Goal: Task Accomplishment & Management: Manage account settings

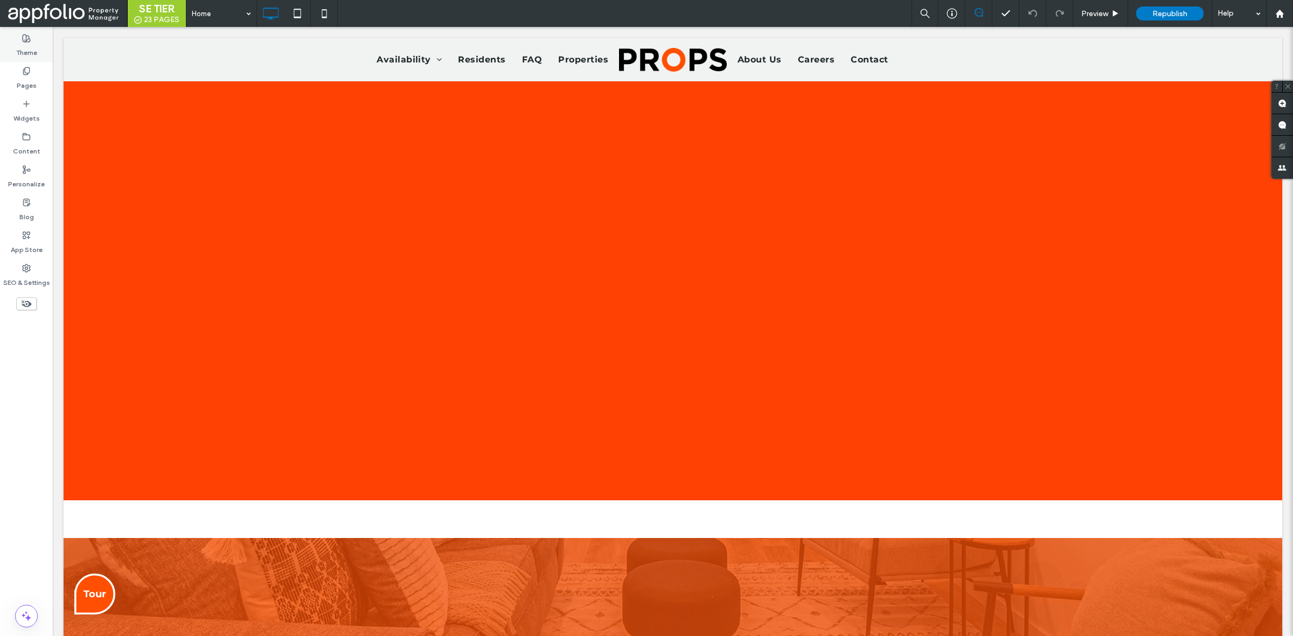
click at [36, 58] on div "Theme" at bounding box center [26, 45] width 53 height 33
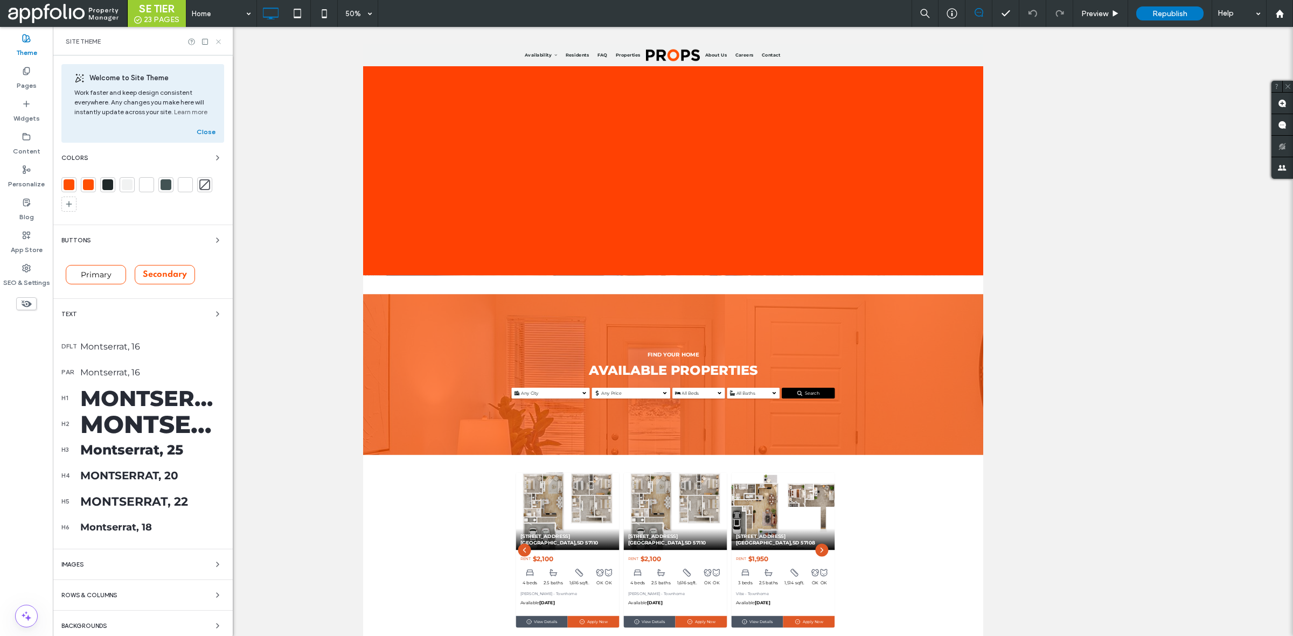
click at [219, 44] on icon at bounding box center [218, 42] width 8 height 8
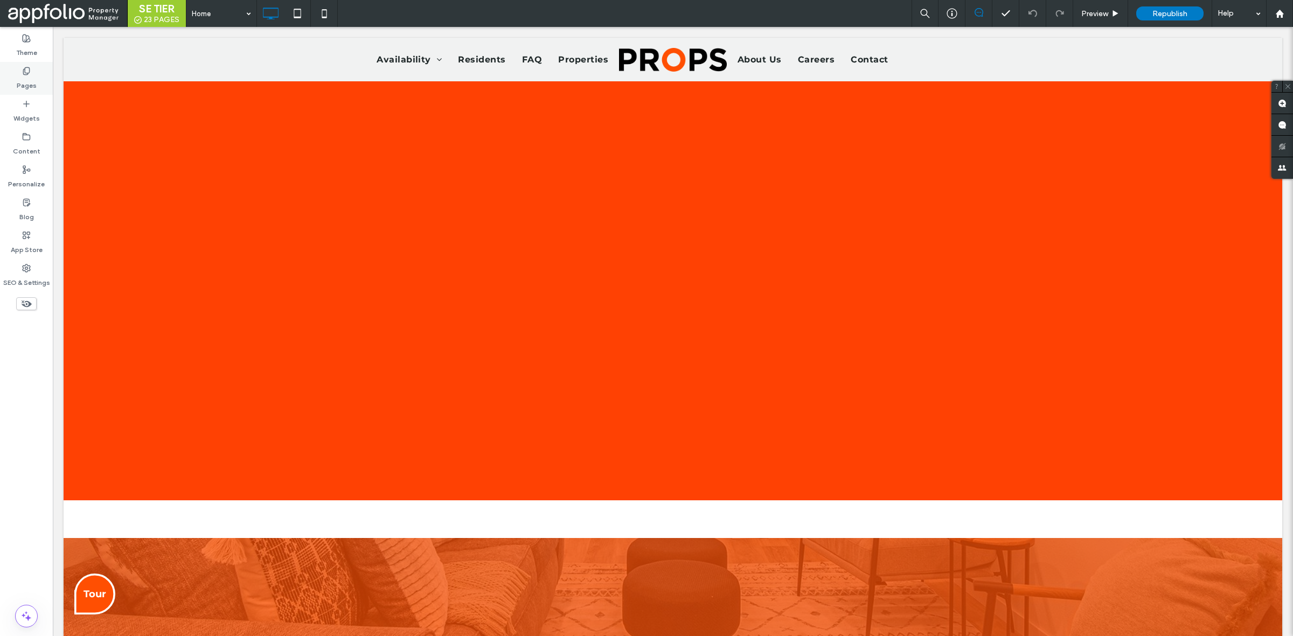
click at [30, 77] on label "Pages" at bounding box center [27, 82] width 20 height 15
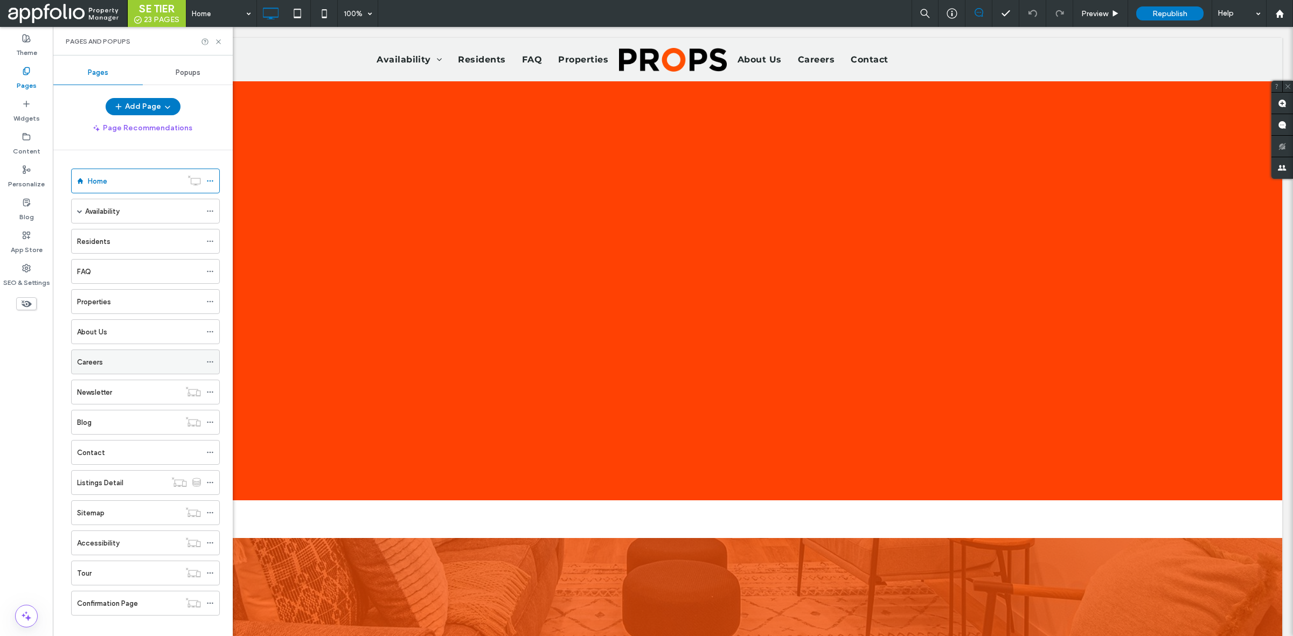
scroll to position [16, 0]
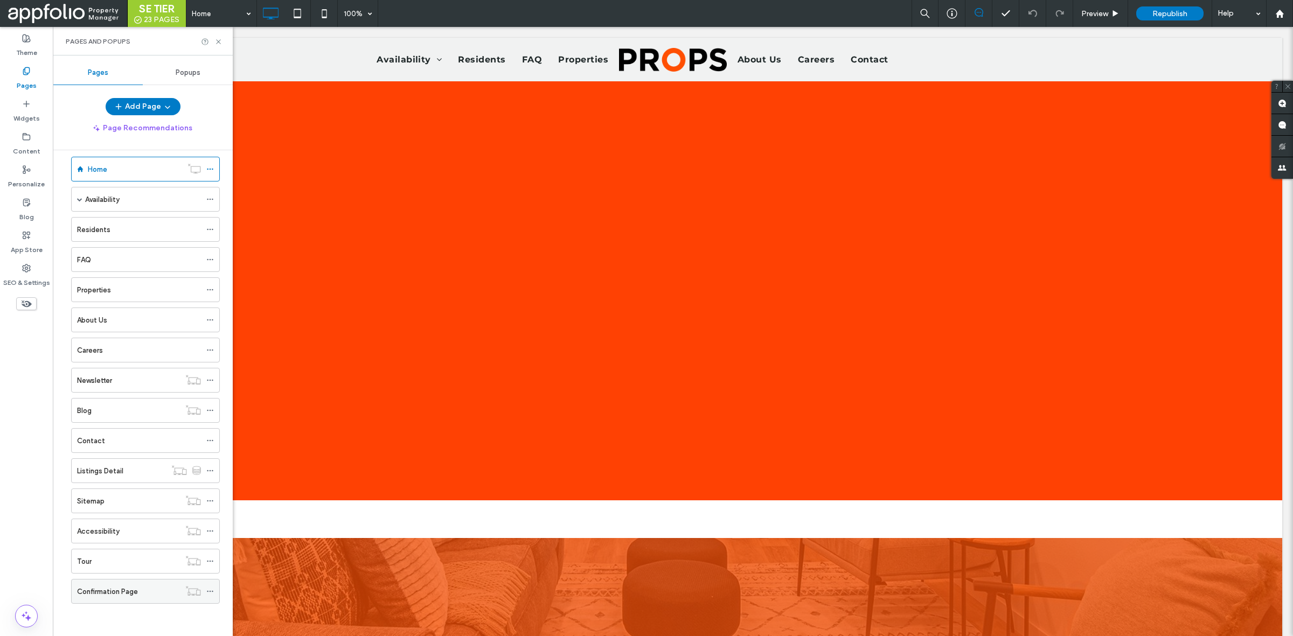
click at [113, 601] on div "Confirmation Page" at bounding box center [128, 592] width 103 height 24
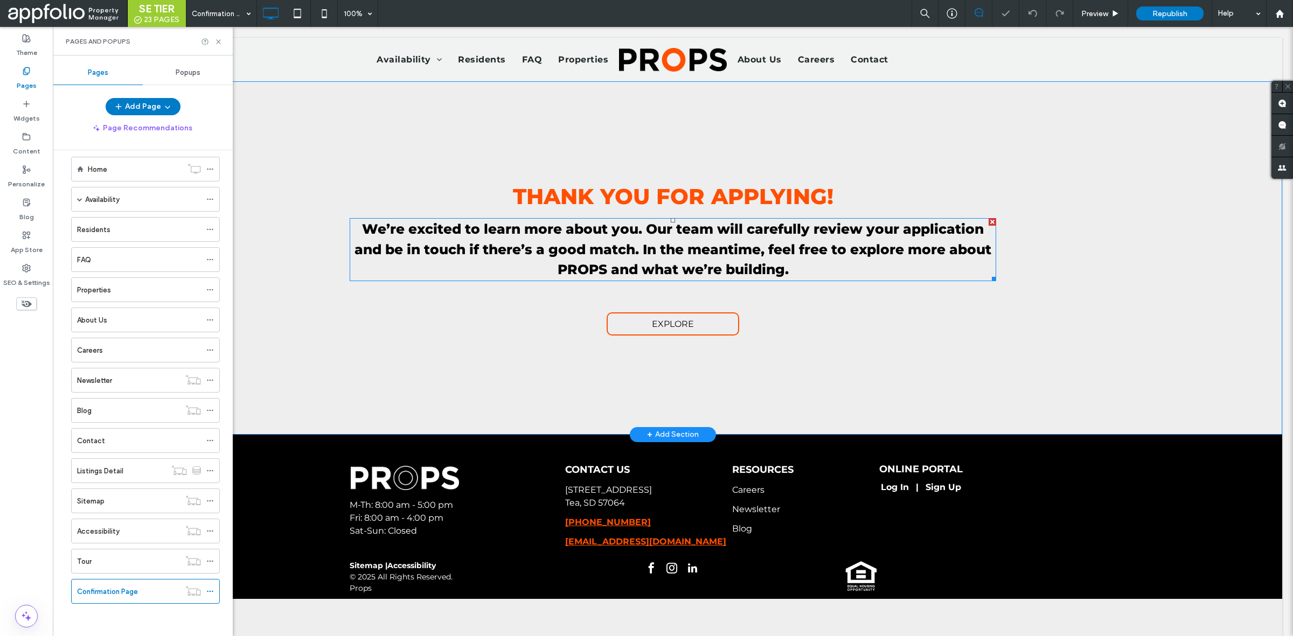
click at [687, 234] on span "We’re excited to learn more about you. Our team will carefully review your appl…" at bounding box center [672, 249] width 637 height 57
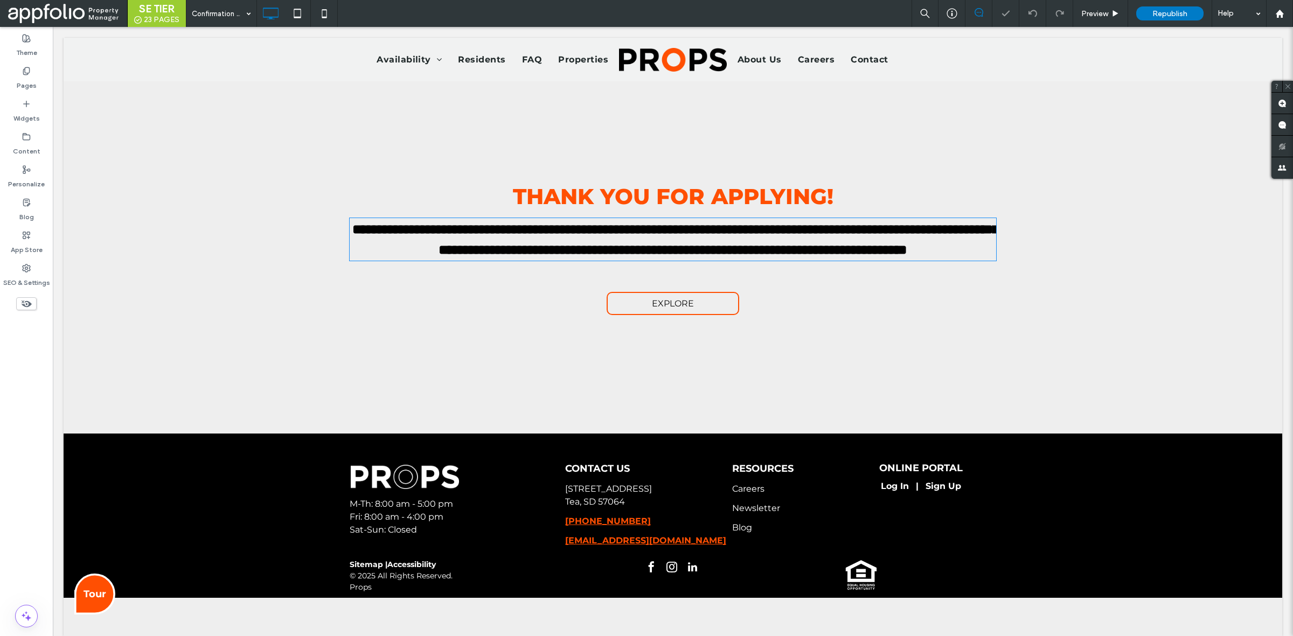
type input "**********"
type input "**"
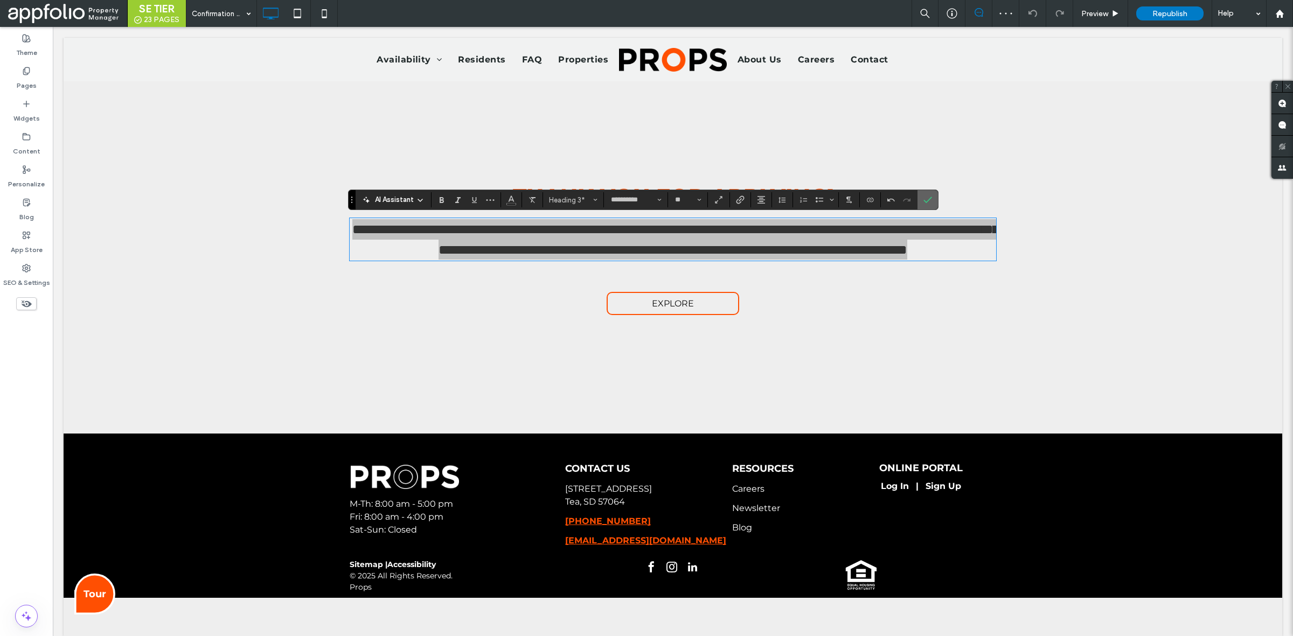
click at [932, 200] on icon "Confirm" at bounding box center [927, 200] width 9 height 9
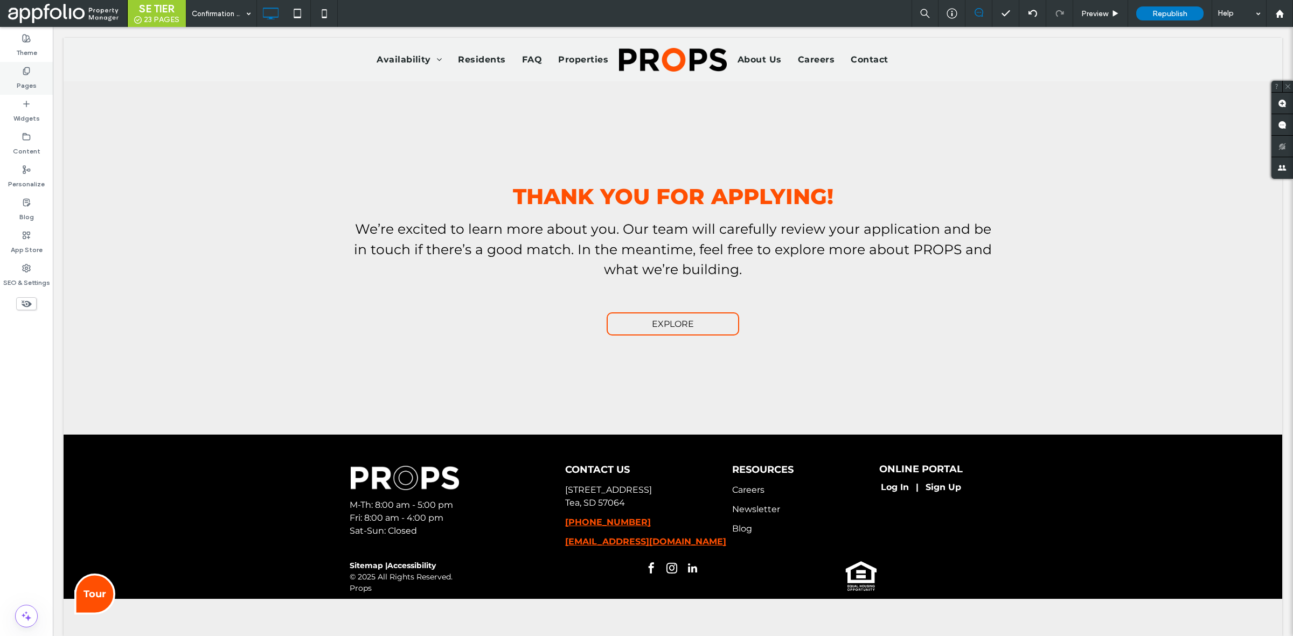
click at [37, 80] on div "Pages" at bounding box center [26, 78] width 53 height 33
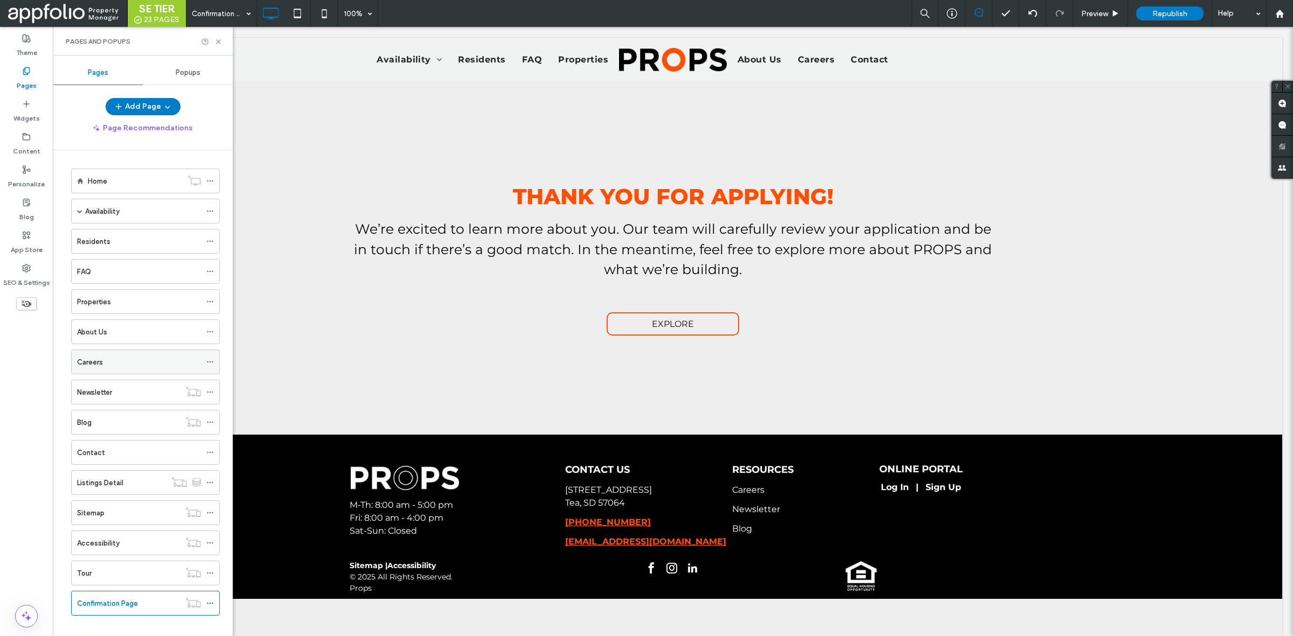
click at [124, 362] on div "Careers" at bounding box center [139, 362] width 124 height 11
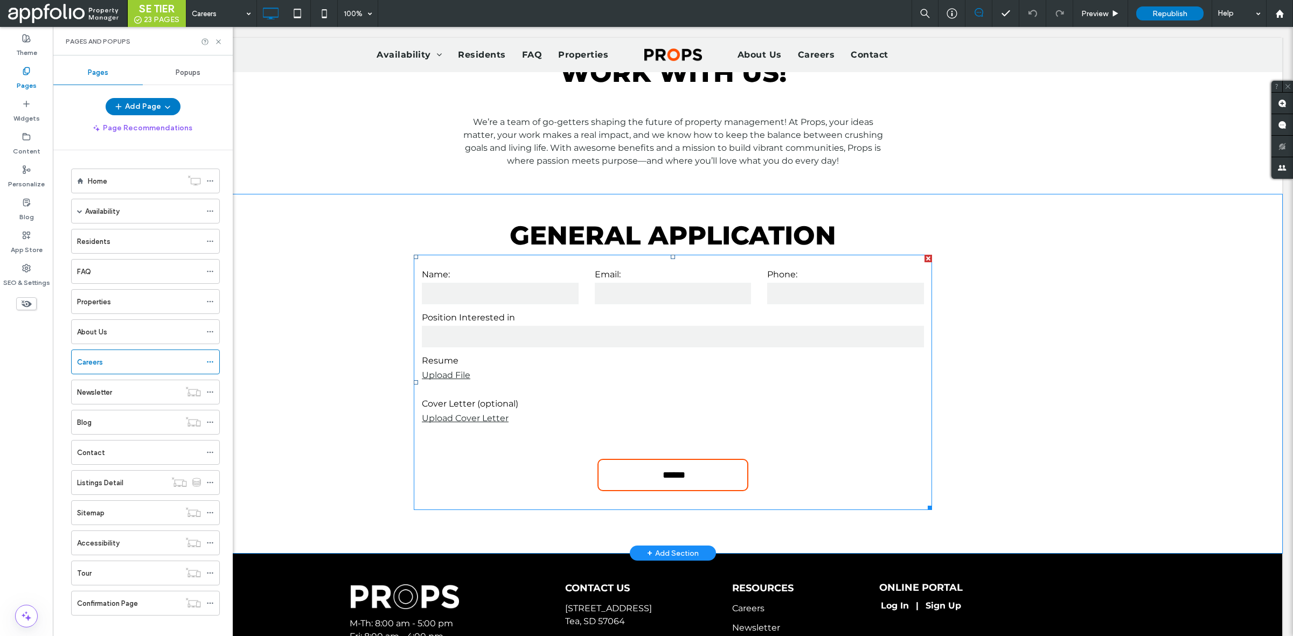
scroll to position [369, 0]
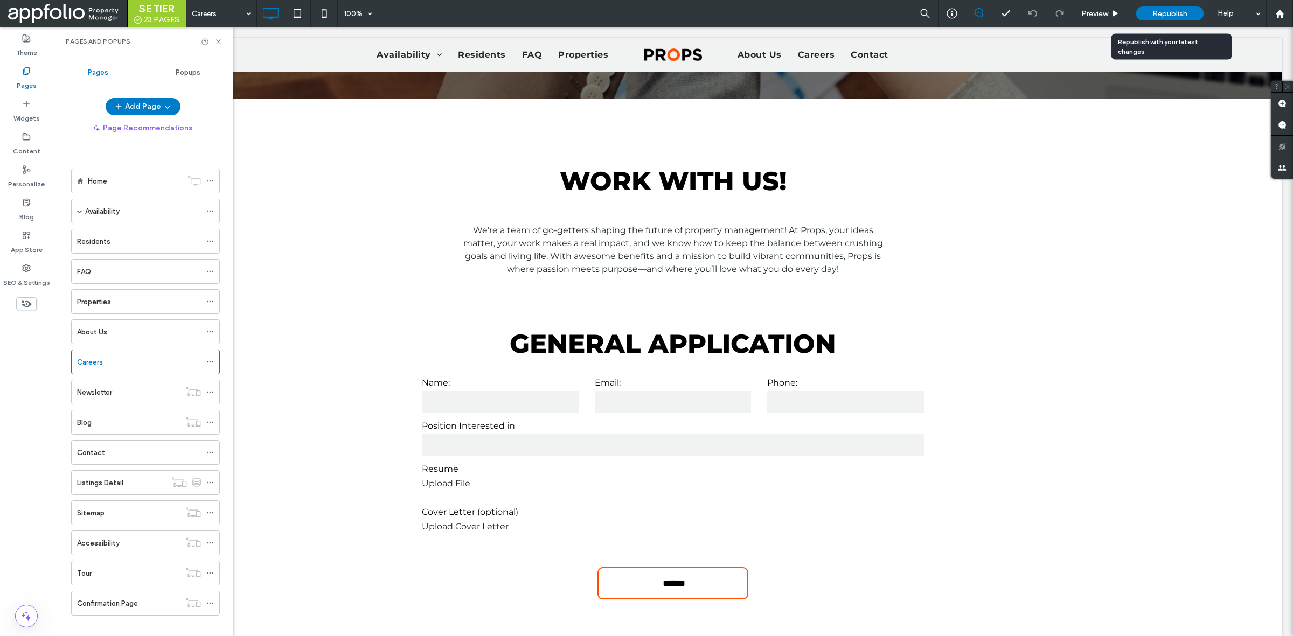
click at [1177, 10] on span "Republish" at bounding box center [1169, 13] width 35 height 9
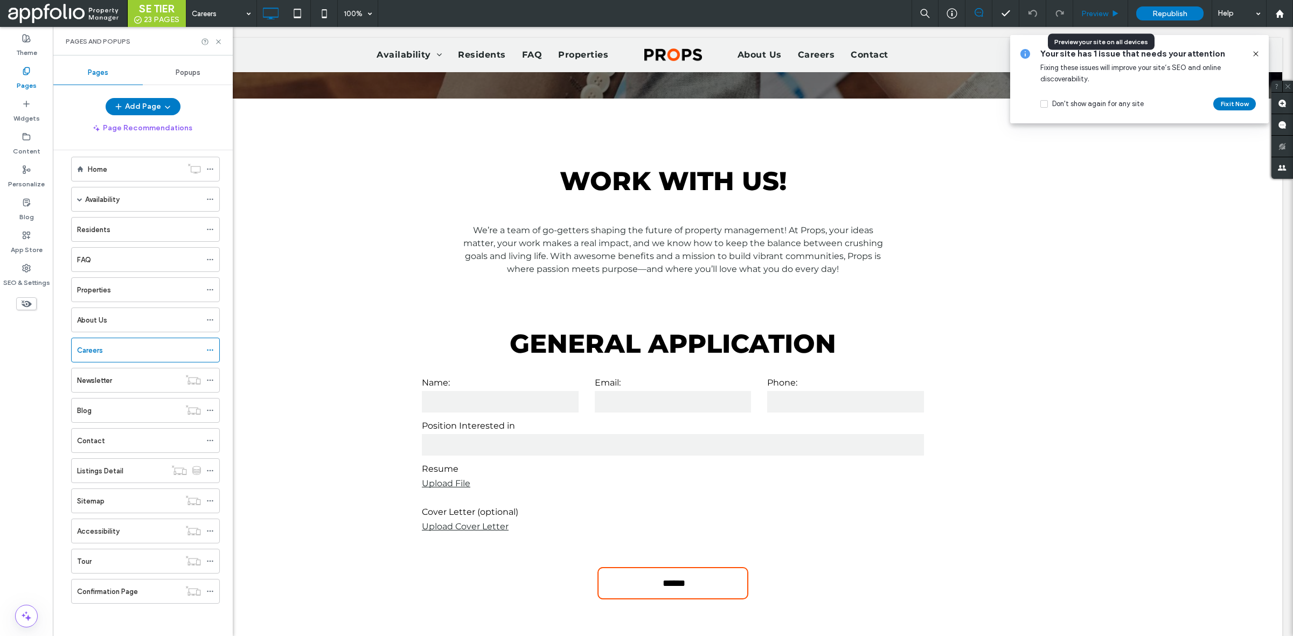
click at [1097, 12] on span "Preview" at bounding box center [1094, 13] width 27 height 9
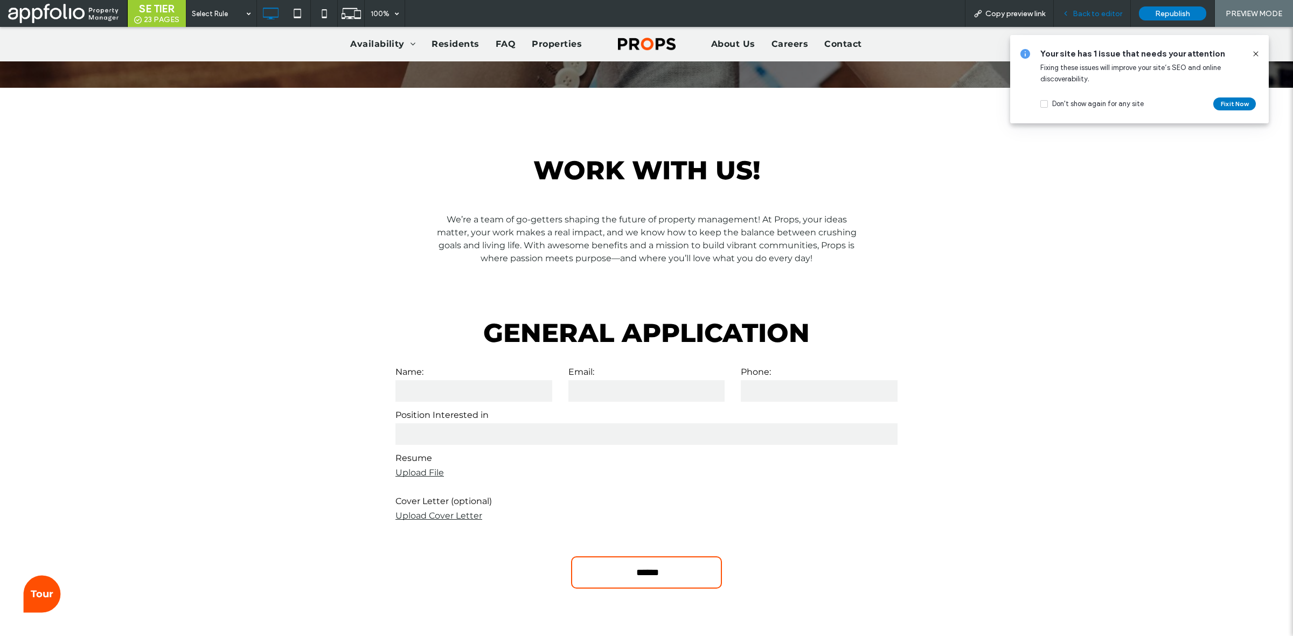
click at [1103, 14] on span "Back to editor" at bounding box center [1097, 13] width 50 height 9
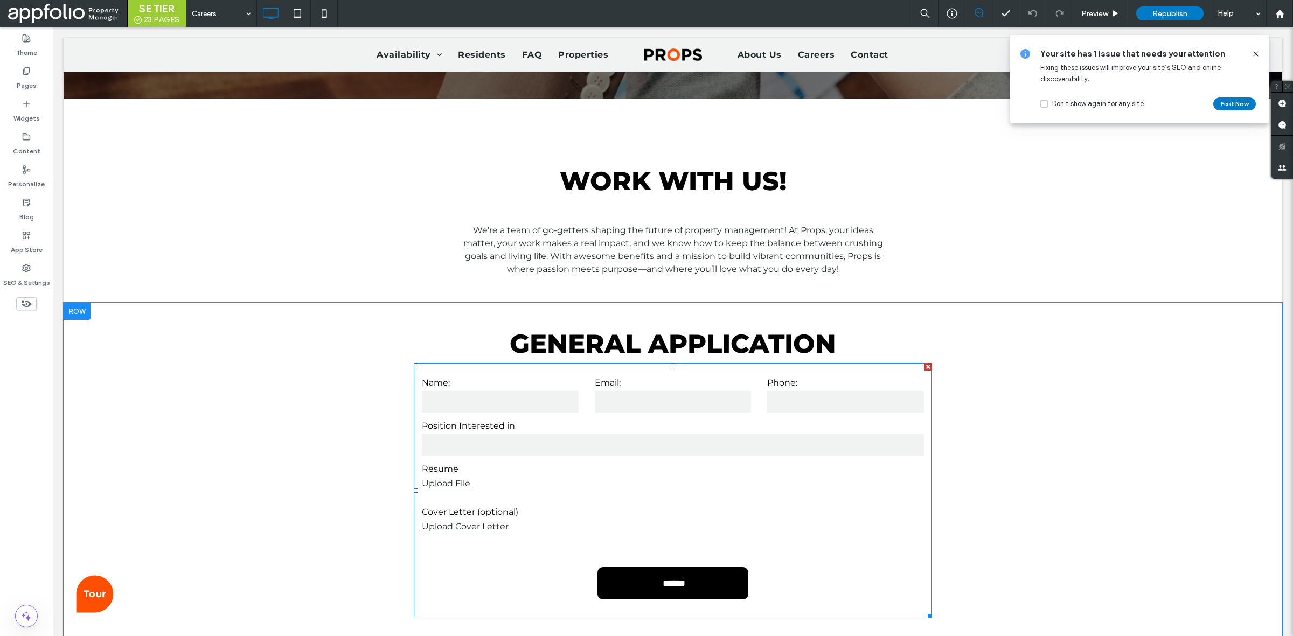
click at [655, 585] on input "******" at bounding box center [673, 584] width 145 height 22
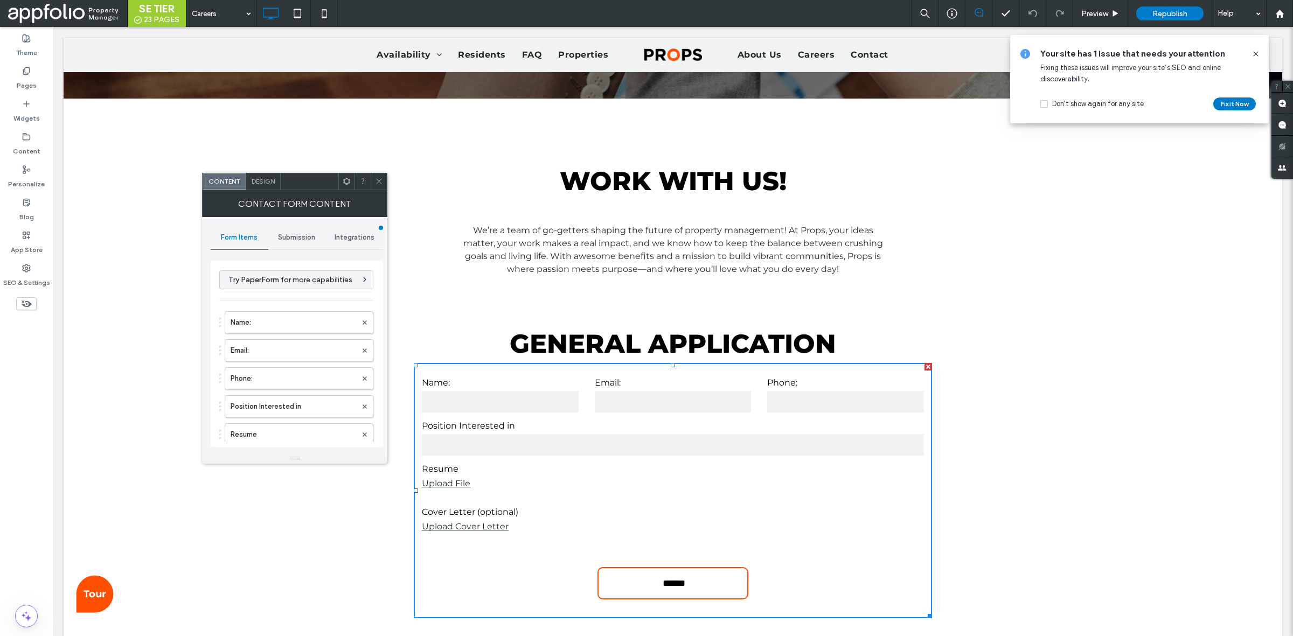
click at [299, 242] on div "Submission" at bounding box center [297, 238] width 58 height 24
click at [261, 278] on label "New submission notification" at bounding box center [297, 288] width 144 height 22
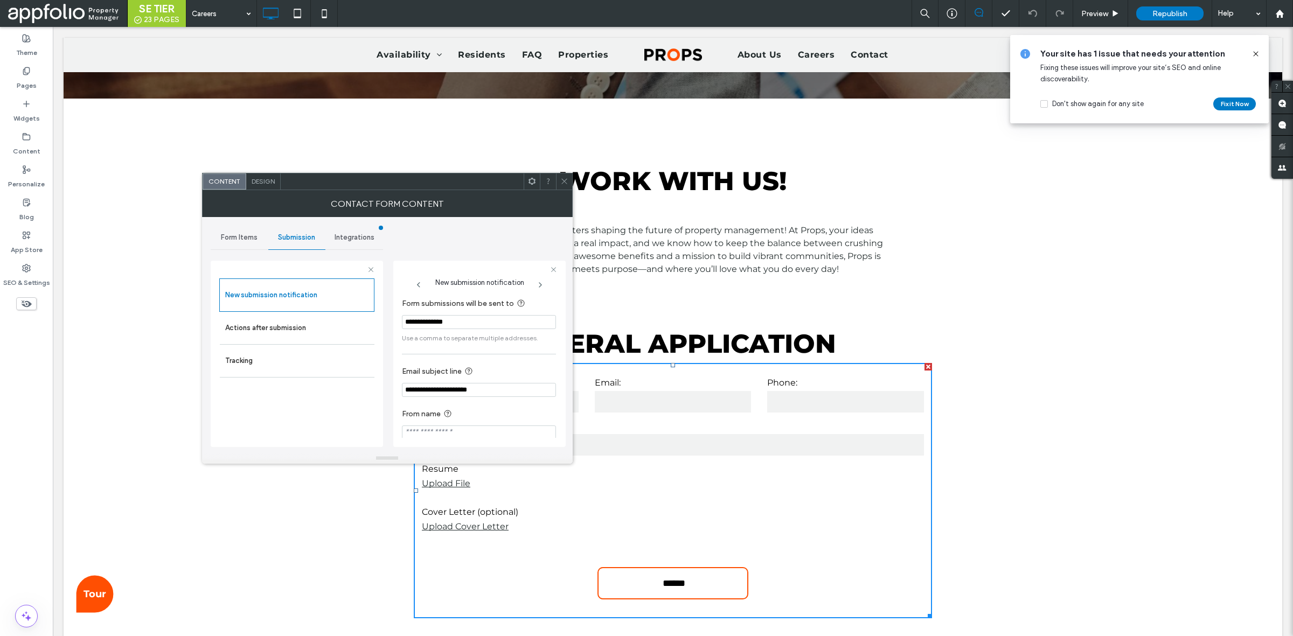
scroll to position [12, 0]
click at [275, 327] on label "Actions after submission" at bounding box center [297, 328] width 144 height 22
click at [564, 179] on icon at bounding box center [564, 181] width 8 height 8
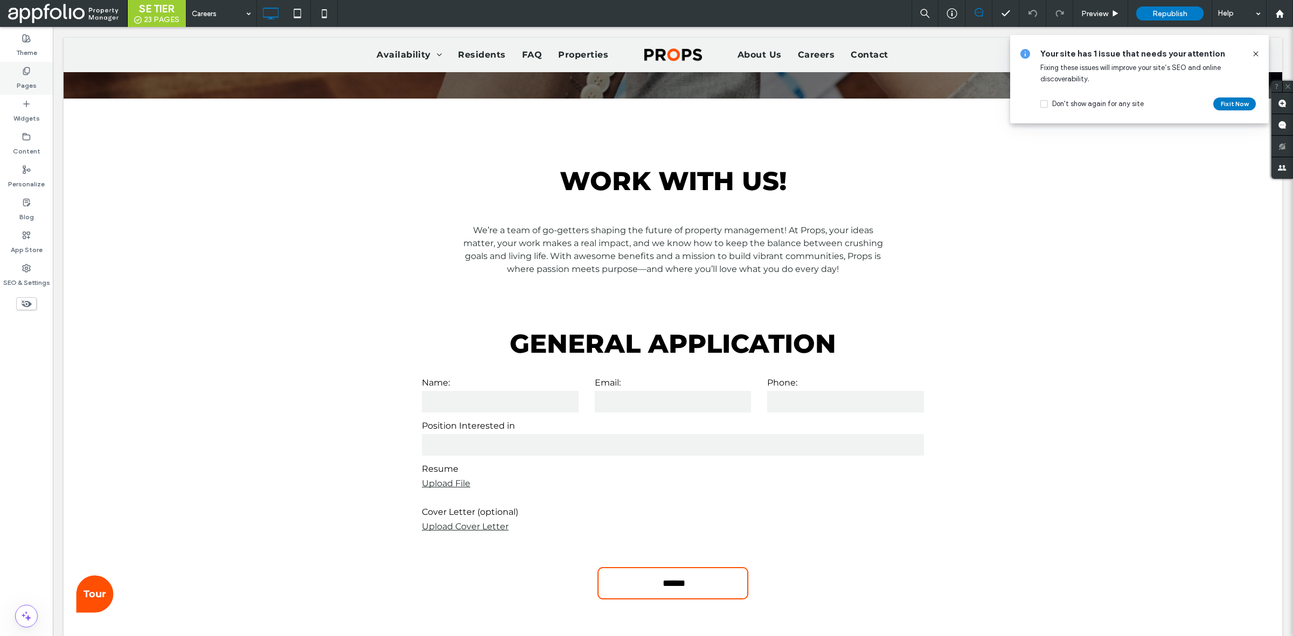
click at [41, 65] on div "Pages" at bounding box center [26, 78] width 53 height 33
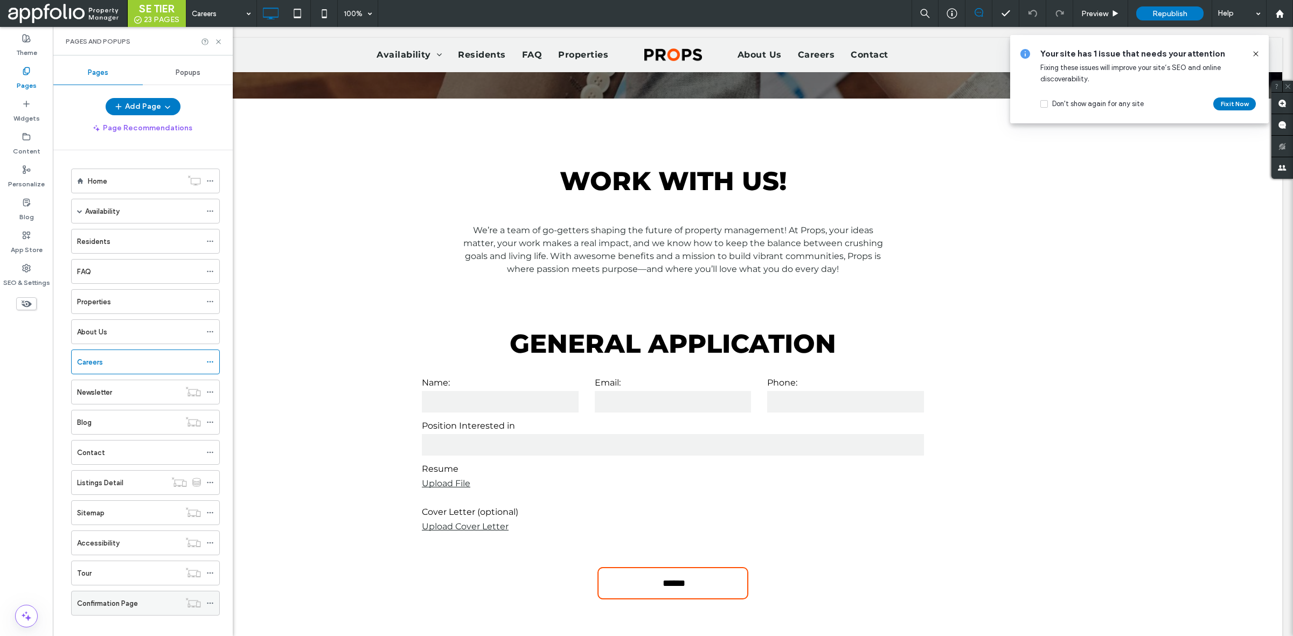
click at [118, 604] on label "Confirmation Page" at bounding box center [107, 603] width 61 height 19
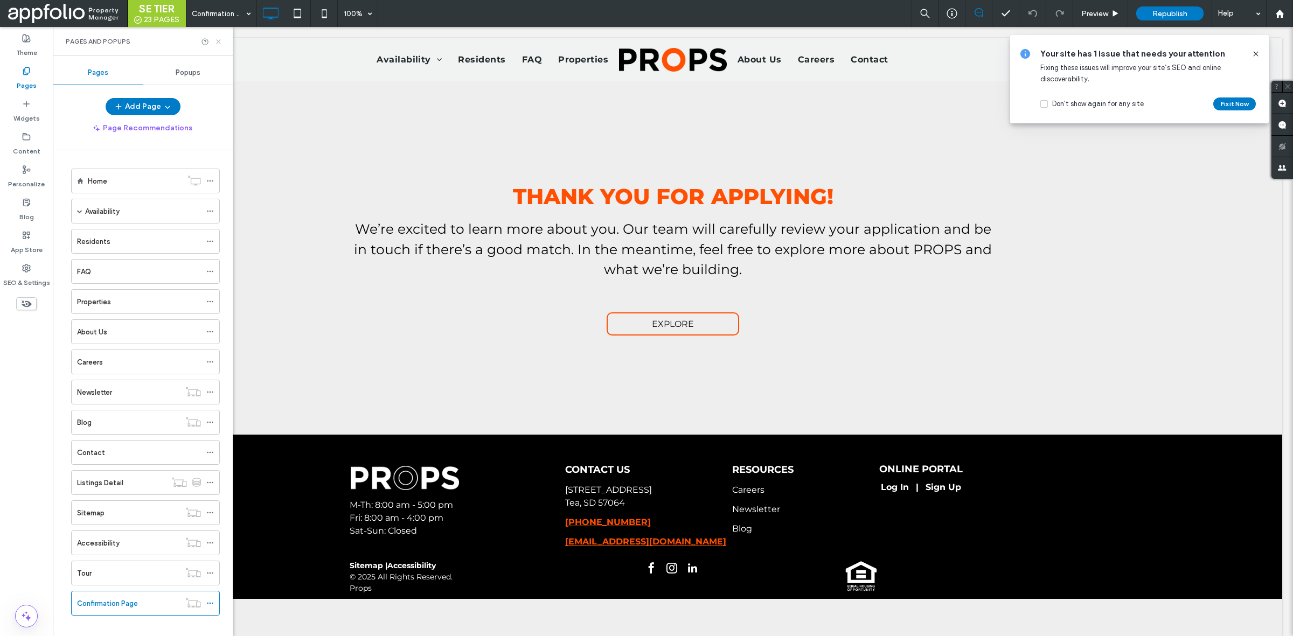
click at [217, 41] on icon at bounding box center [218, 42] width 8 height 8
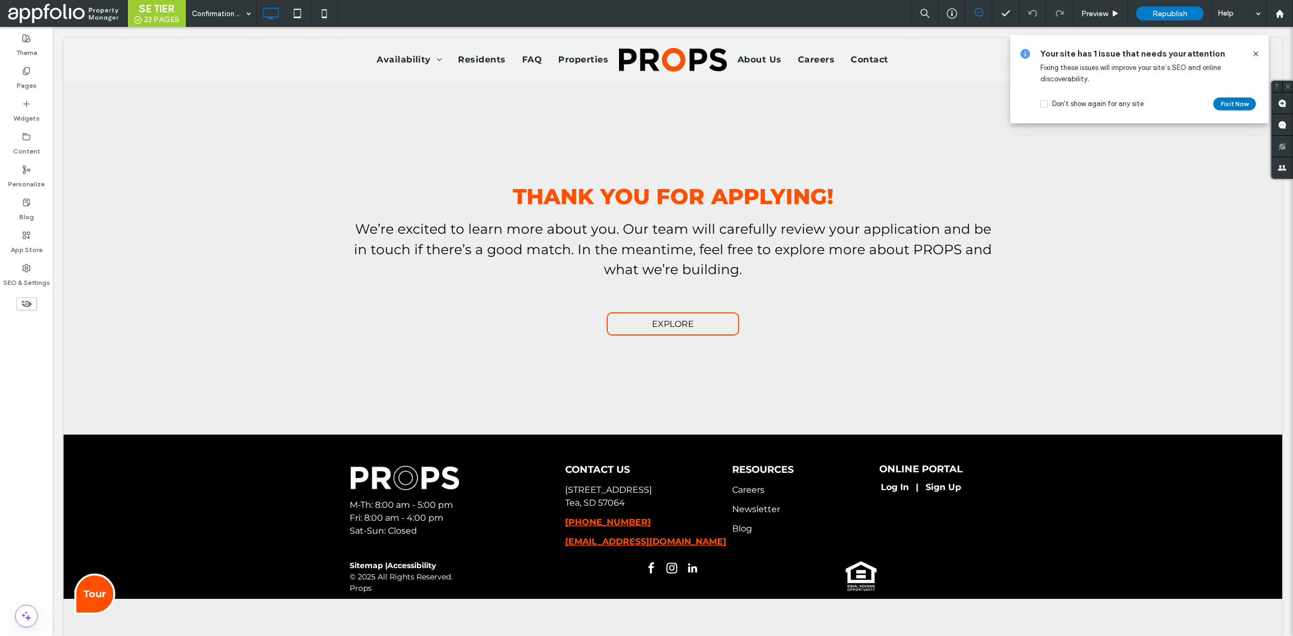
click at [1256, 54] on icon at bounding box center [1255, 54] width 9 height 9
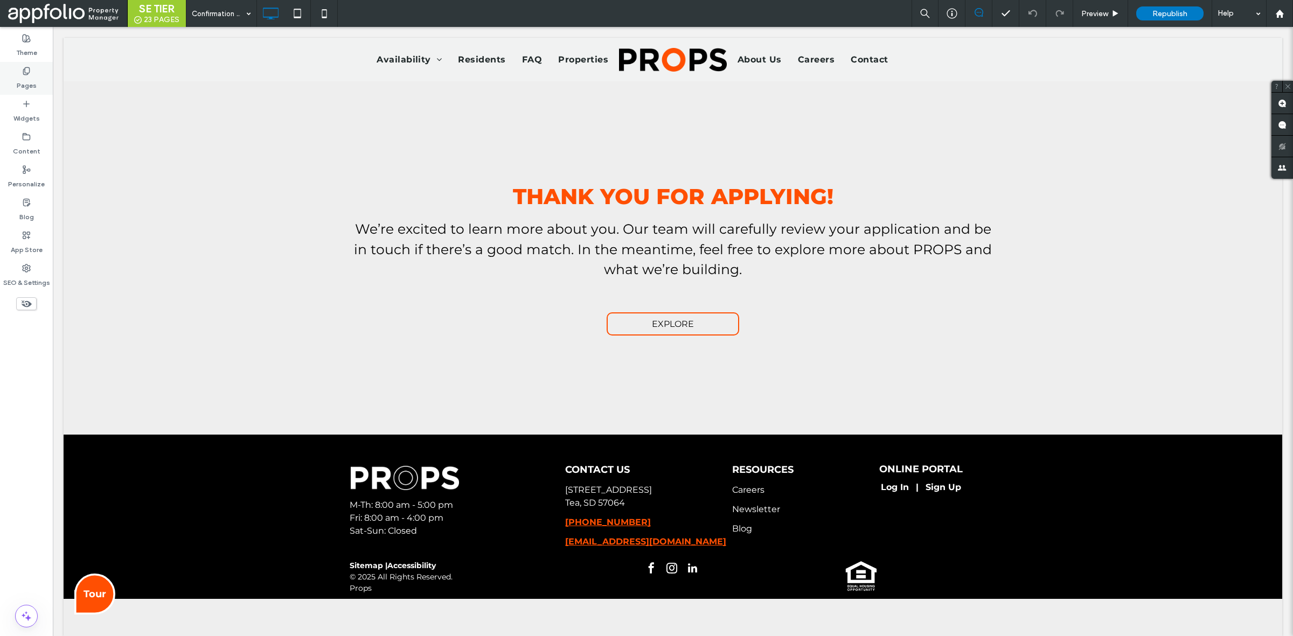
click at [27, 70] on icon at bounding box center [26, 71] width 9 height 9
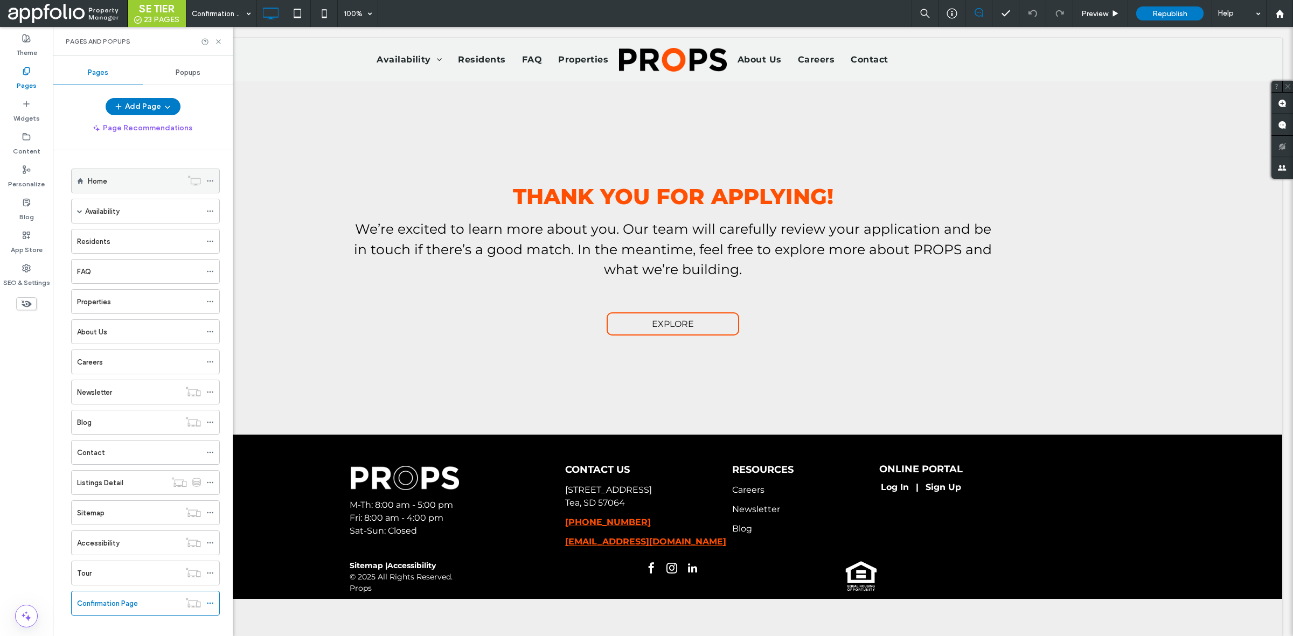
click at [114, 175] on div "Home" at bounding box center [135, 181] width 94 height 24
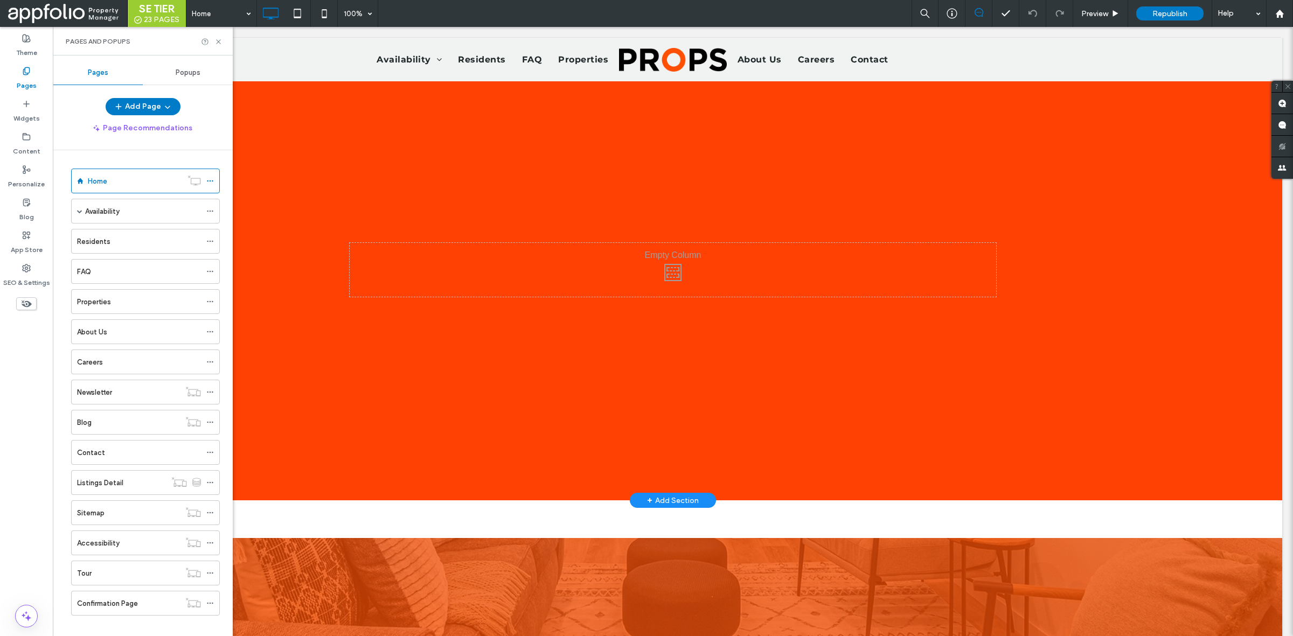
click at [707, 205] on div "Click To Paste Row + Add Section" at bounding box center [673, 290] width 1218 height 419
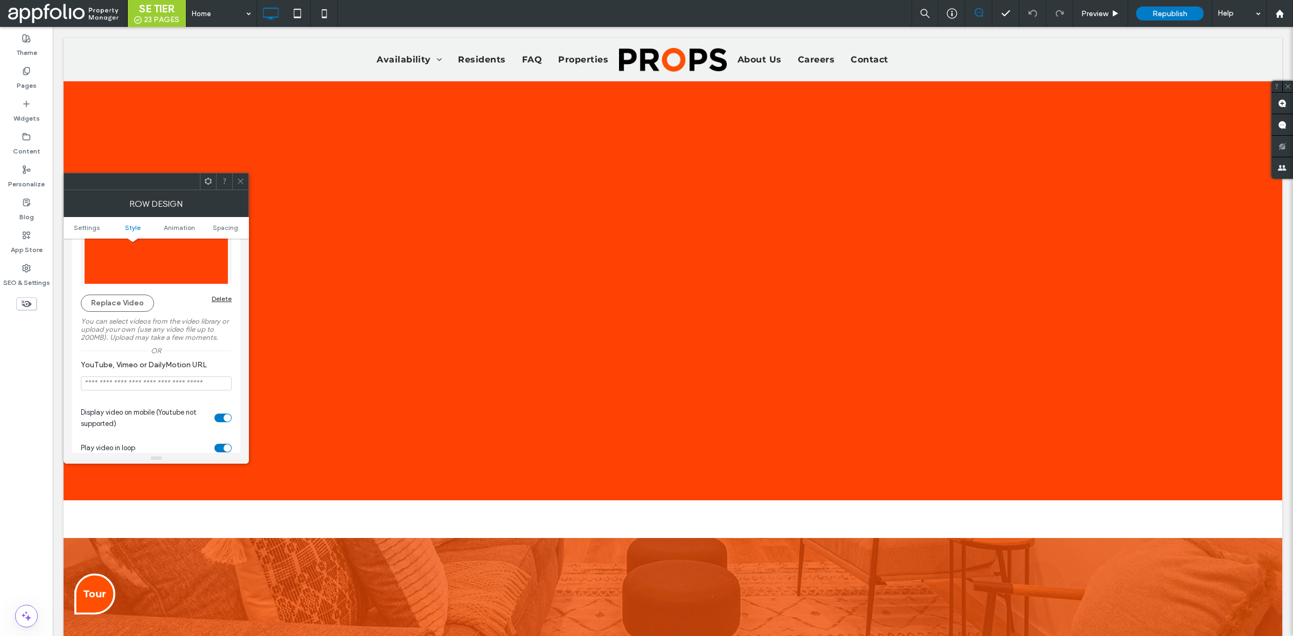
scroll to position [148, 0]
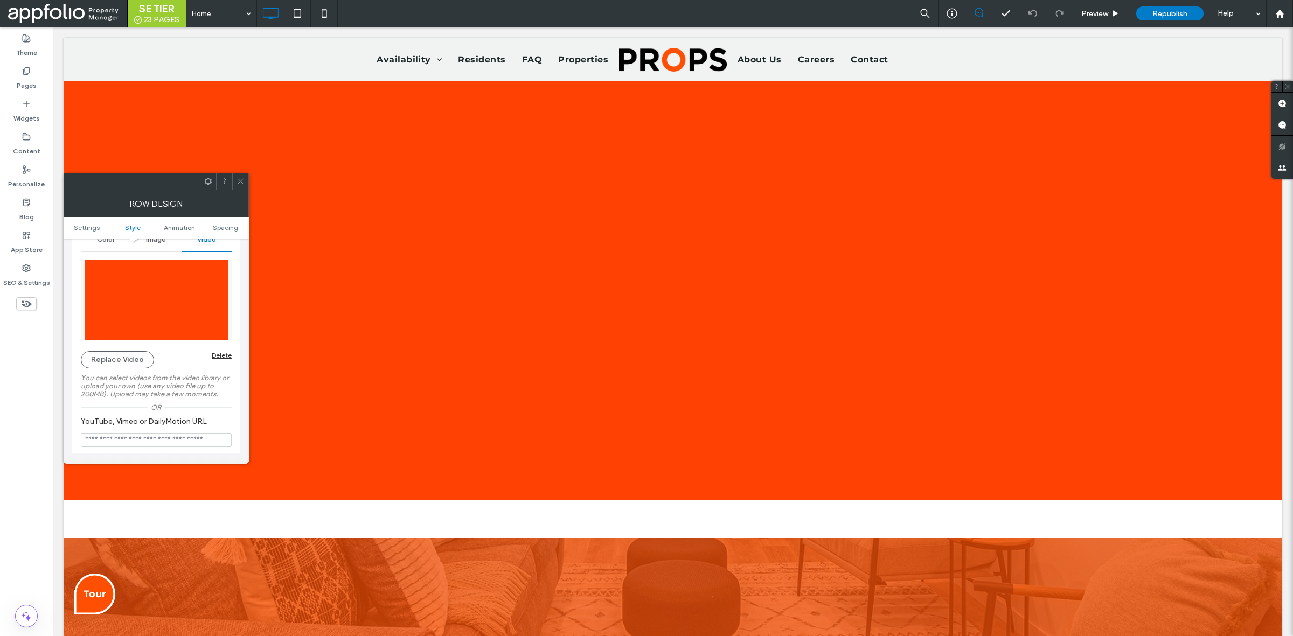
click at [244, 179] on icon at bounding box center [240, 181] width 8 height 8
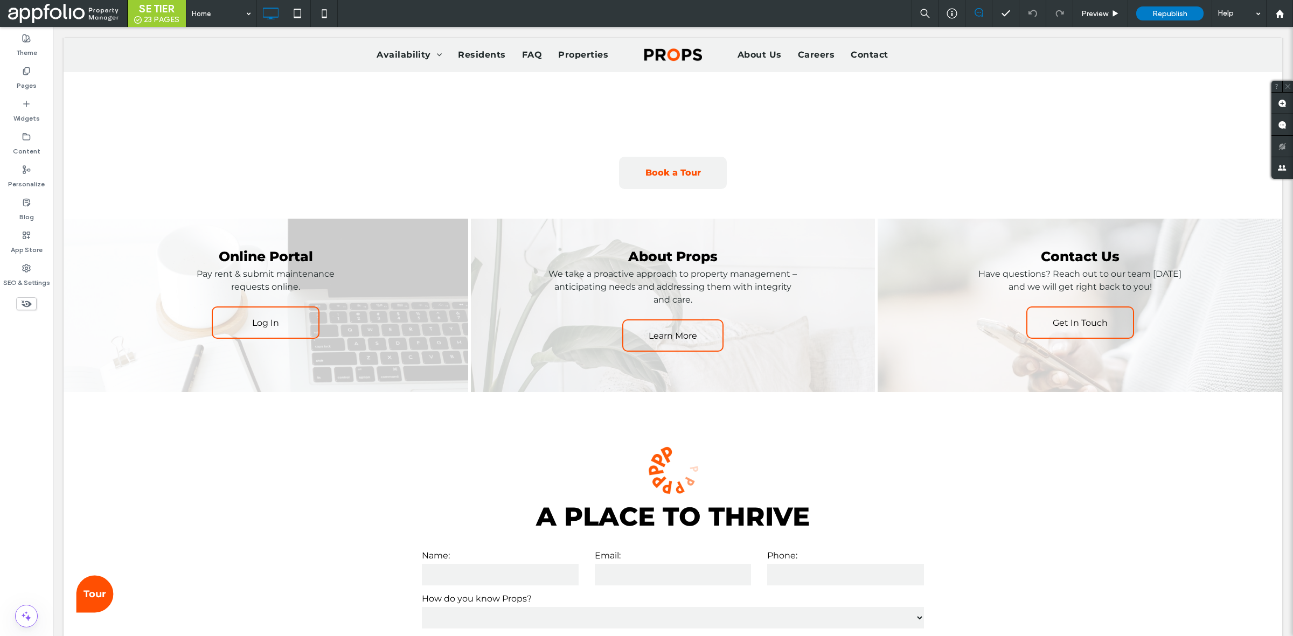
scroll to position [2083, 0]
click at [279, 471] on div "**********" at bounding box center [673, 607] width 1218 height 413
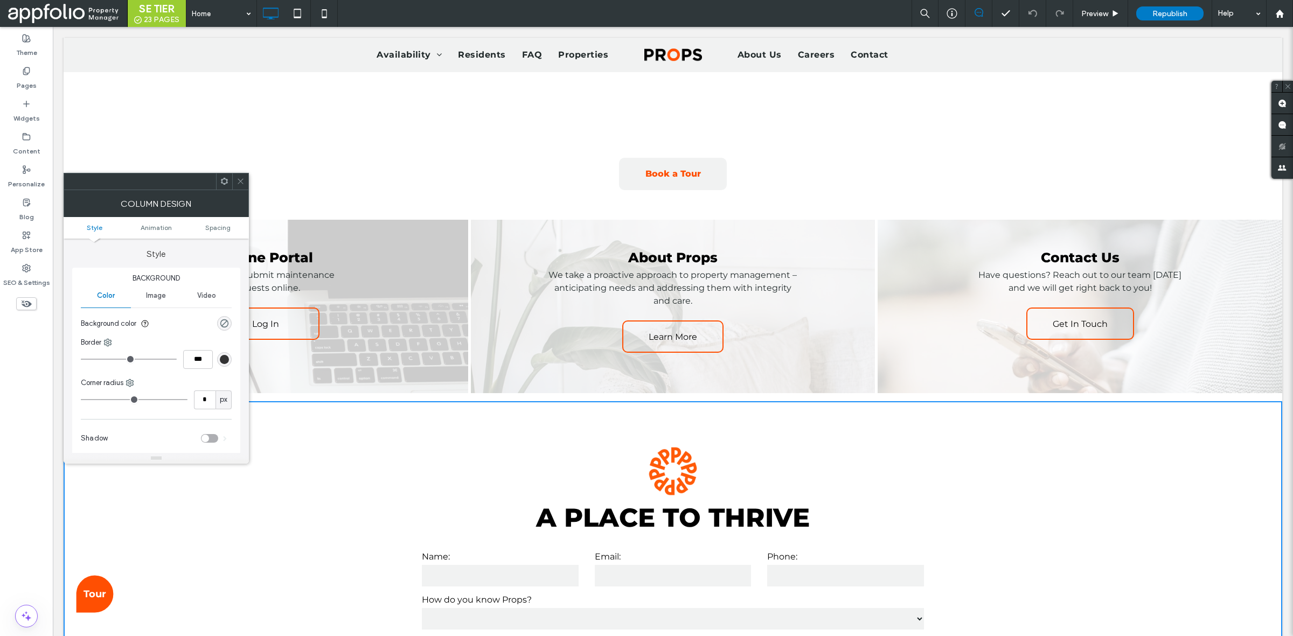
click at [281, 464] on div "**********" at bounding box center [673, 607] width 1218 height 413
click at [238, 178] on icon at bounding box center [240, 181] width 8 height 8
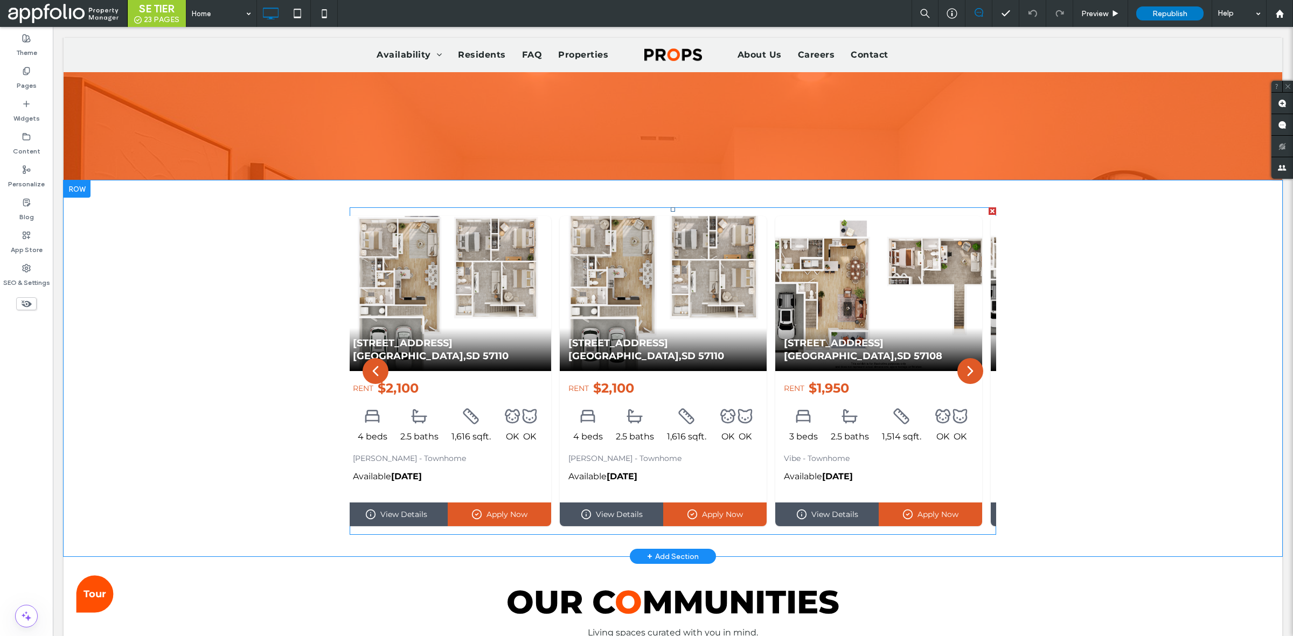
scroll to position [0, 0]
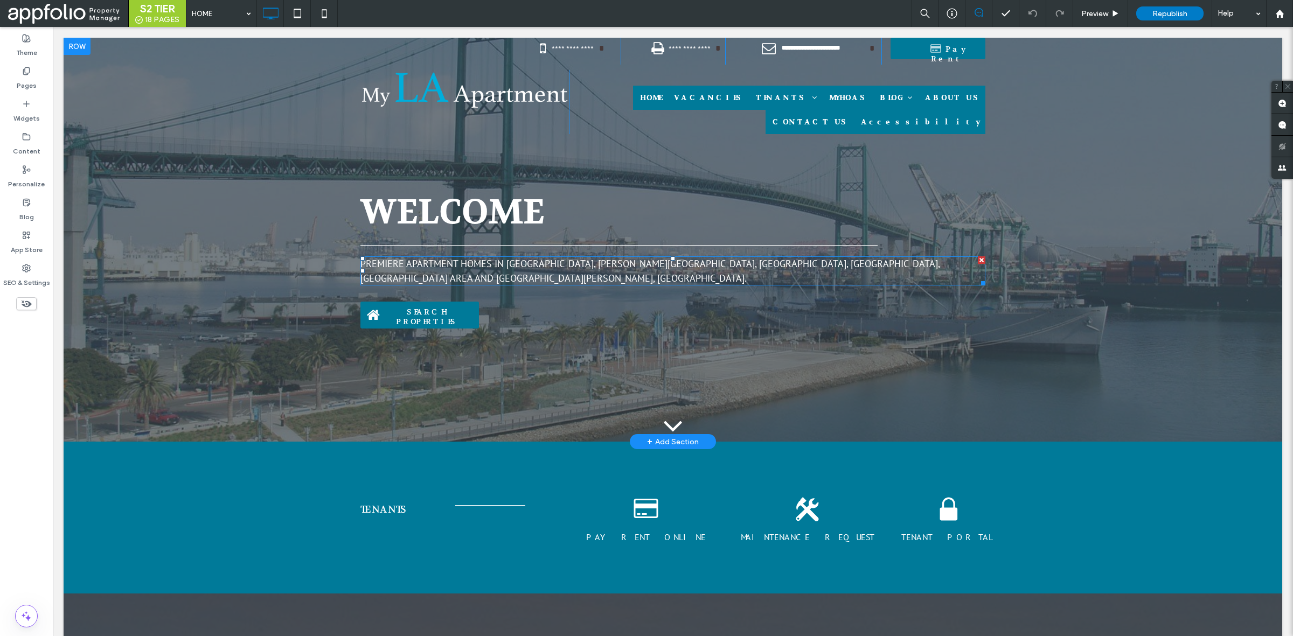
scroll to position [567, 0]
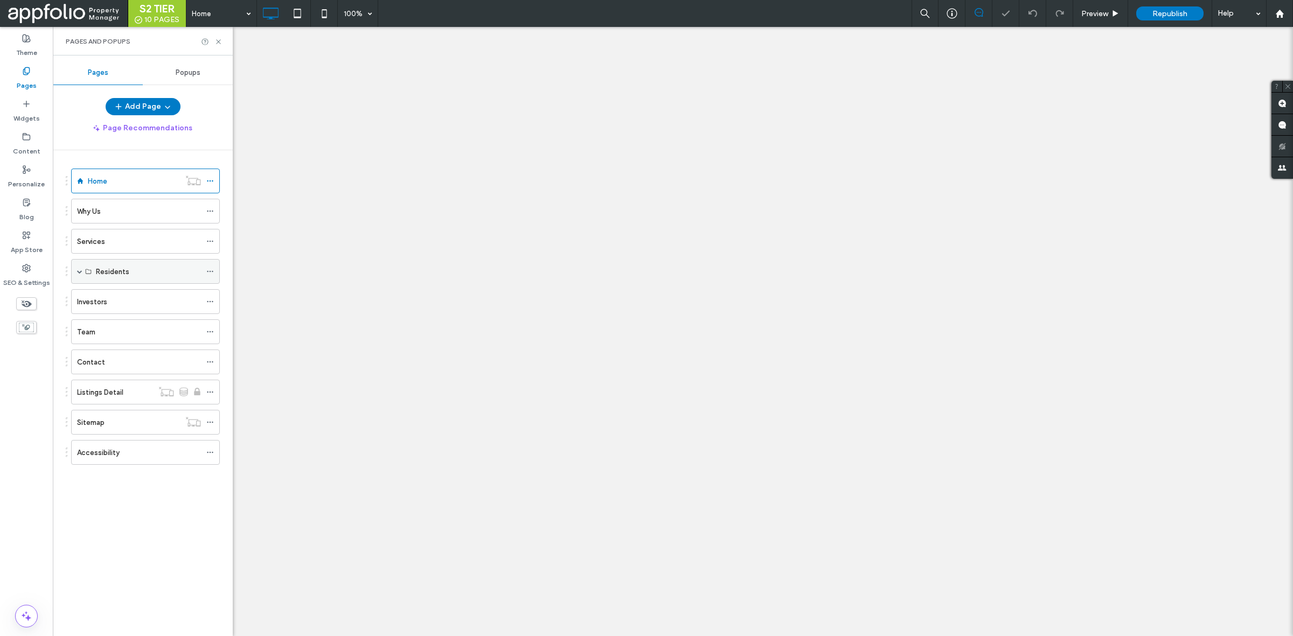
click at [80, 270] on span at bounding box center [79, 271] width 5 height 5
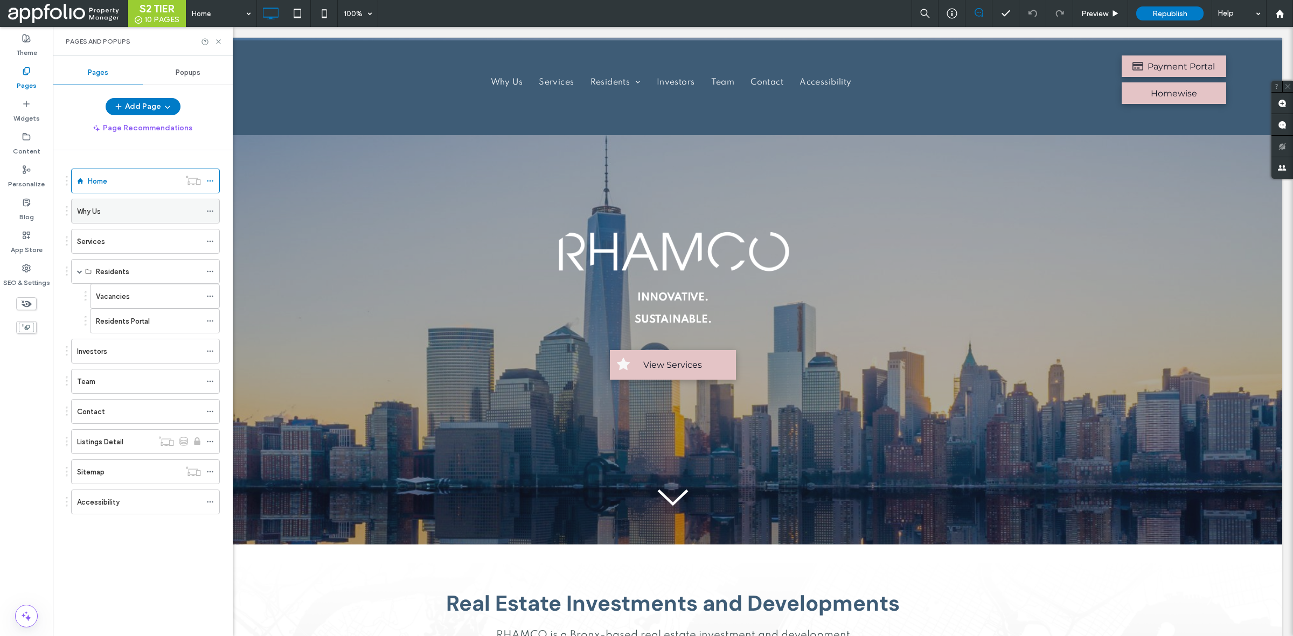
click at [144, 217] on div "Why Us" at bounding box center [139, 211] width 124 height 11
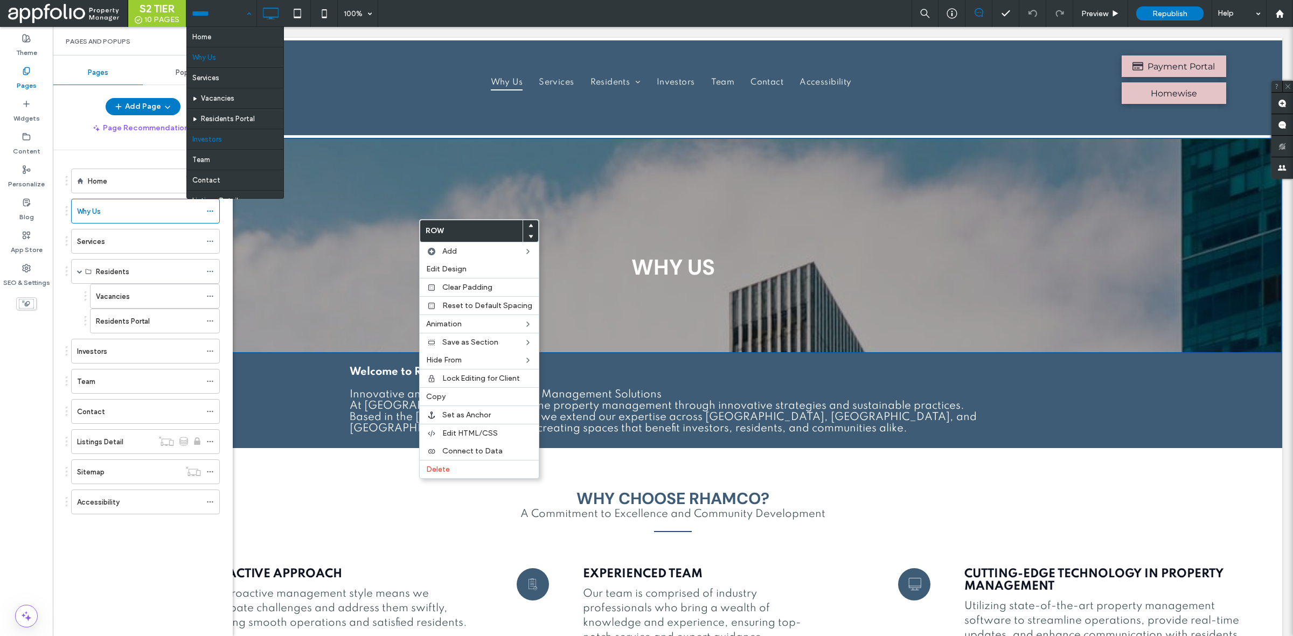
scroll to position [61, 0]
click at [139, 377] on div "Team" at bounding box center [139, 381] width 124 height 24
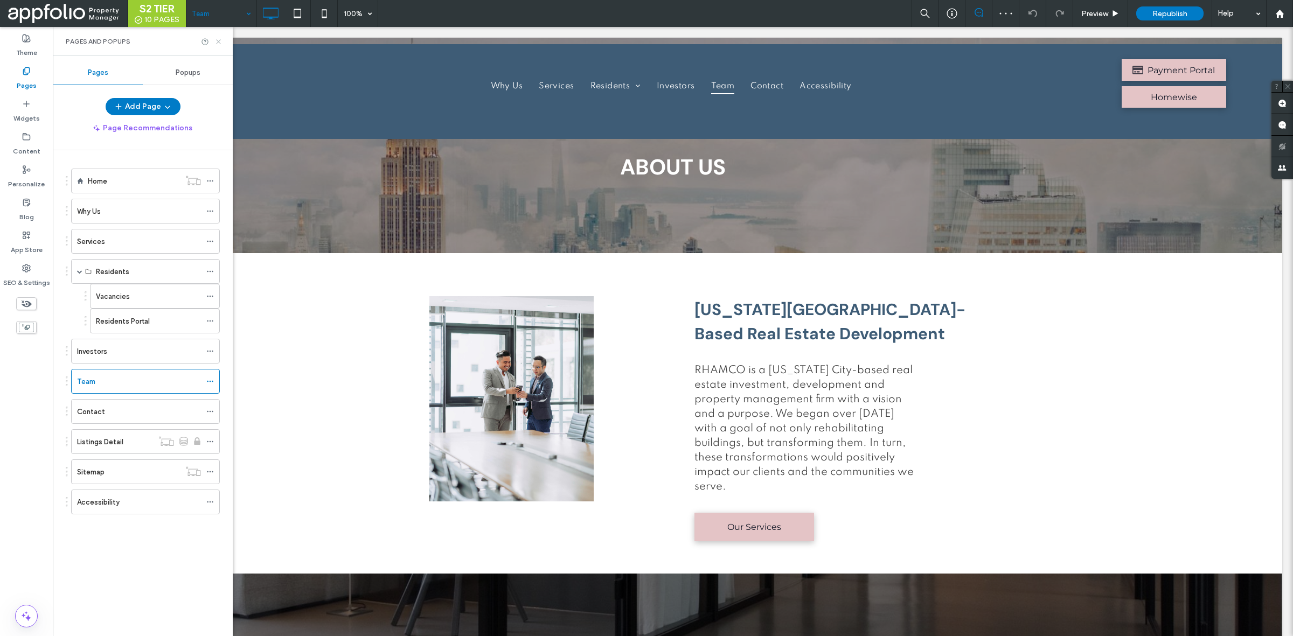
click at [219, 39] on icon at bounding box center [218, 42] width 8 height 8
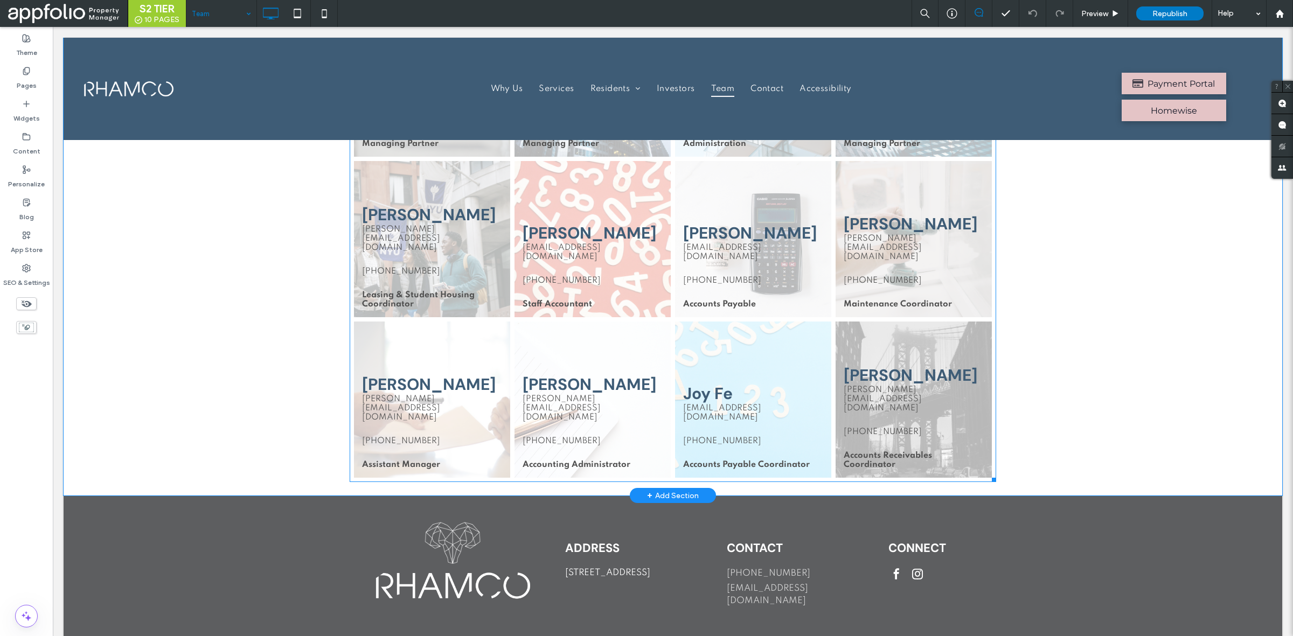
scroll to position [994, 0]
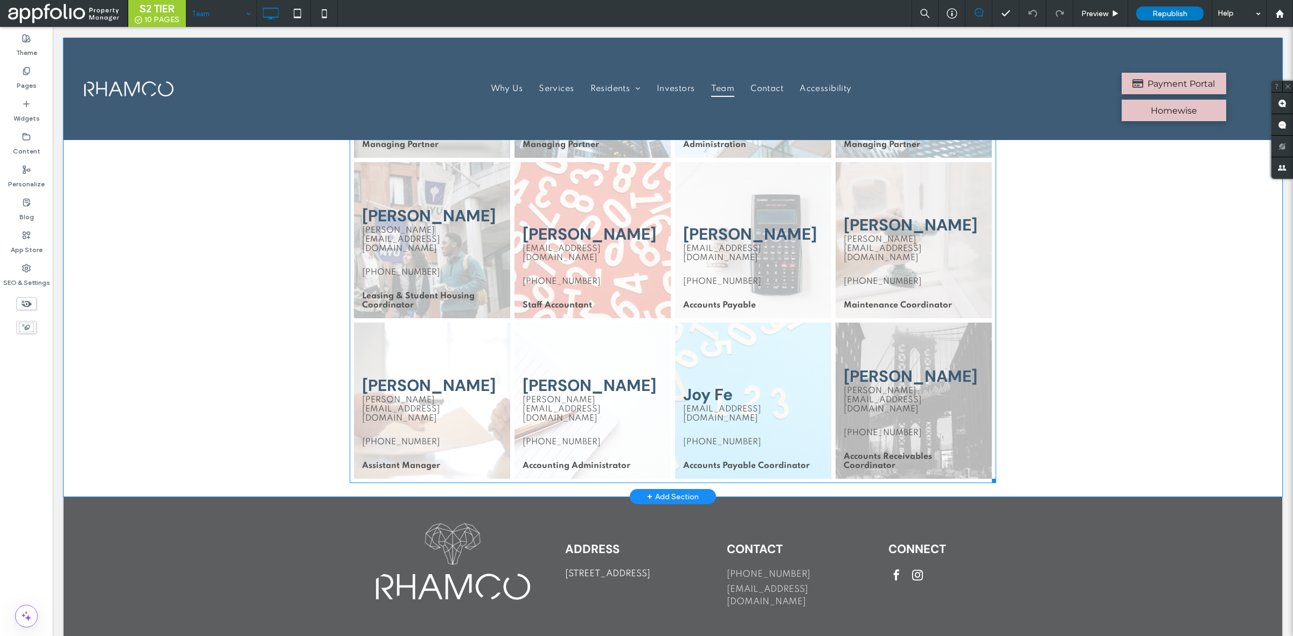
click at [553, 346] on link at bounding box center [592, 401] width 156 height 156
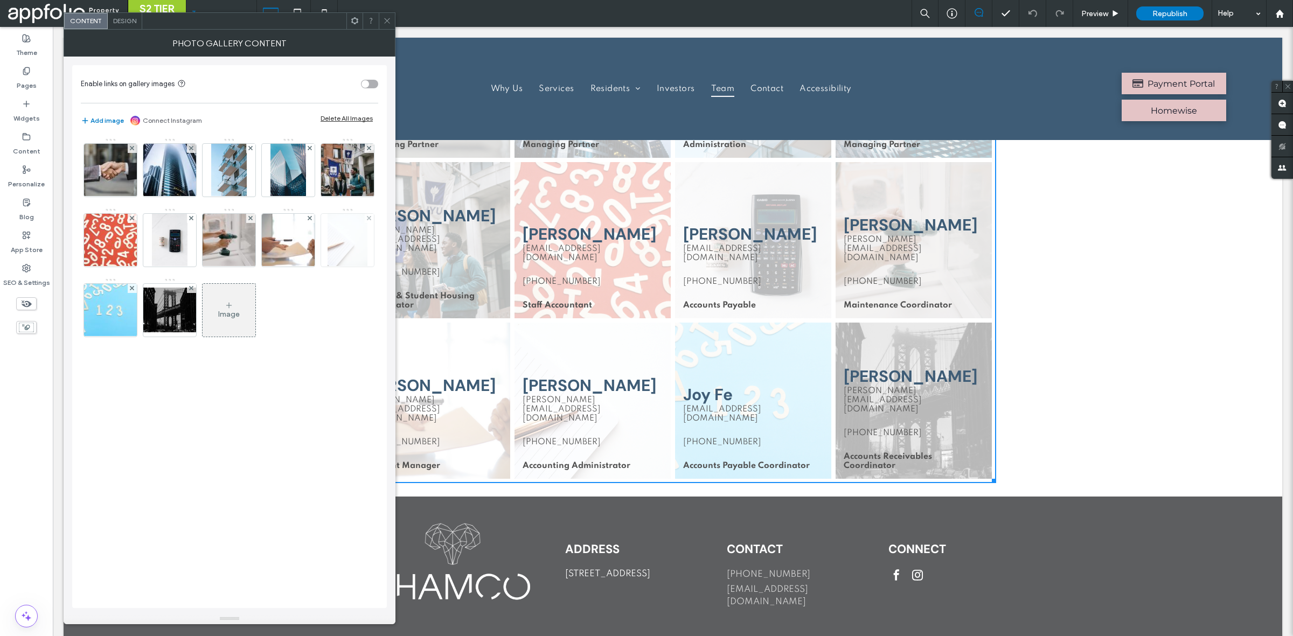
click at [327, 267] on img at bounding box center [347, 240] width 40 height 53
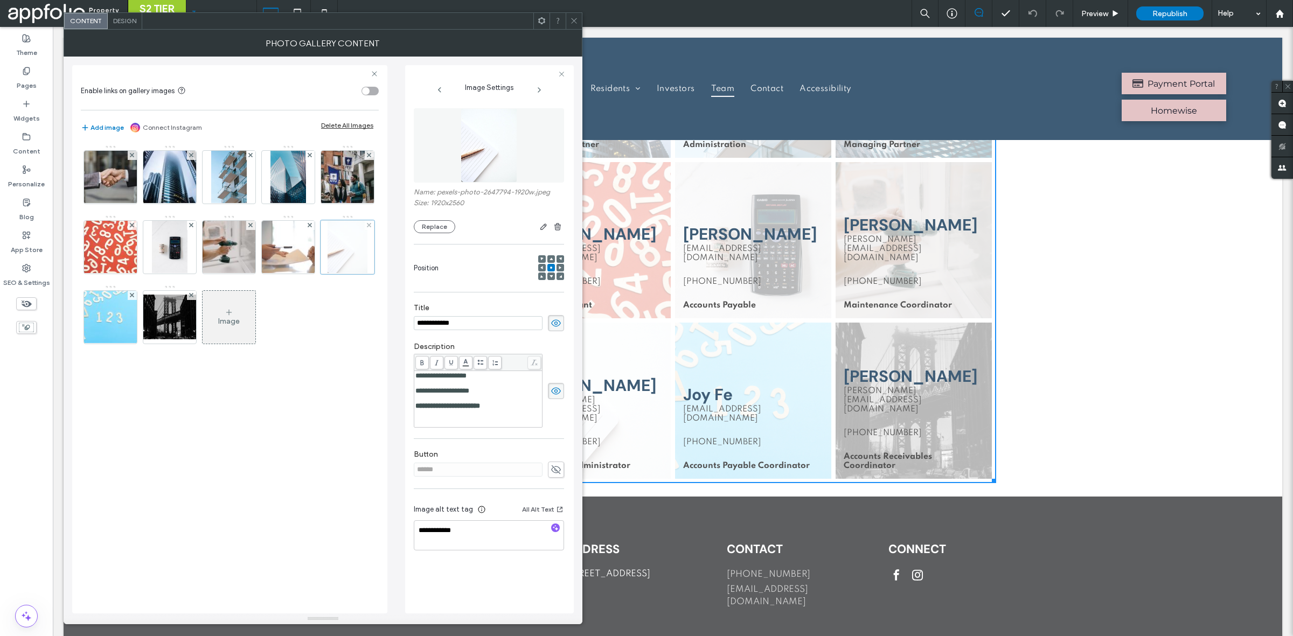
scroll to position [0, 0]
click at [203, 343] on div "Image" at bounding box center [229, 317] width 53 height 51
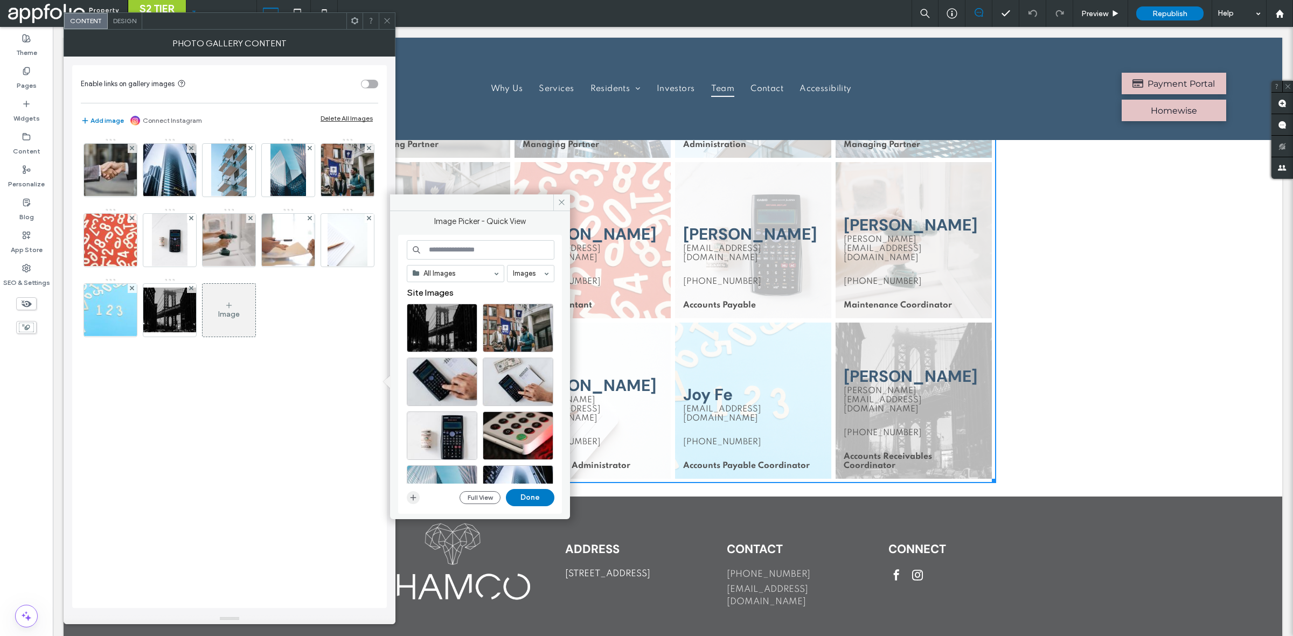
click at [413, 500] on use "button" at bounding box center [413, 497] width 6 height 6
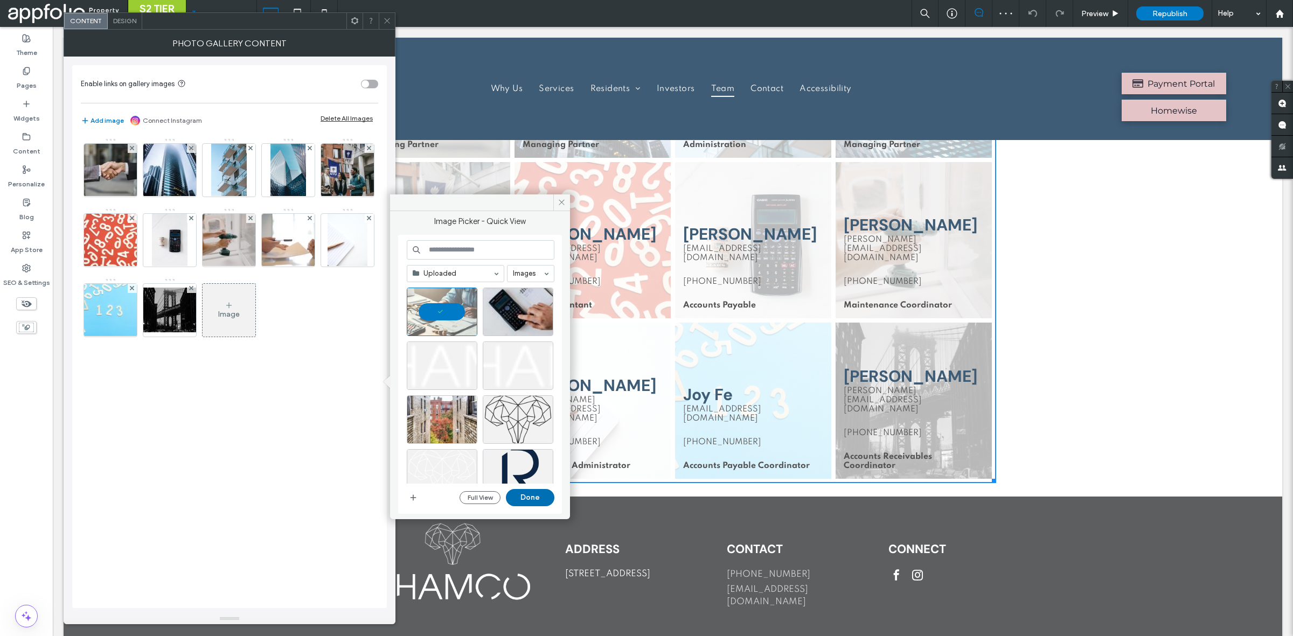
click at [528, 500] on button "Done" at bounding box center [530, 497] width 48 height 17
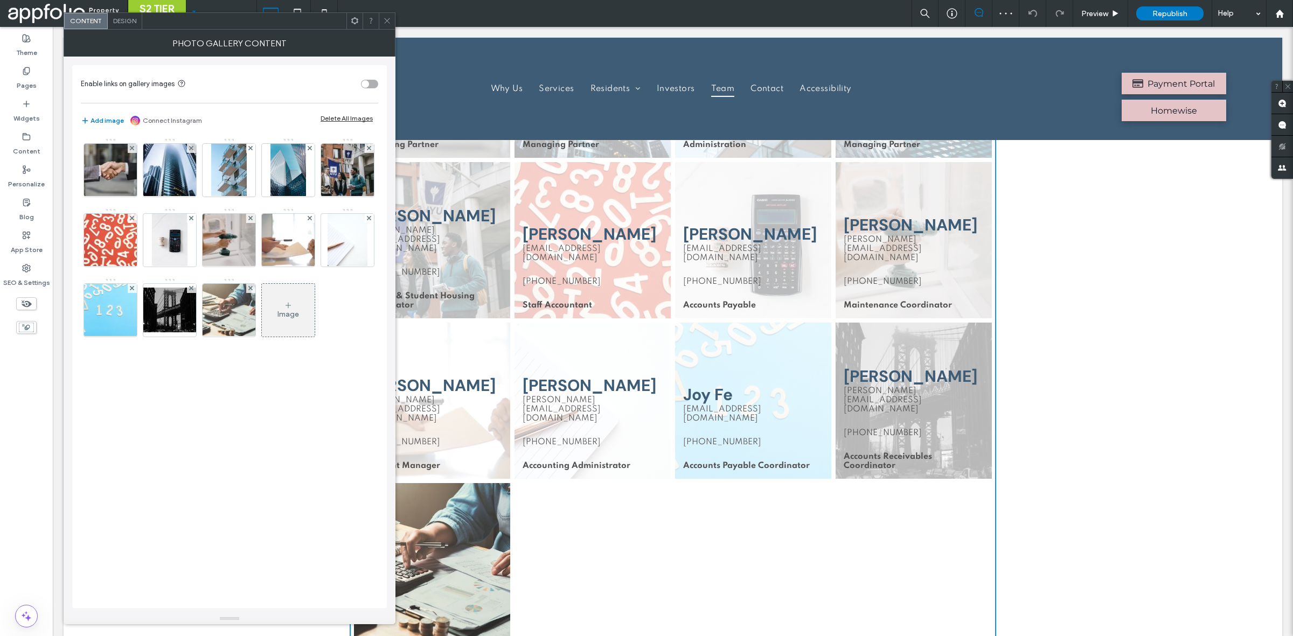
scroll to position [1075, 0]
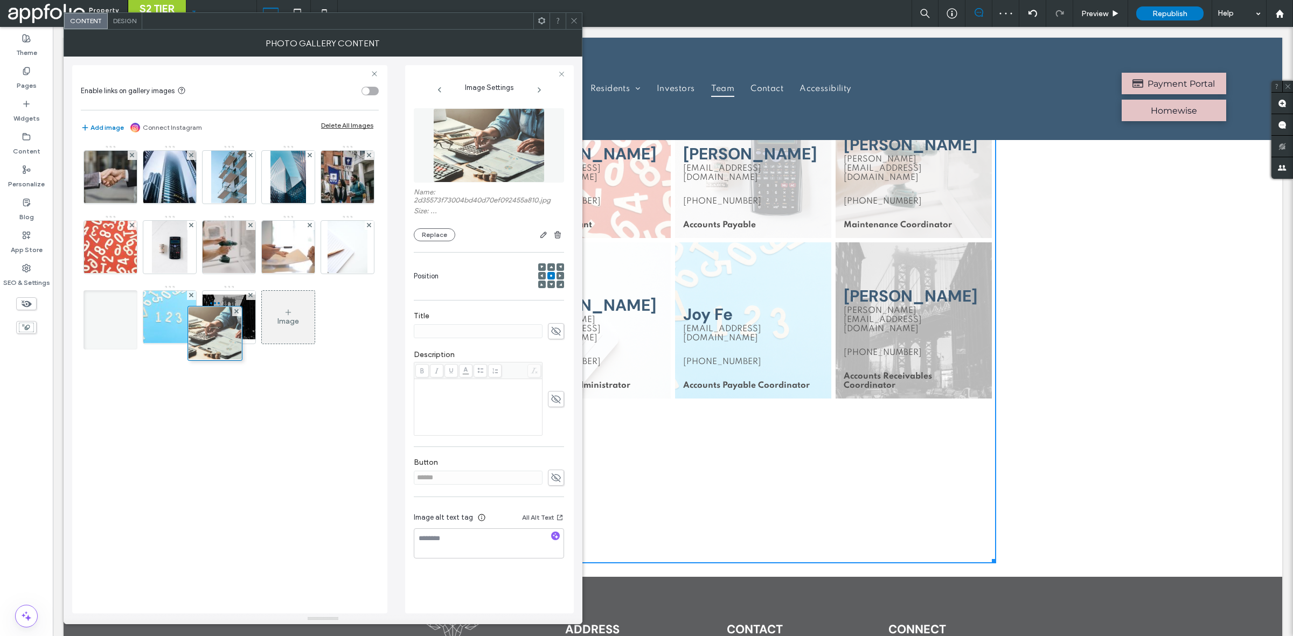
drag, startPoint x: 113, startPoint y: 376, endPoint x: 203, endPoint y: 319, distance: 106.5
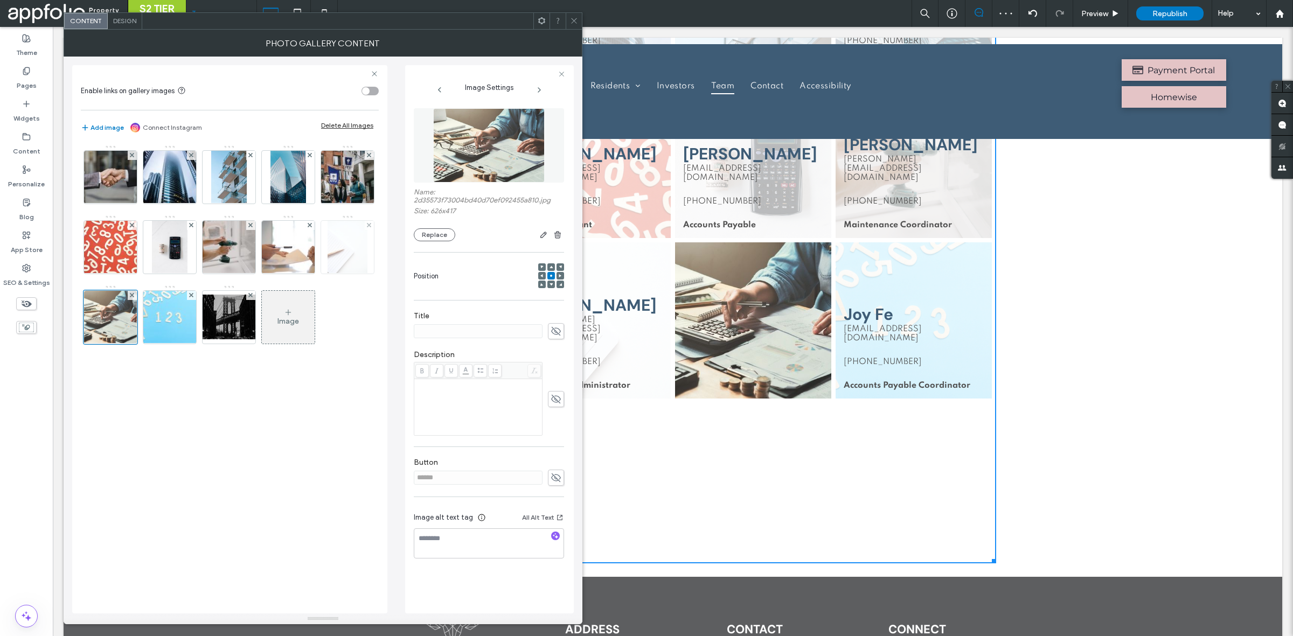
click at [327, 274] on img at bounding box center [347, 247] width 40 height 53
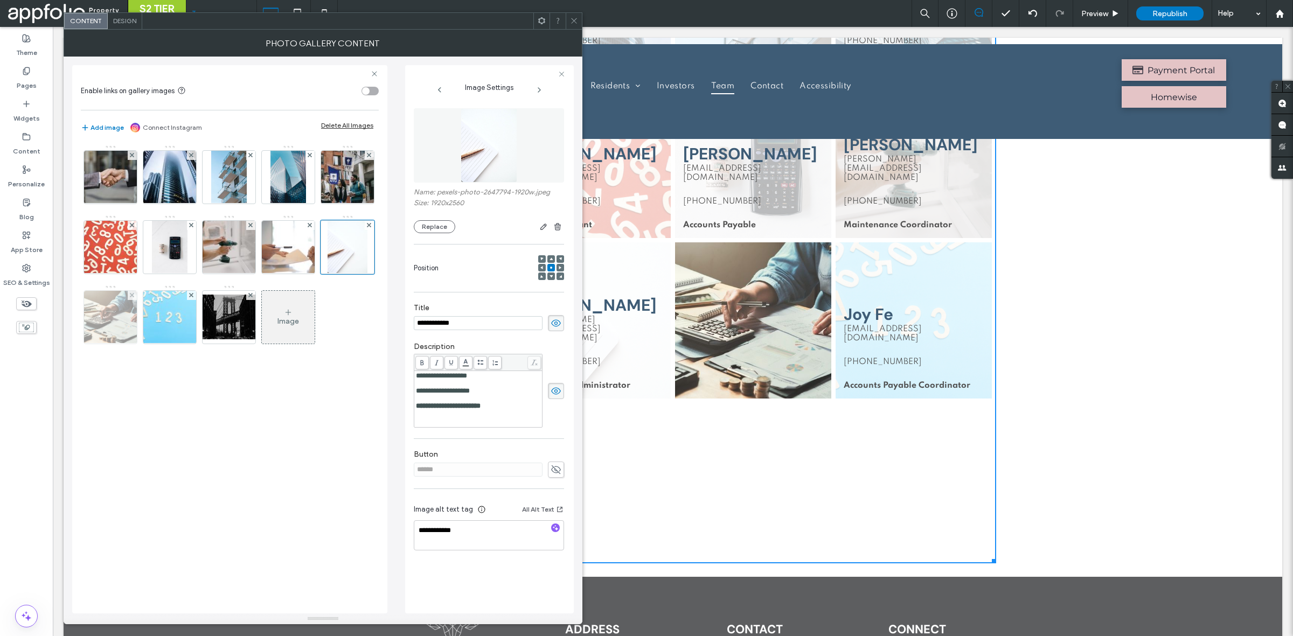
click at [150, 313] on img at bounding box center [110, 317] width 79 height 53
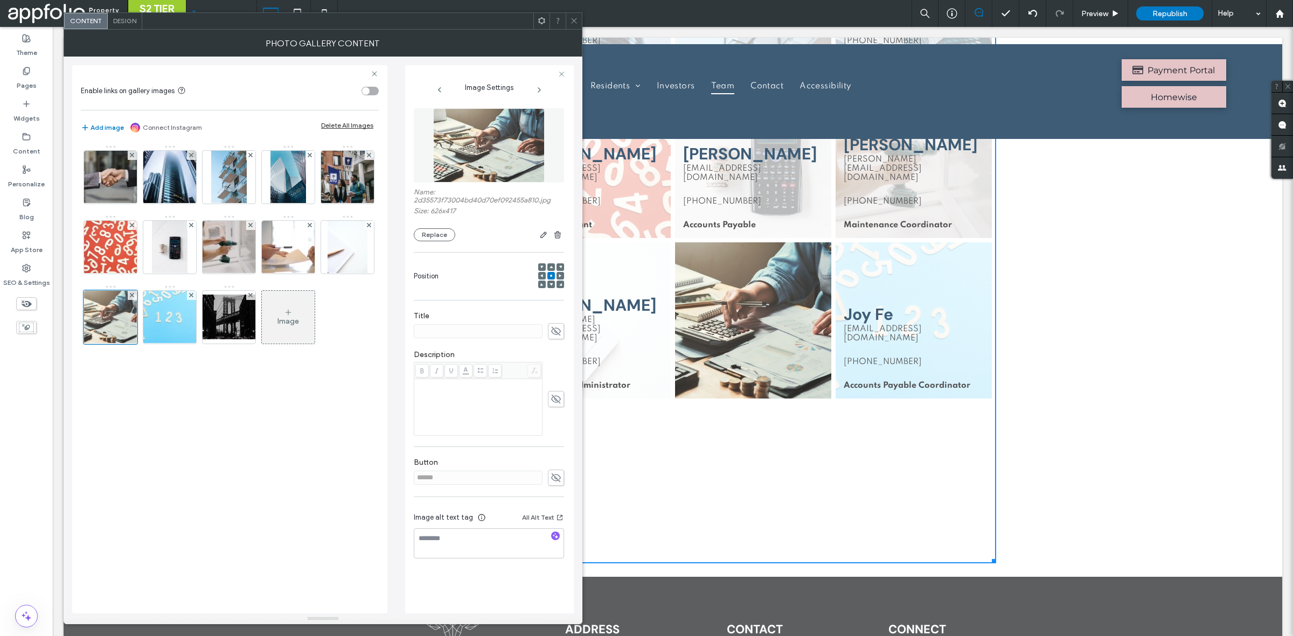
click at [507, 343] on div "Title" at bounding box center [489, 325] width 150 height 39
drag, startPoint x: 555, startPoint y: 333, endPoint x: 528, endPoint y: 332, distance: 26.4
click at [552, 334] on icon at bounding box center [555, 331] width 11 height 12
click at [522, 332] on input at bounding box center [478, 331] width 129 height 14
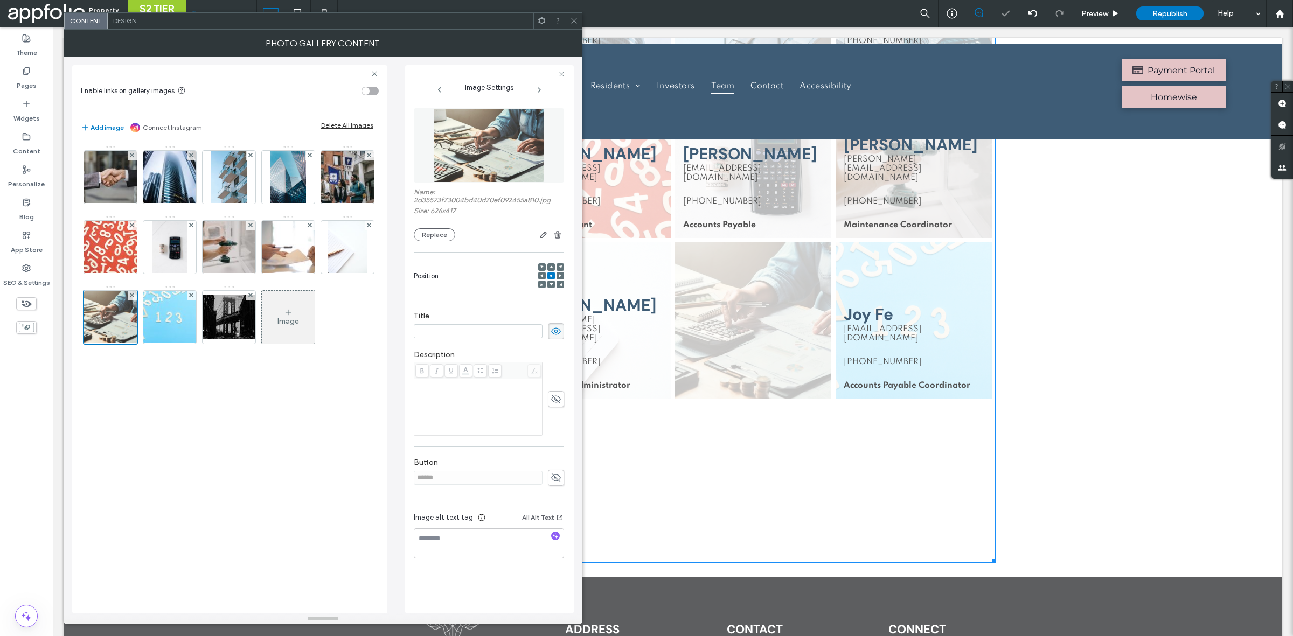
paste input "**********"
type input "**********"
click at [472, 354] on label "Description" at bounding box center [489, 356] width 150 height 12
click at [558, 405] on icon at bounding box center [555, 399] width 11 height 12
click at [327, 274] on img at bounding box center [347, 247] width 40 height 53
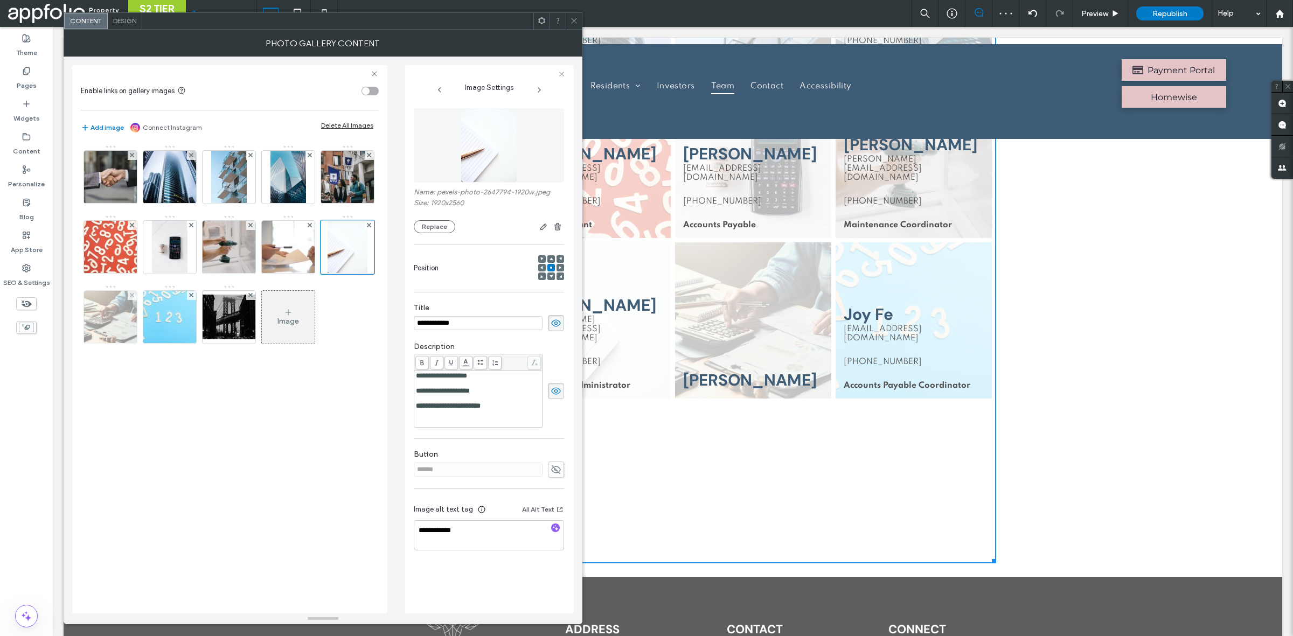
click at [150, 324] on img at bounding box center [110, 317] width 79 height 53
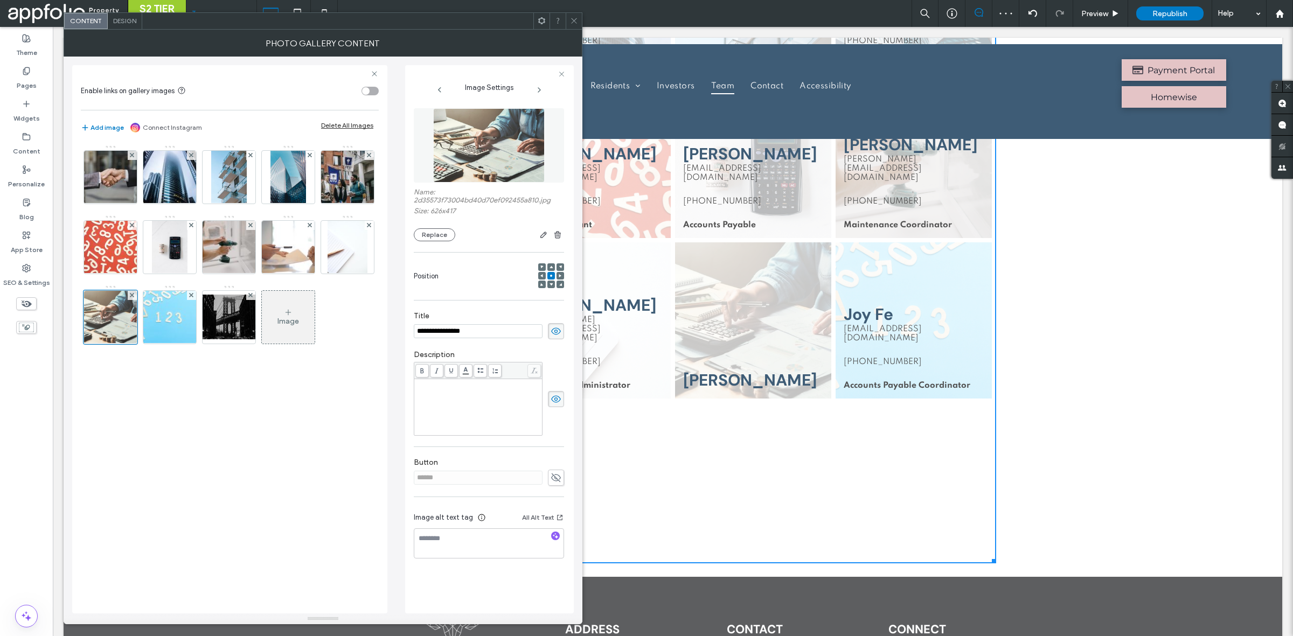
click at [501, 396] on div "Rich Text Editor" at bounding box center [478, 407] width 125 height 54
click at [566, 372] on div "**********" at bounding box center [489, 339] width 169 height 548
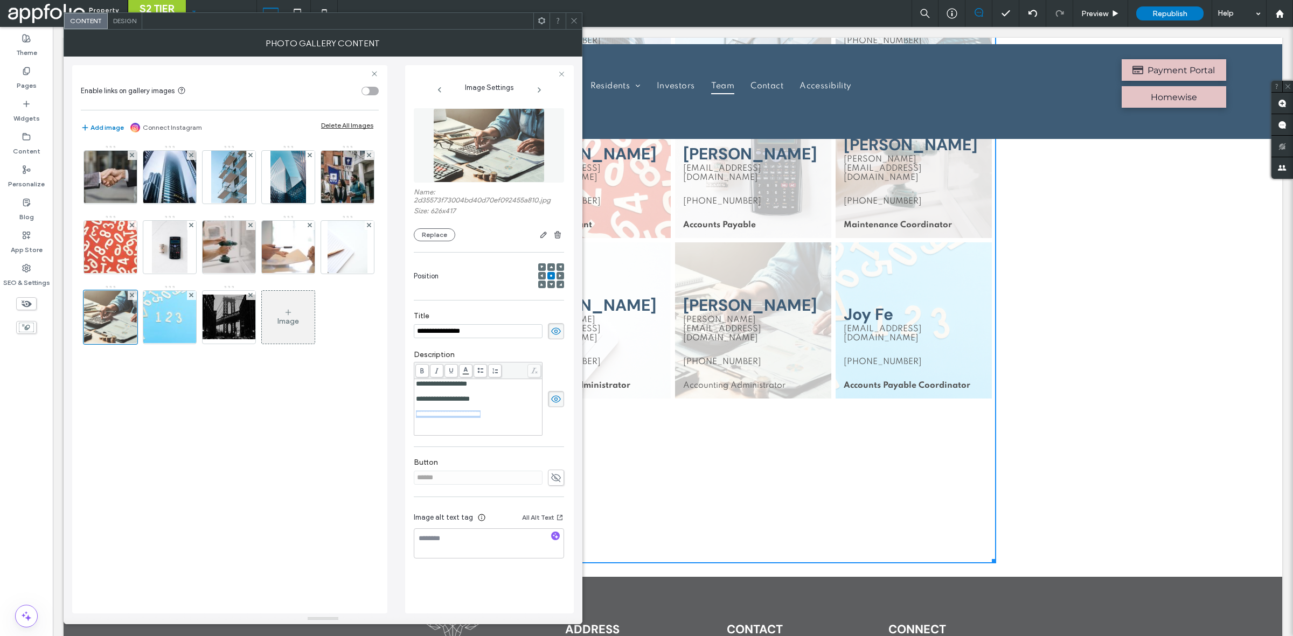
drag, startPoint x: 526, startPoint y: 424, endPoint x: 380, endPoint y: 424, distance: 145.4
click at [380, 424] on div "**********" at bounding box center [322, 335] width 501 height 557
click at [559, 439] on div "**********" at bounding box center [489, 393] width 150 height 96
click at [573, 20] on icon at bounding box center [574, 21] width 8 height 8
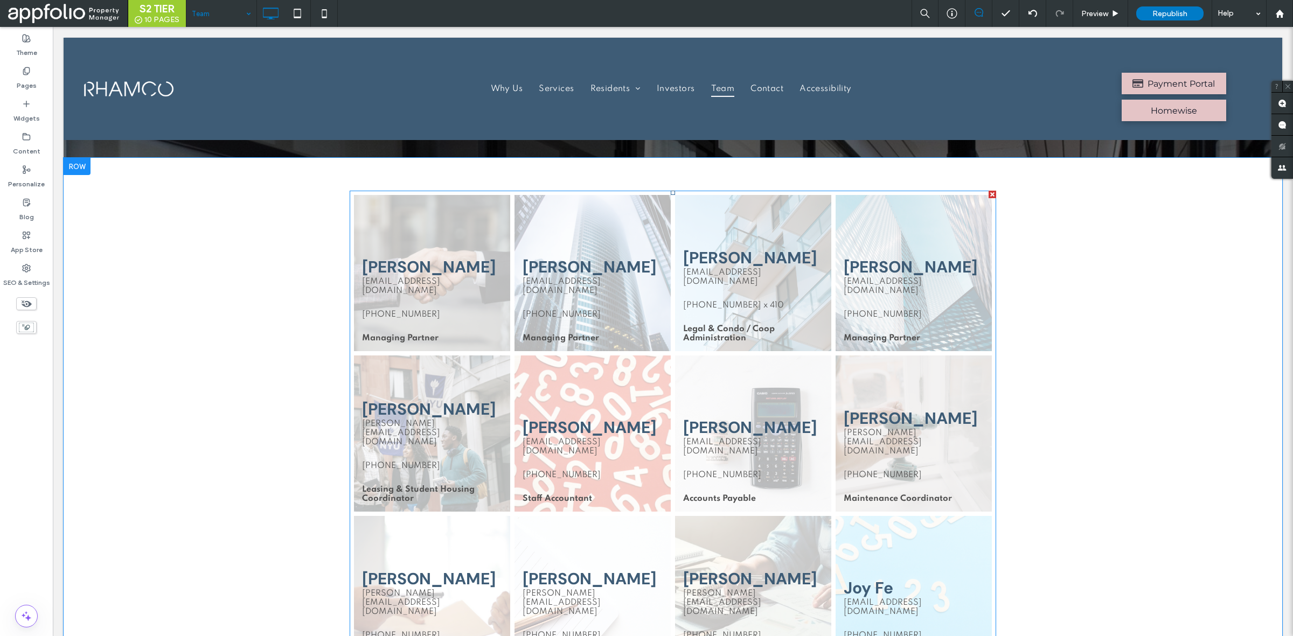
scroll to position [682, 0]
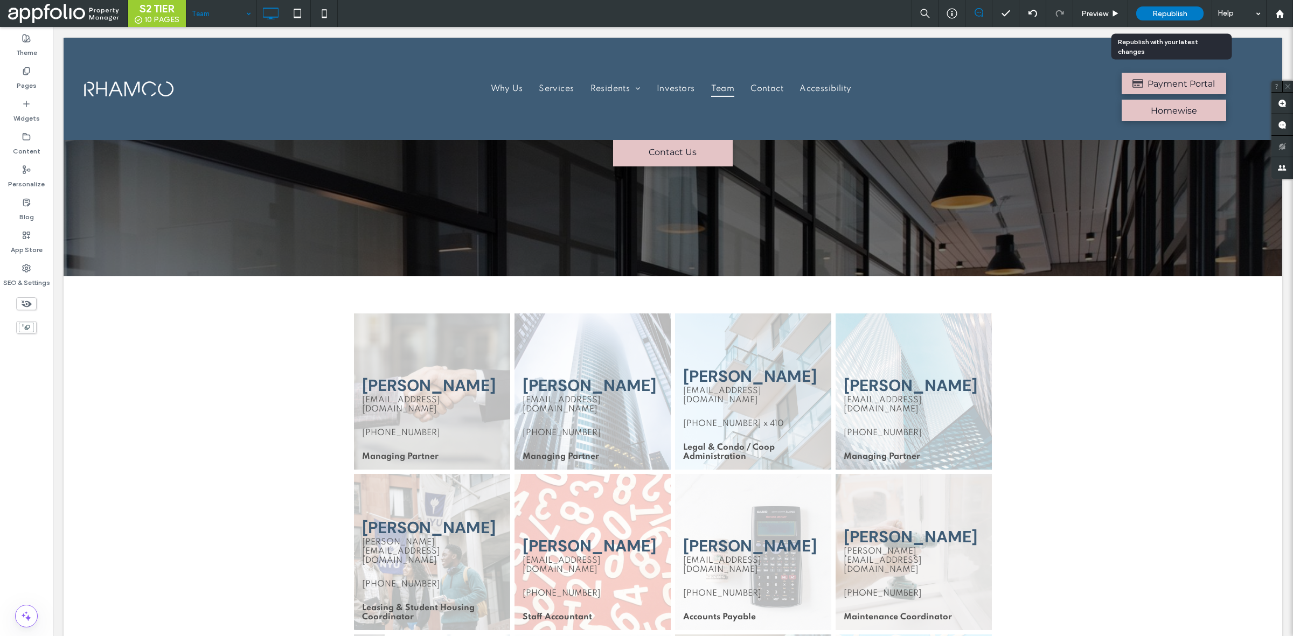
click at [1184, 7] on div "Republish" at bounding box center [1169, 13] width 67 height 14
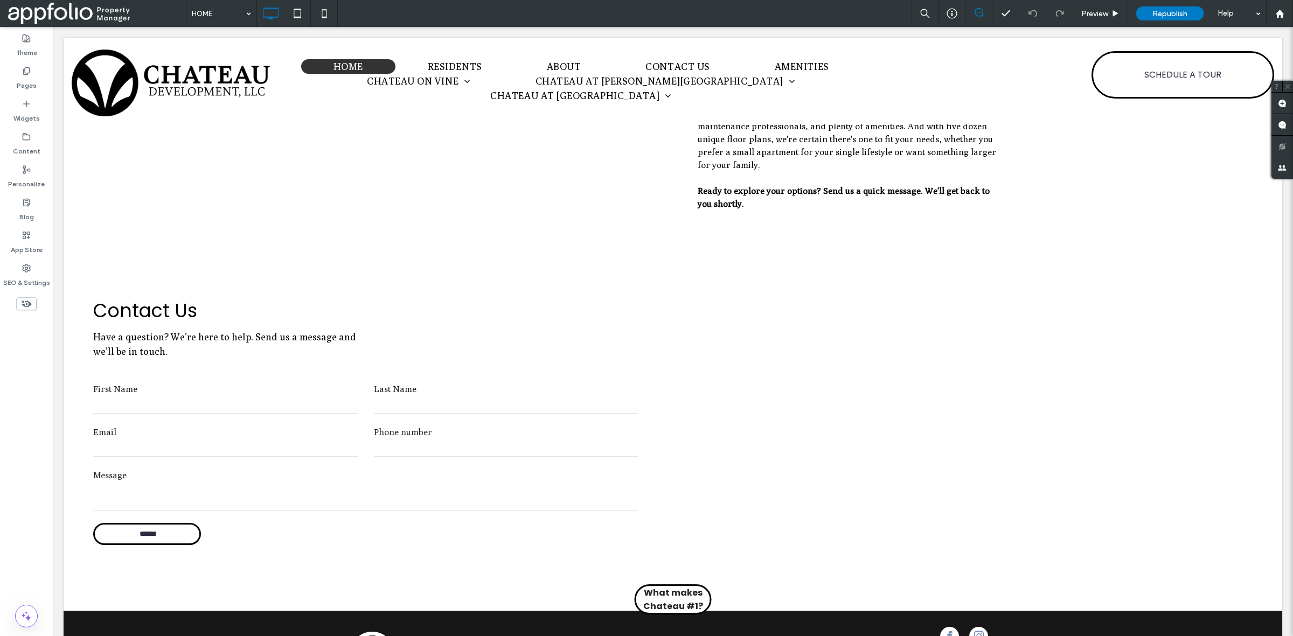
scroll to position [676, 0]
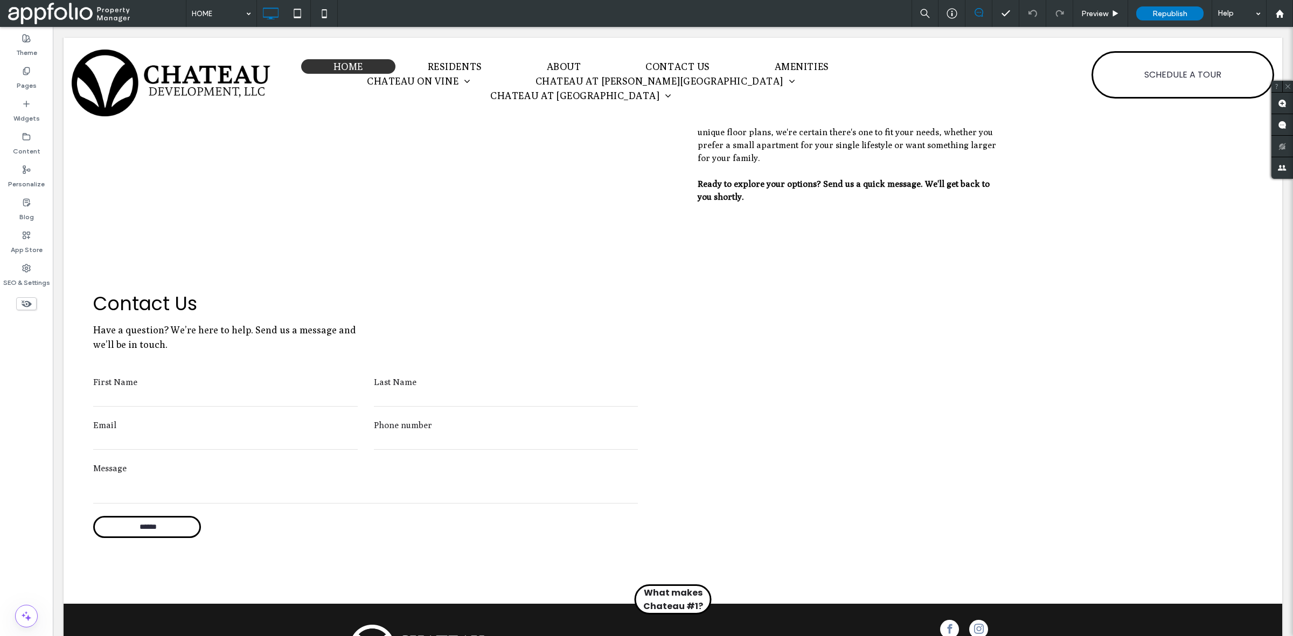
click at [343, 357] on form "First Name Last Name Email Phone number Message ******" at bounding box center [365, 457] width 561 height 200
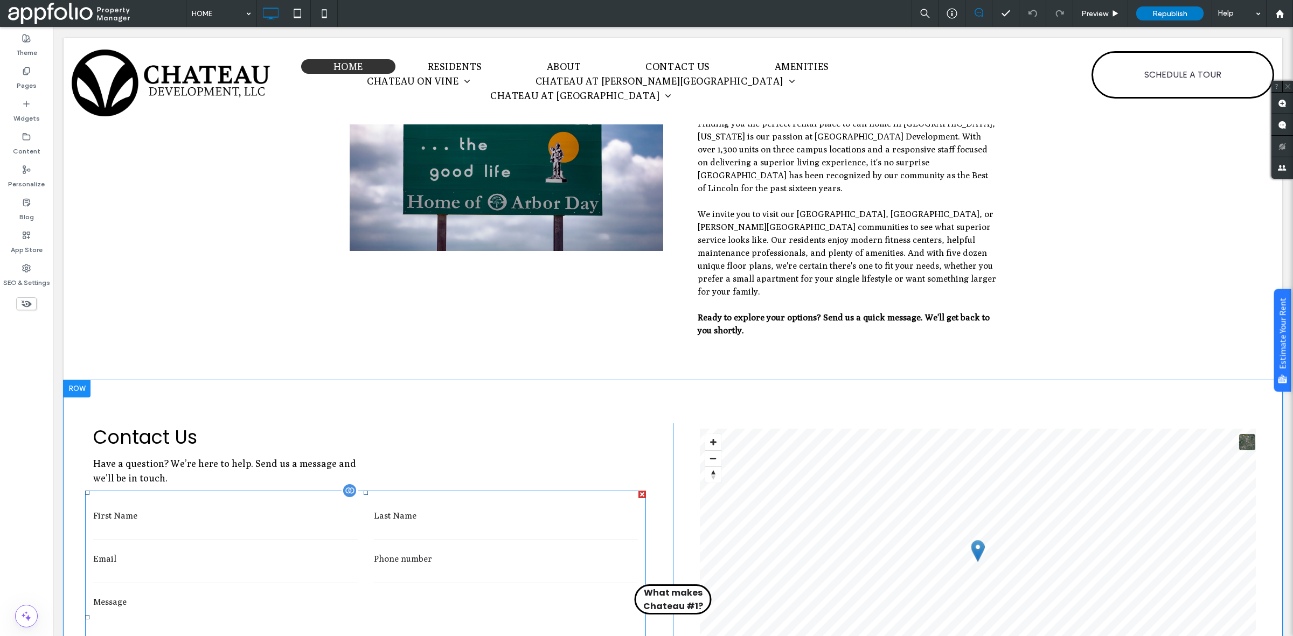
click at [533, 491] on form "First Name Last Name Email Phone number Message ******" at bounding box center [365, 617] width 561 height 253
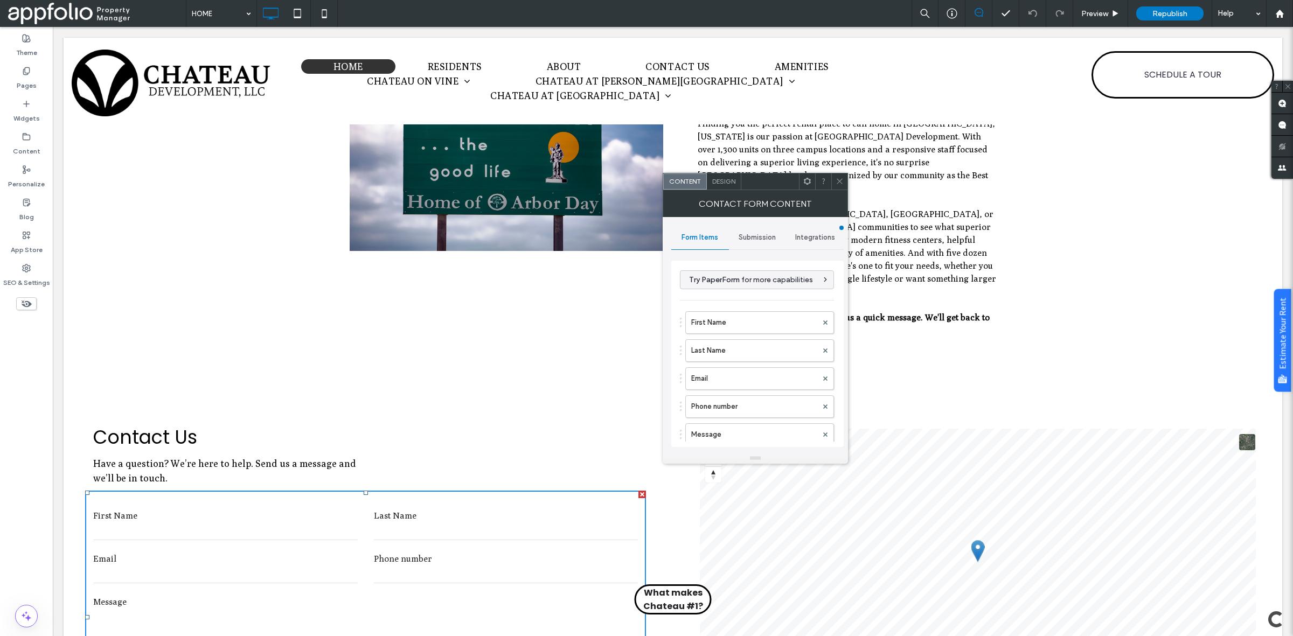
scroll to position [216, 0]
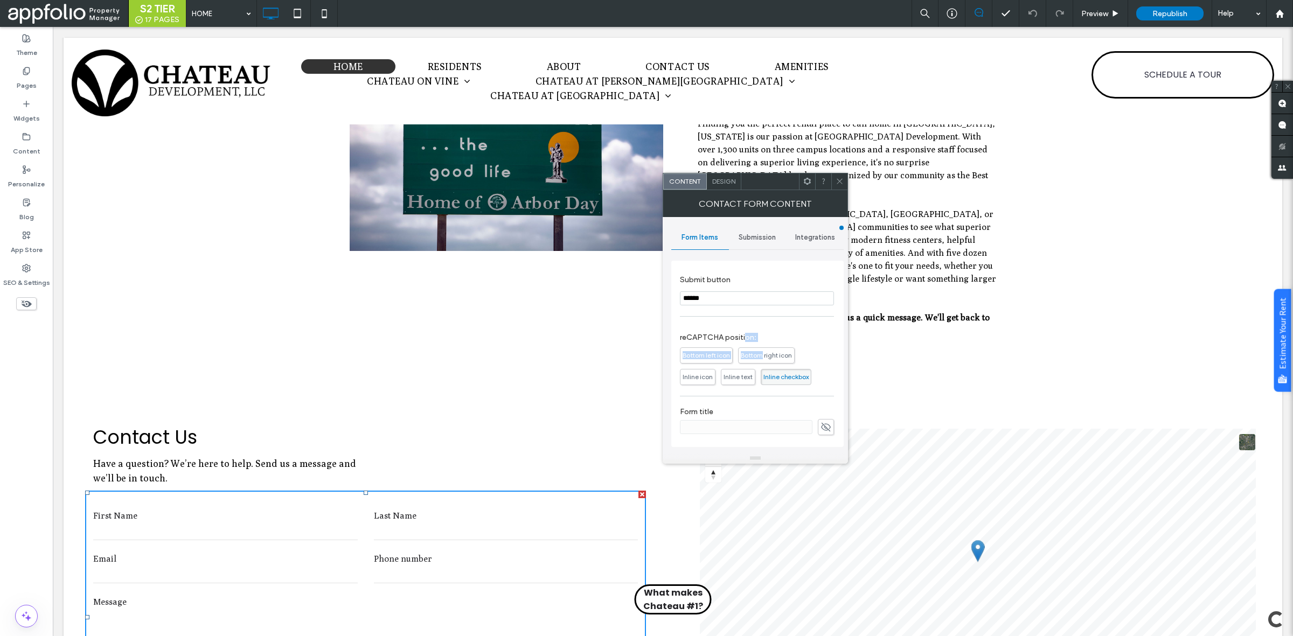
drag, startPoint x: 756, startPoint y: 350, endPoint x: 745, endPoint y: 322, distance: 30.0
click at [745, 322] on div "reCAPTCHA position: Bottom left icon Bottom right icon Inline icon Inline text …" at bounding box center [757, 356] width 154 height 68
click at [776, 340] on label "reCAPTCHA position:" at bounding box center [757, 334] width 154 height 15
click at [790, 332] on label "reCAPTCHA position:" at bounding box center [757, 334] width 154 height 15
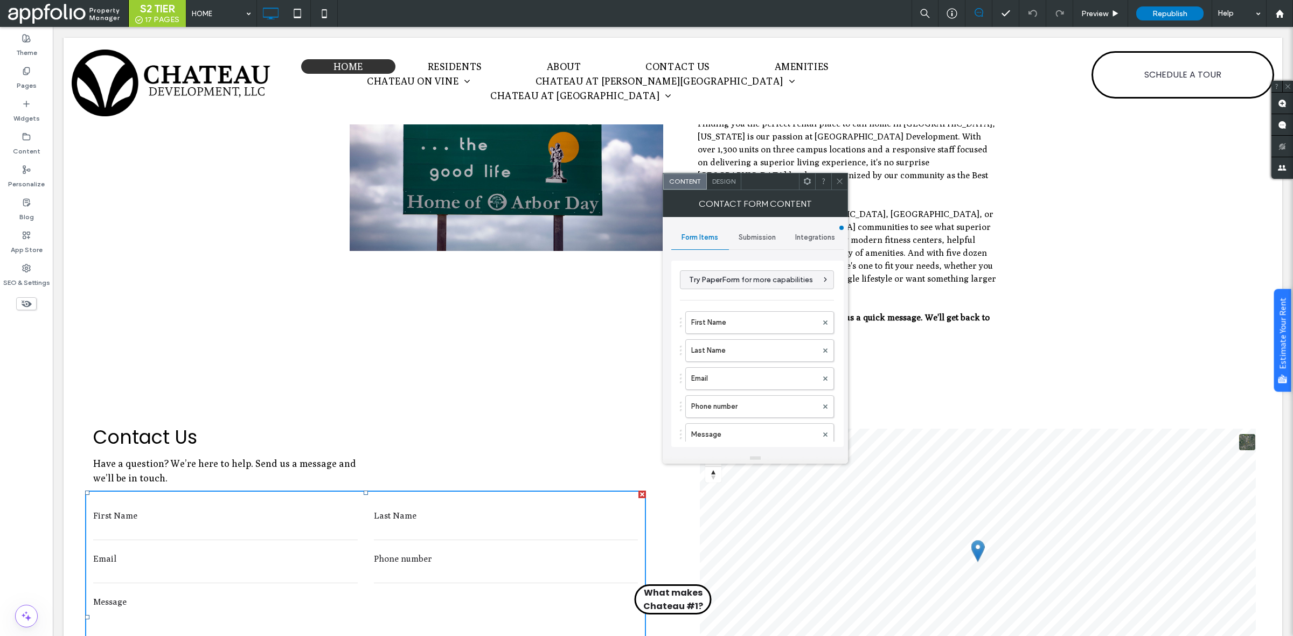
click at [787, 234] on div "Integrations" at bounding box center [815, 238] width 58 height 24
click at [760, 233] on span "Submission" at bounding box center [756, 237] width 37 height 9
click at [744, 351] on label "Tracking" at bounding box center [758, 354] width 144 height 22
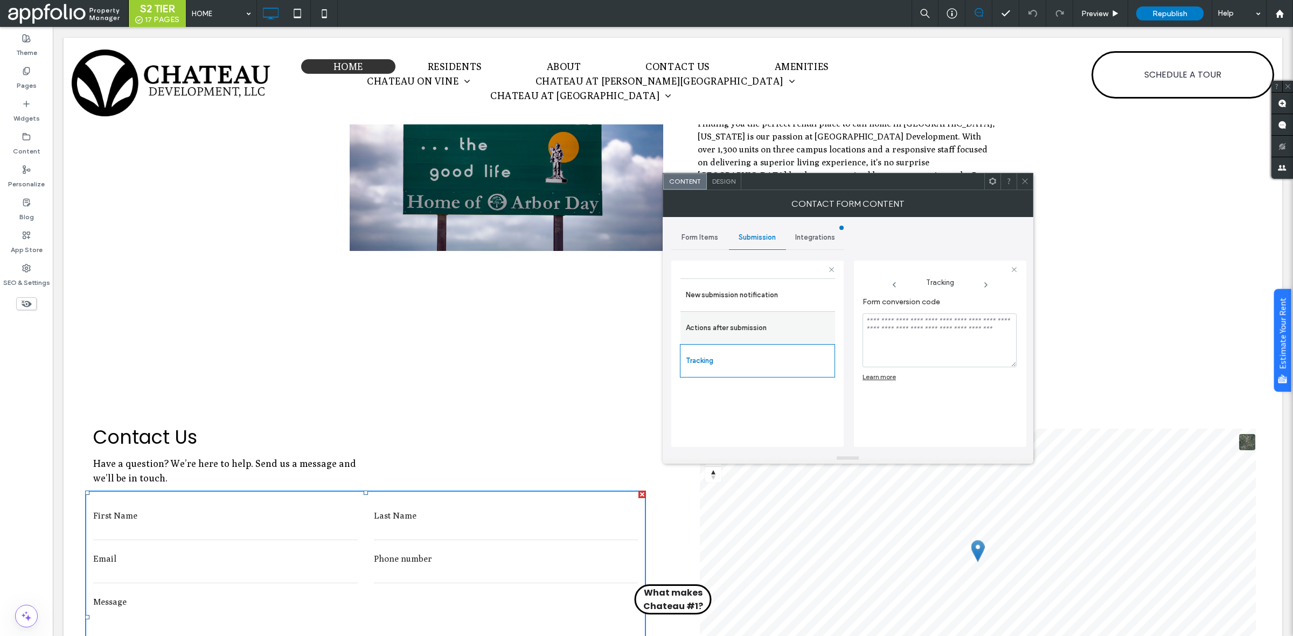
drag, startPoint x: 779, startPoint y: 318, endPoint x: 776, endPoint y: 332, distance: 14.3
click at [777, 330] on div "Actions after submission" at bounding box center [757, 327] width 155 height 33
click at [775, 330] on label "Actions after submission" at bounding box center [758, 328] width 144 height 22
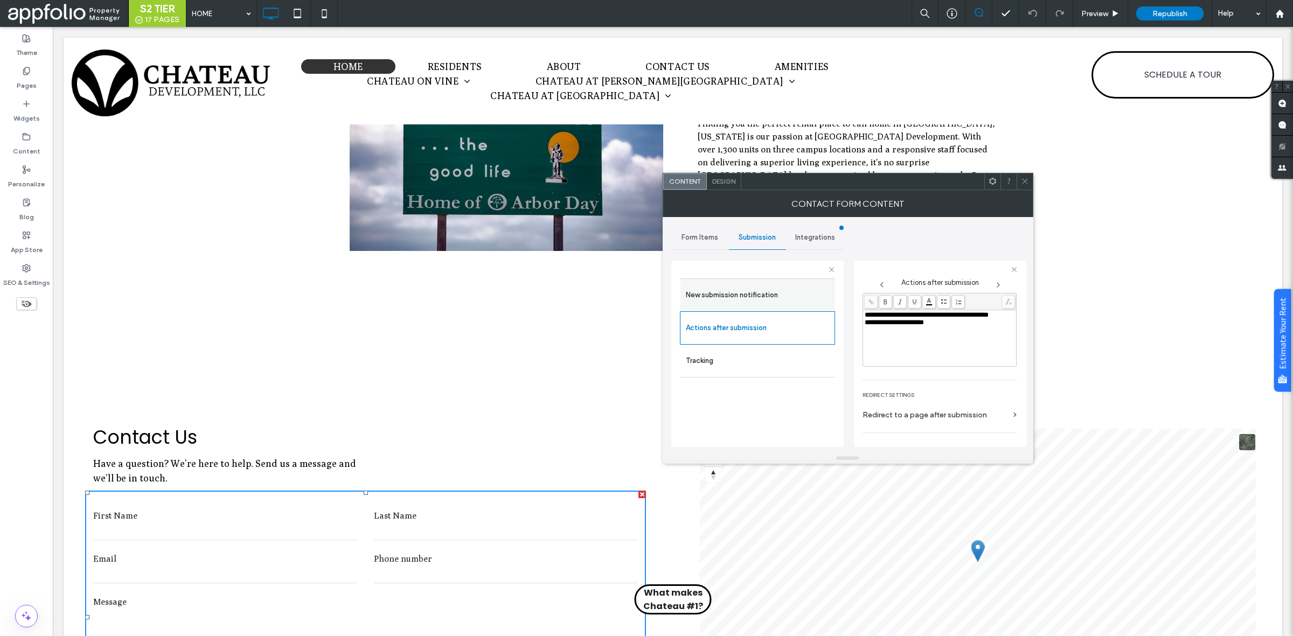
click at [773, 280] on div "New submission notification" at bounding box center [757, 294] width 155 height 33
click at [799, 292] on label "New submission notification" at bounding box center [758, 295] width 144 height 22
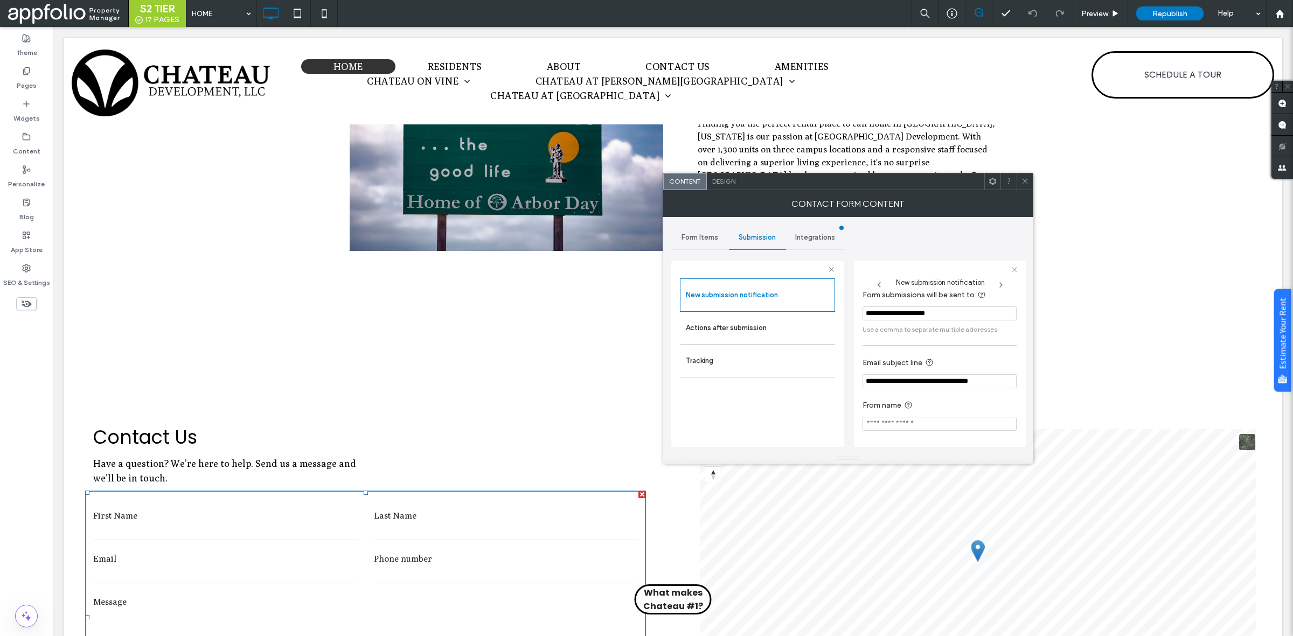
scroll to position [0, 0]
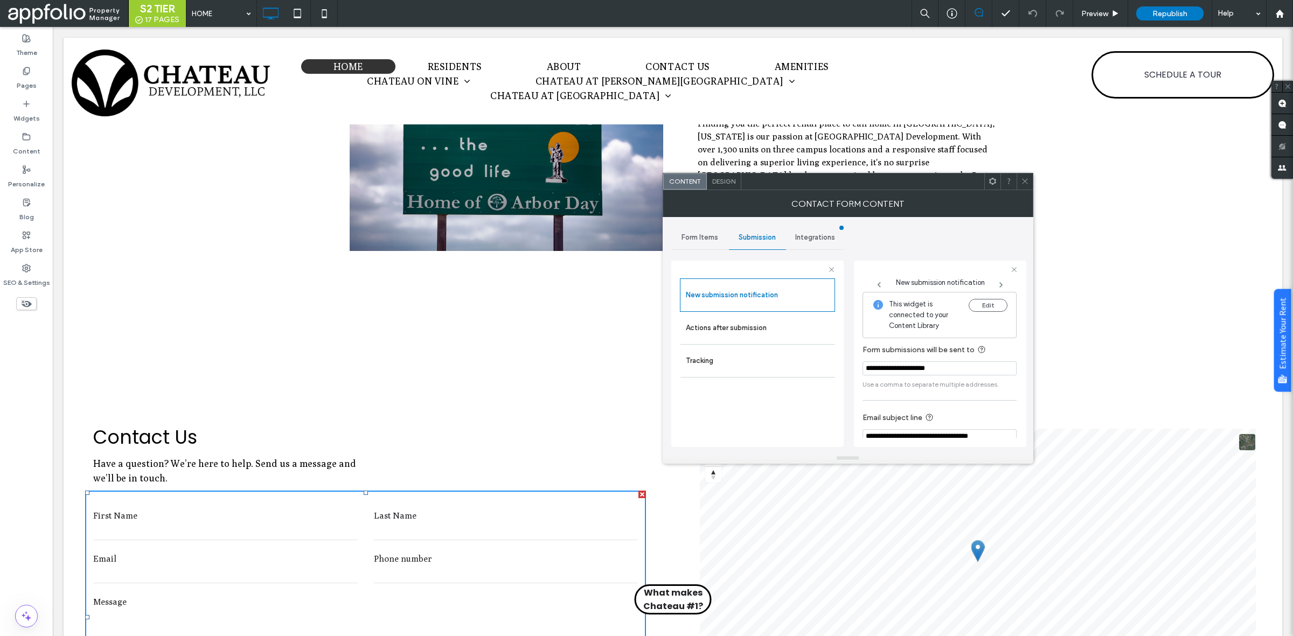
click at [704, 233] on span "Form Items" at bounding box center [699, 237] width 37 height 9
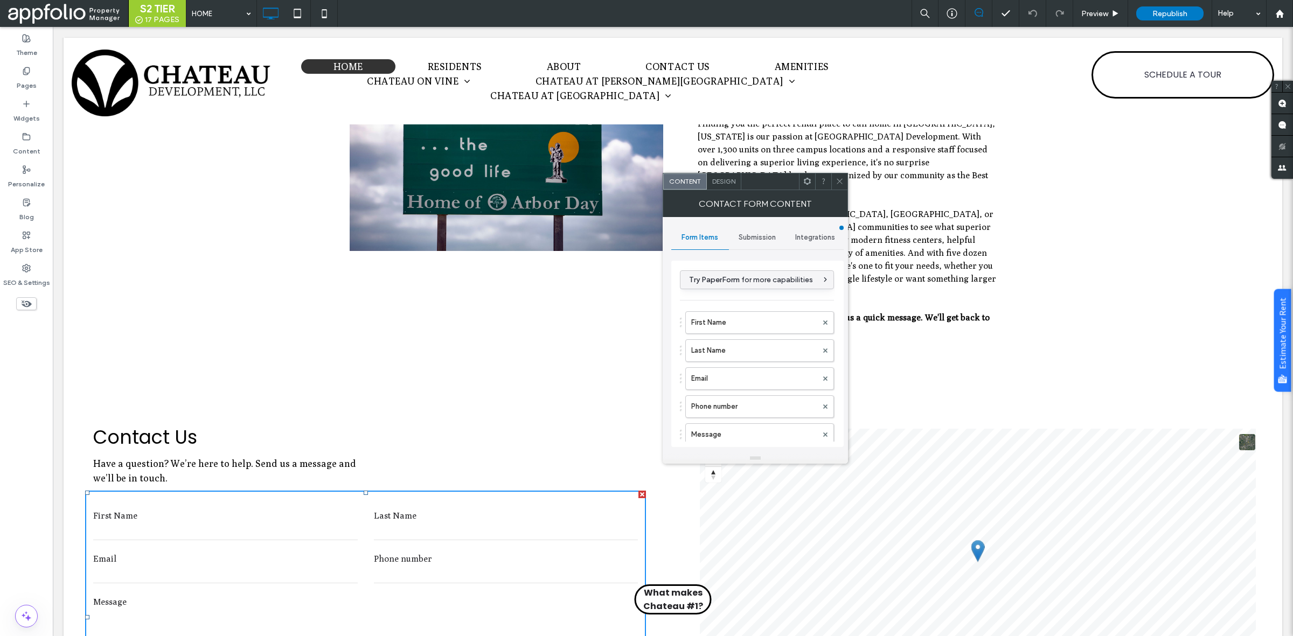
click at [766, 279] on span "Try PaperForm for more capabilities" at bounding box center [751, 279] width 124 height 9
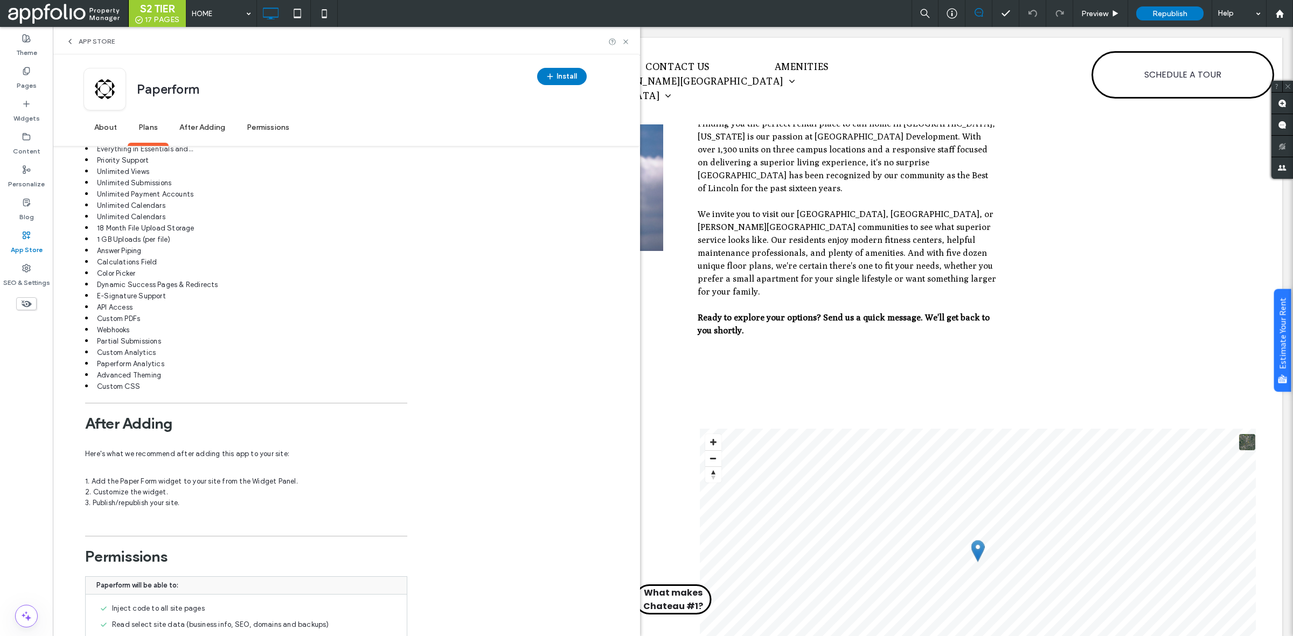
scroll to position [1574, 0]
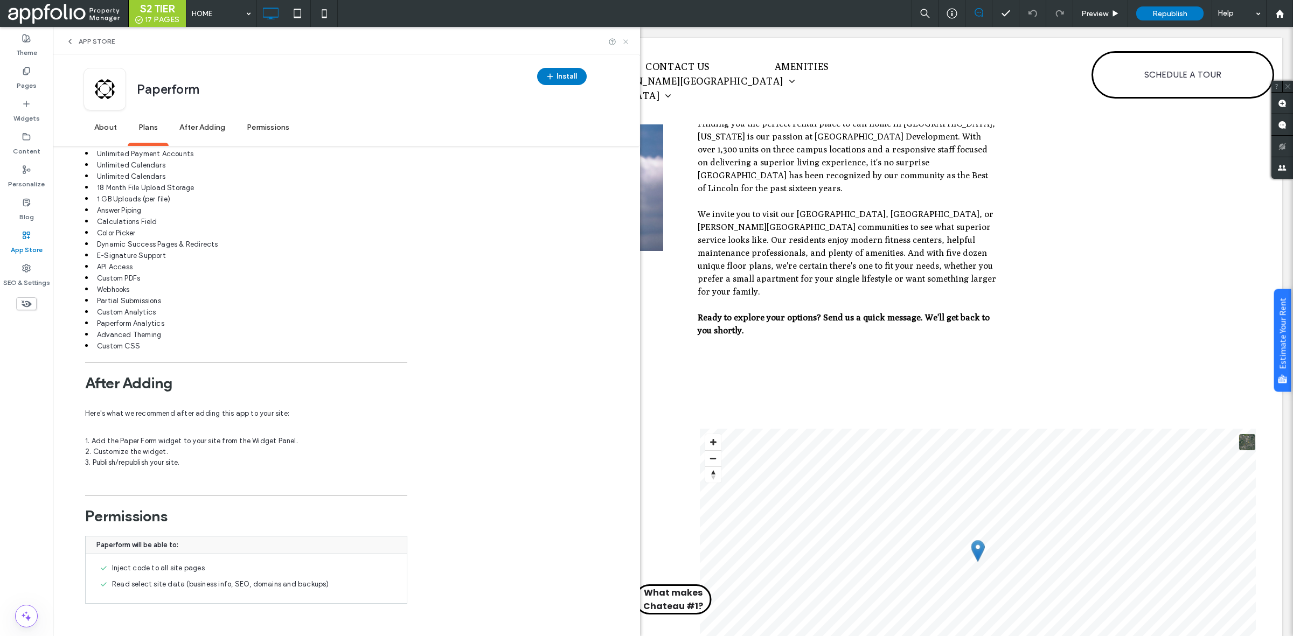
click at [627, 40] on use at bounding box center [625, 41] width 4 height 4
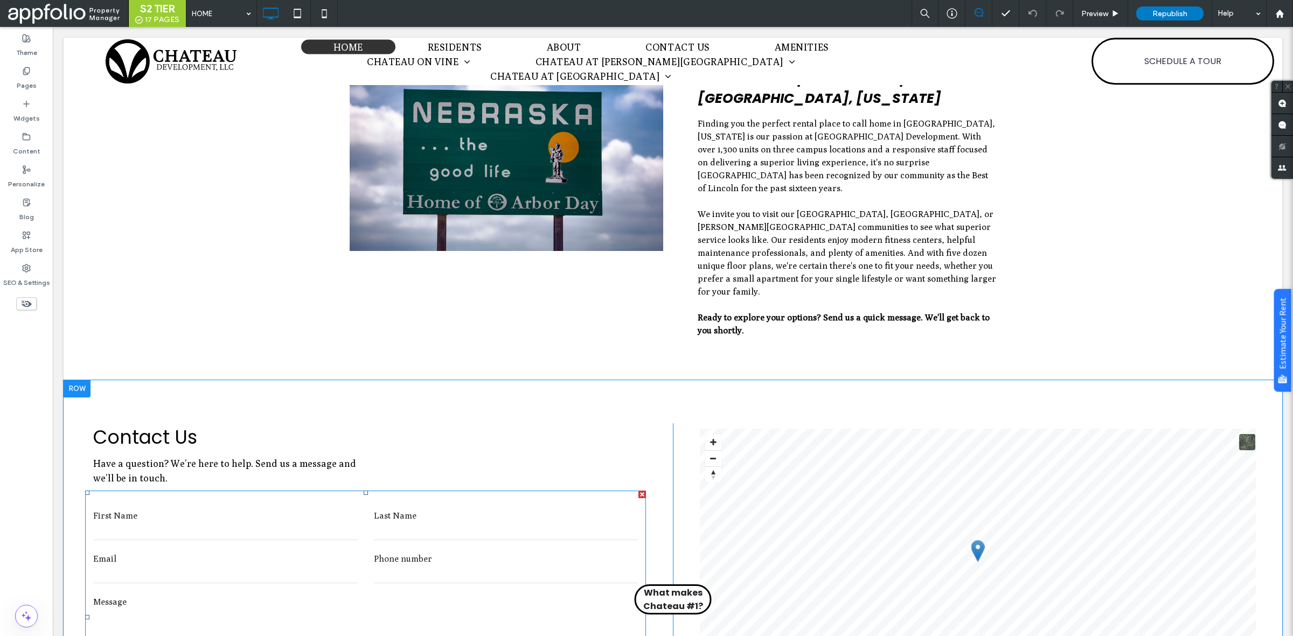
scroll to position [864, 0]
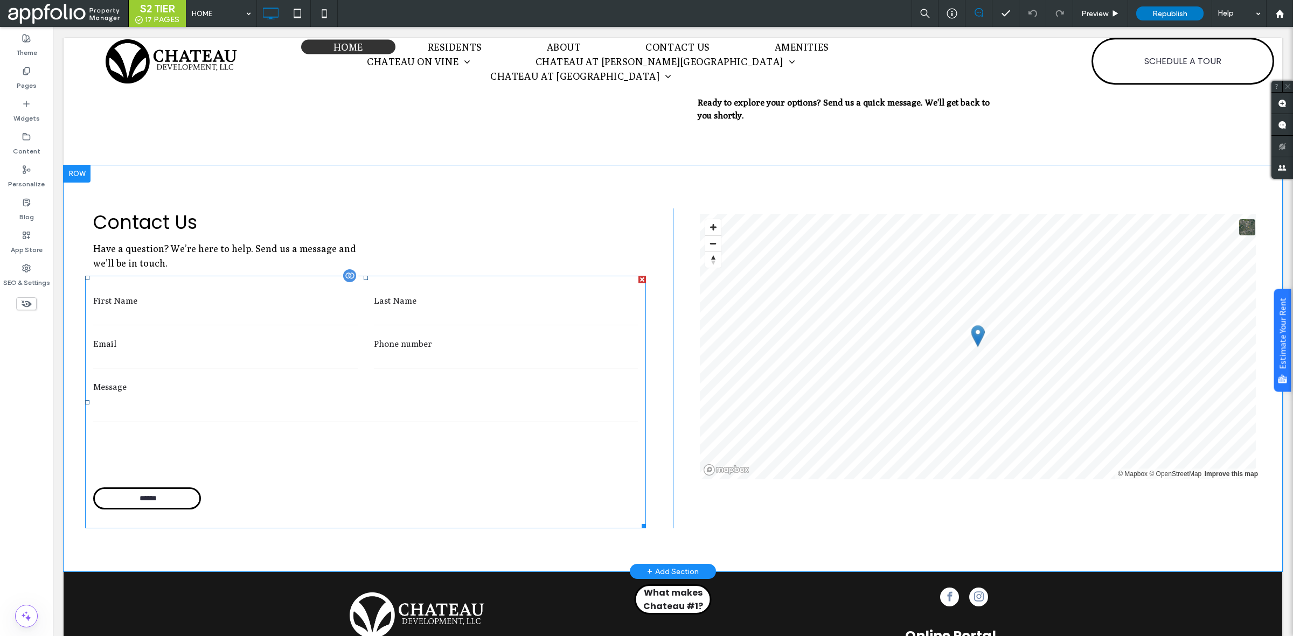
click at [441, 440] on div at bounding box center [365, 456] width 561 height 42
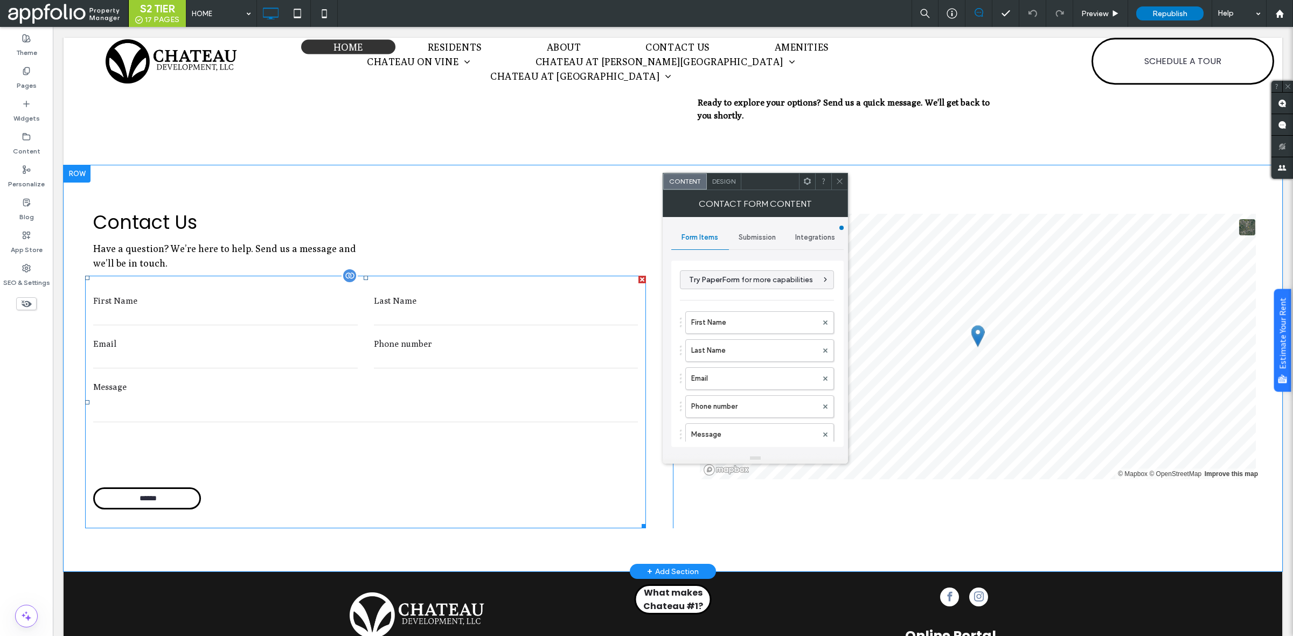
type input "******"
click at [835, 186] on div at bounding box center [839, 181] width 16 height 16
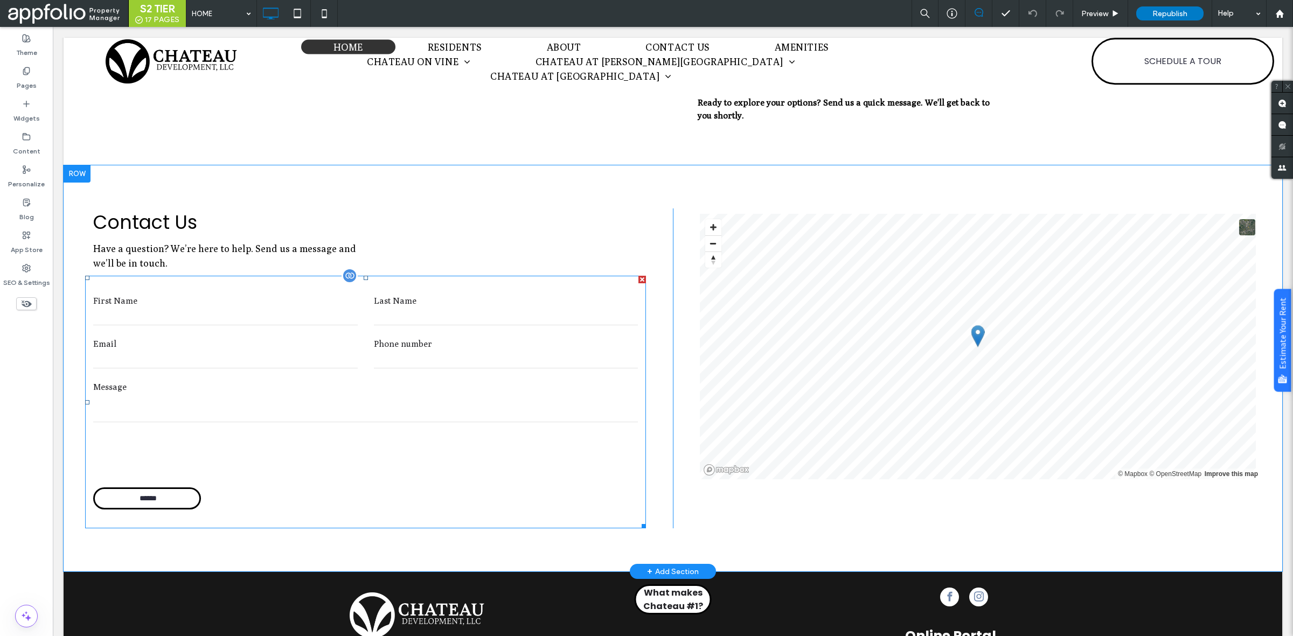
click at [296, 466] on form "First Name Last Name Email Phone number Message ******" at bounding box center [365, 402] width 561 height 253
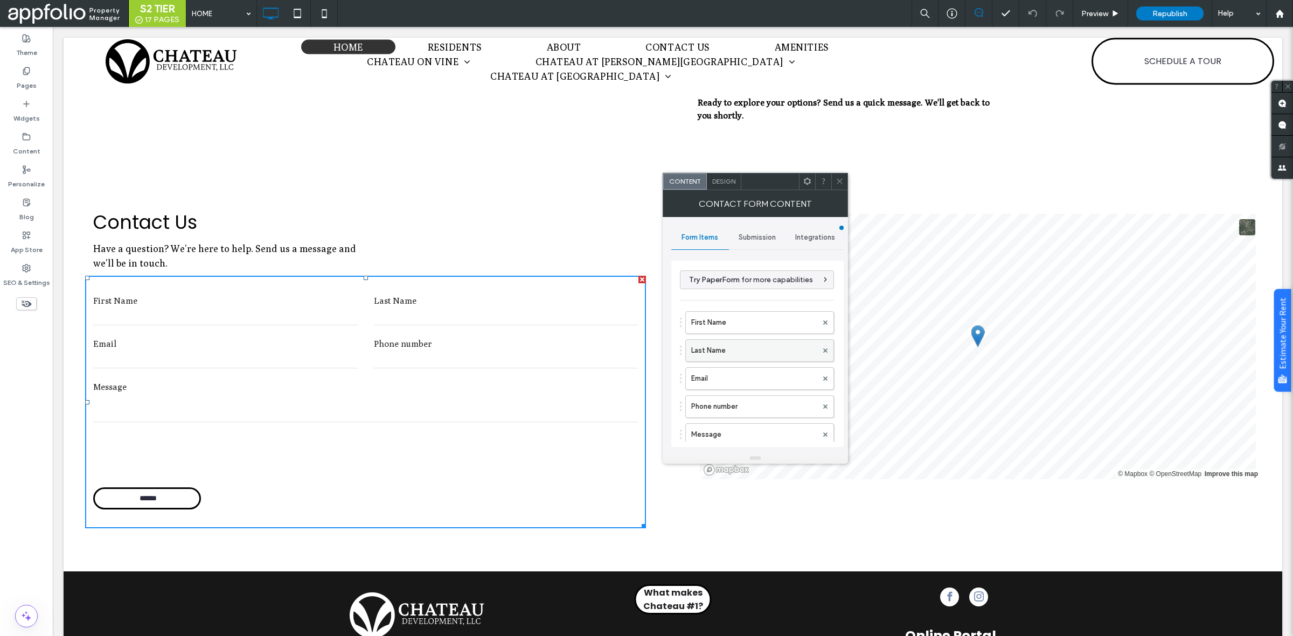
scroll to position [216, 0]
click at [732, 375] on span "Inline text" at bounding box center [737, 377] width 29 height 8
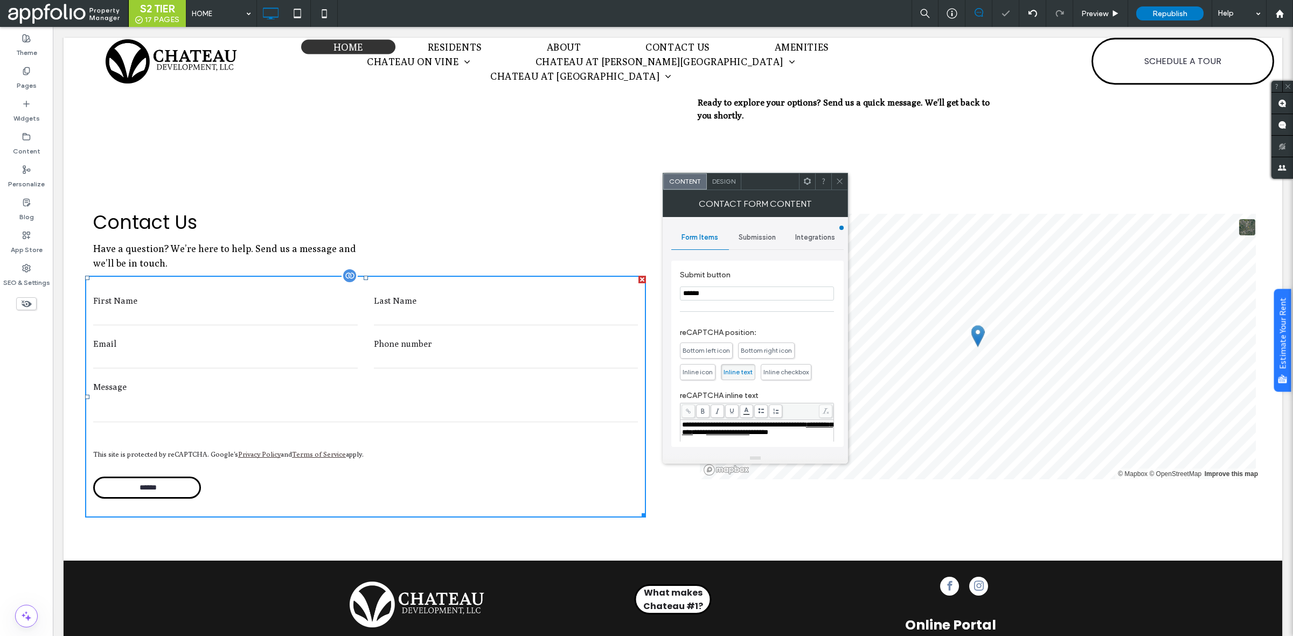
scroll to position [943, 0]
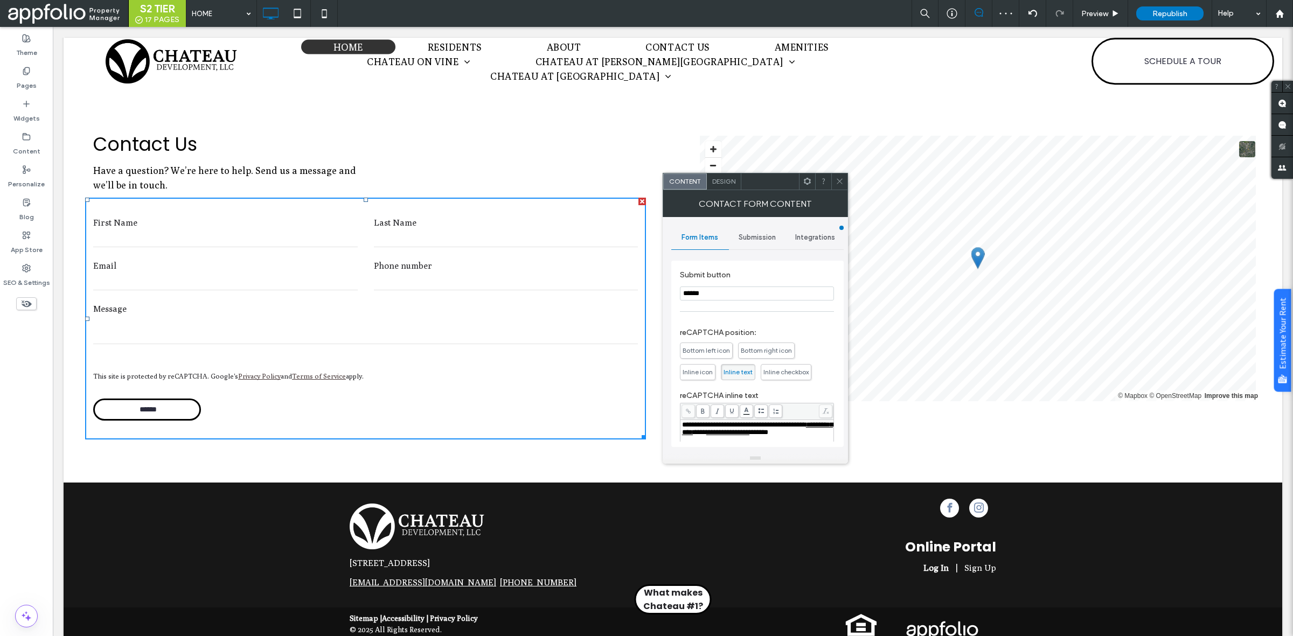
click at [787, 376] on span "Inline checkbox" at bounding box center [785, 372] width 45 height 8
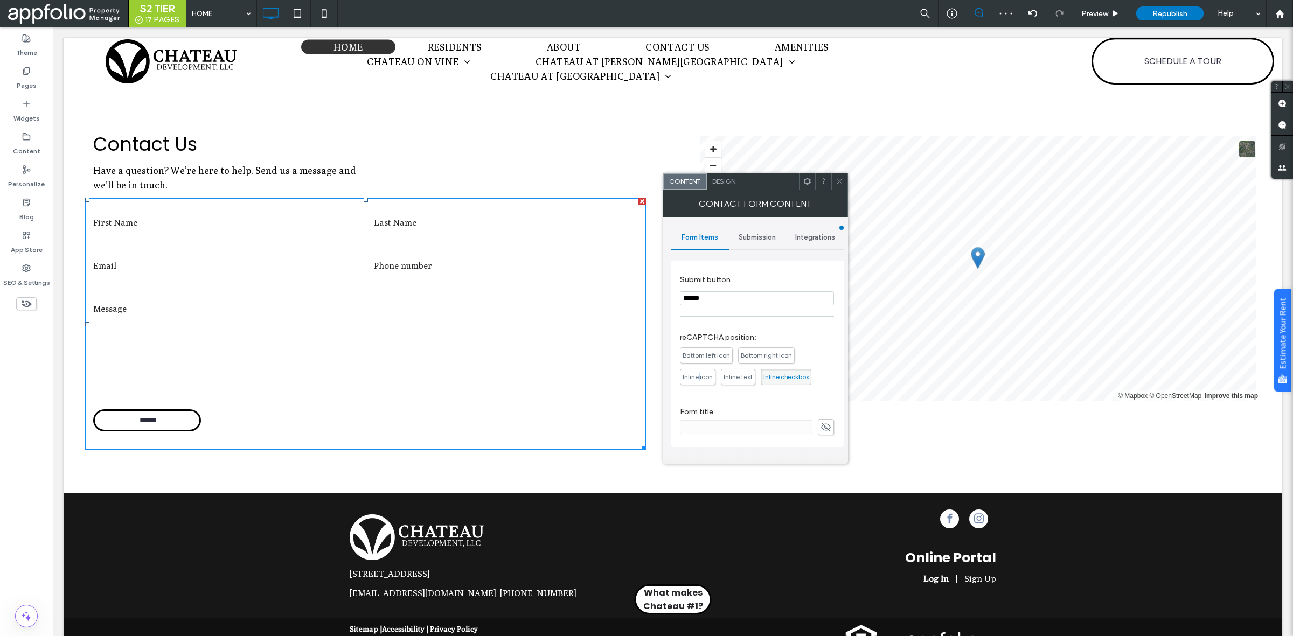
click at [699, 366] on div "Bottom left icon Bottom right icon Inline icon Inline text Inline checkbox" at bounding box center [757, 363] width 154 height 43
click at [696, 372] on span "Inline icon" at bounding box center [698, 377] width 36 height 16
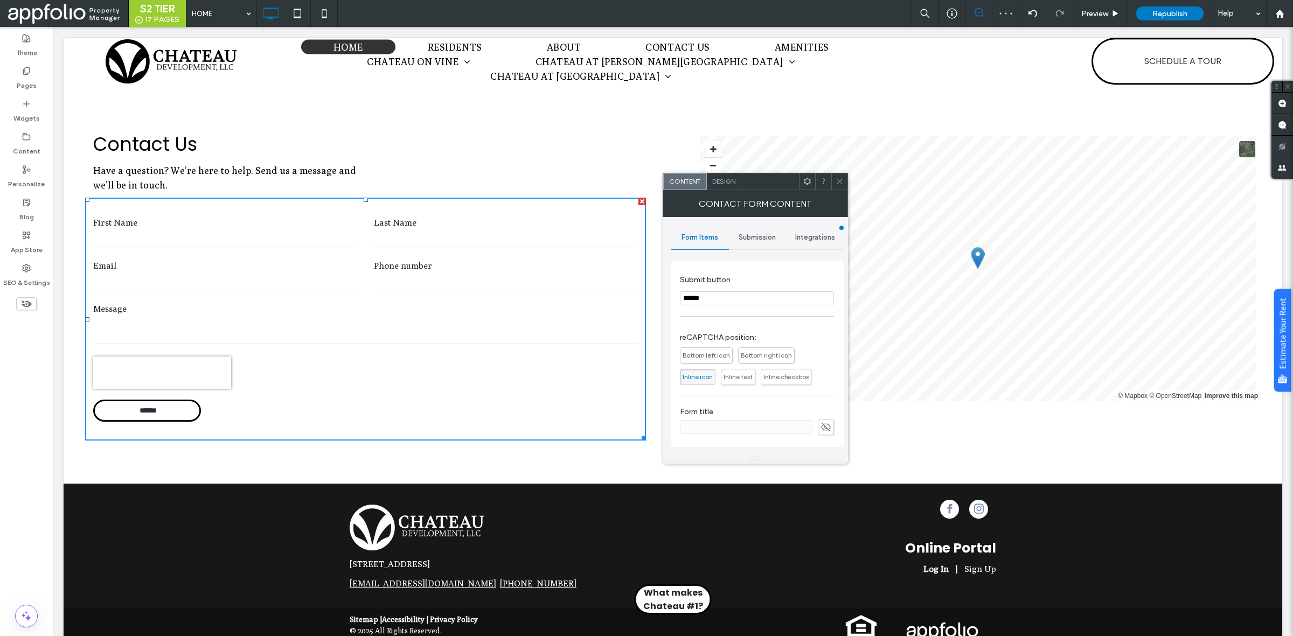
click at [766, 349] on span "Bottom right icon" at bounding box center [766, 355] width 57 height 16
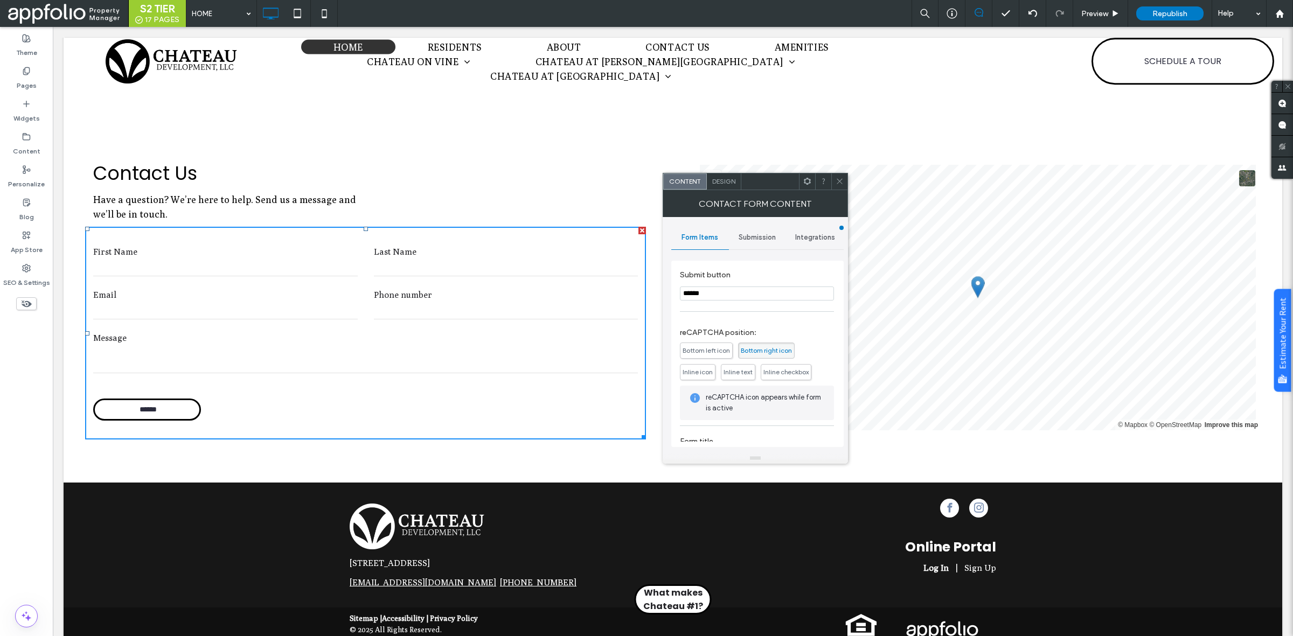
click at [703, 349] on span "Bottom left icon" at bounding box center [706, 351] width 53 height 16
click at [783, 372] on span "Inline checkbox" at bounding box center [785, 372] width 45 height 8
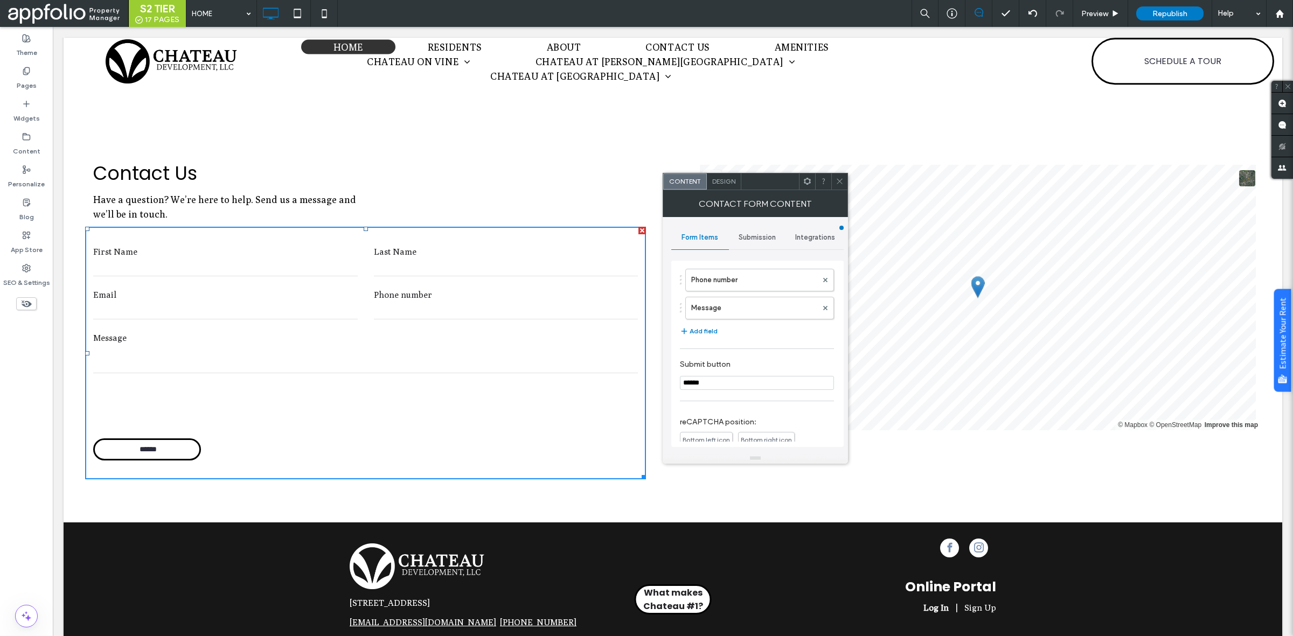
scroll to position [216, 0]
click at [746, 380] on span "Inline text" at bounding box center [737, 377] width 29 height 8
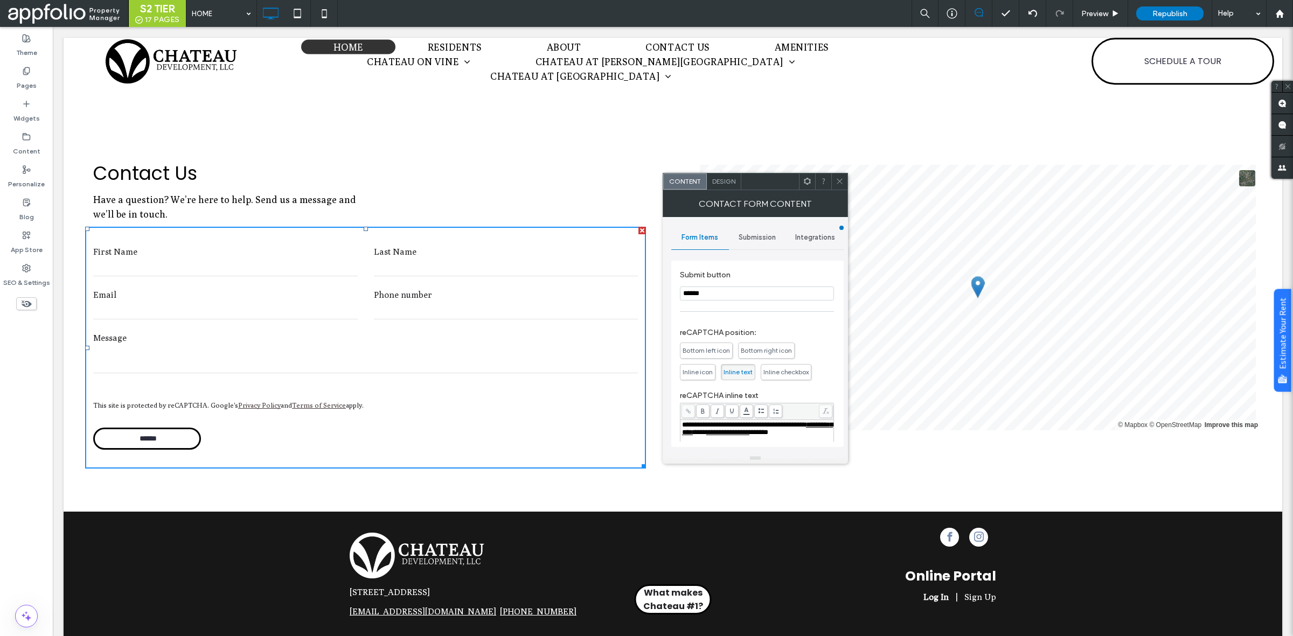
click at [780, 376] on span "Inline checkbox" at bounding box center [785, 372] width 45 height 8
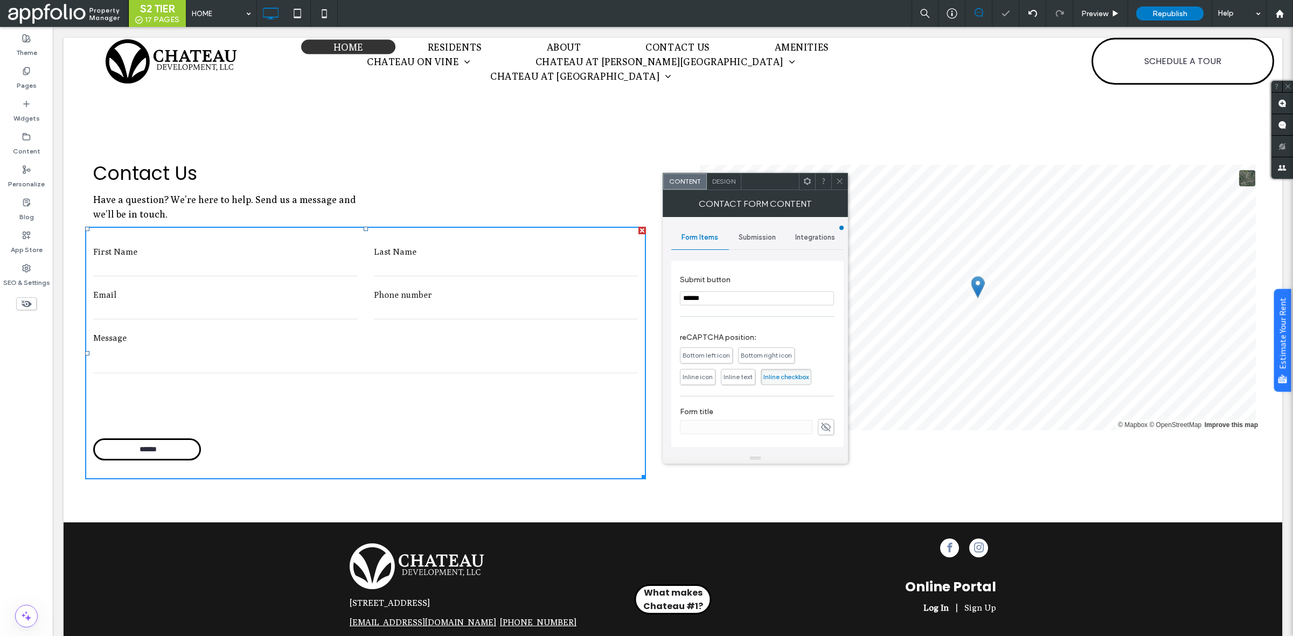
click at [689, 375] on span "Inline icon" at bounding box center [697, 377] width 30 height 8
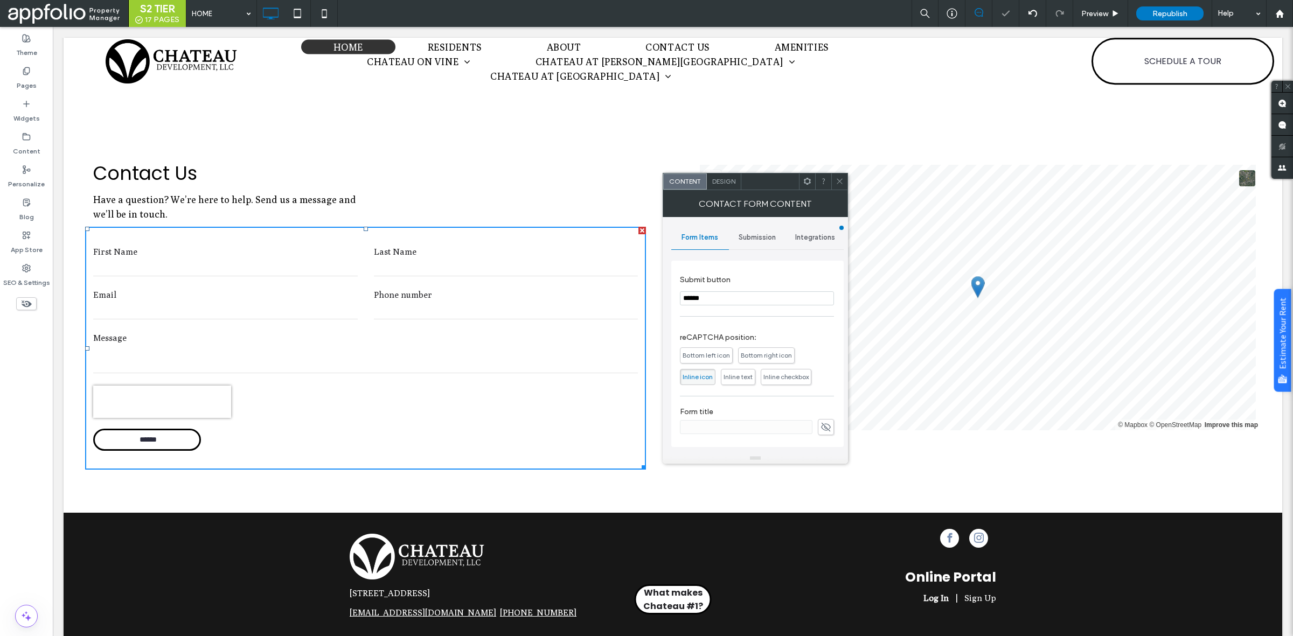
click at [769, 378] on span "Inline checkbox" at bounding box center [785, 377] width 45 height 8
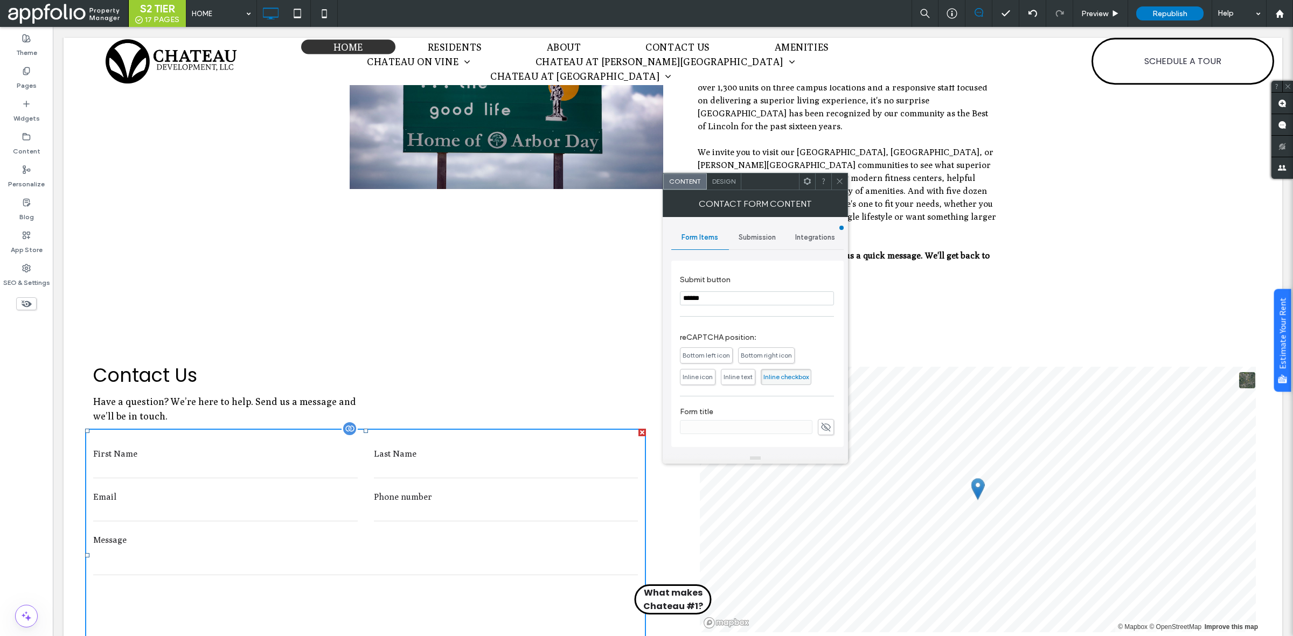
scroll to position [713, 0]
click at [807, 233] on span "Integrations" at bounding box center [815, 237] width 40 height 9
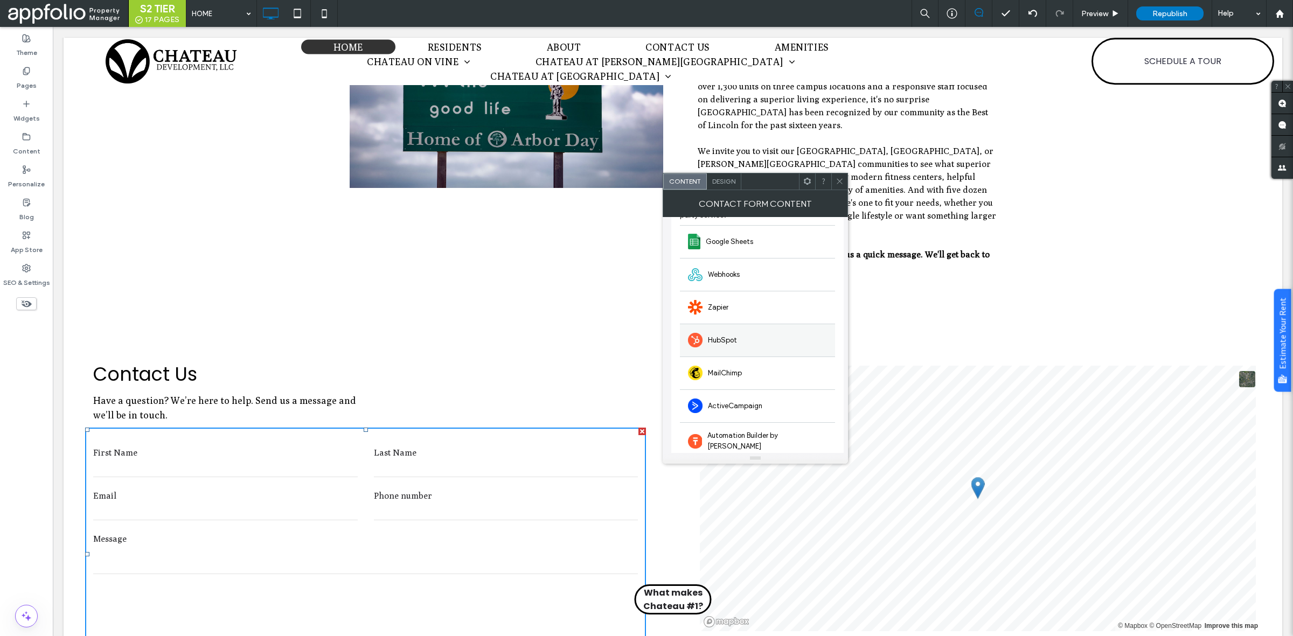
scroll to position [0, 0]
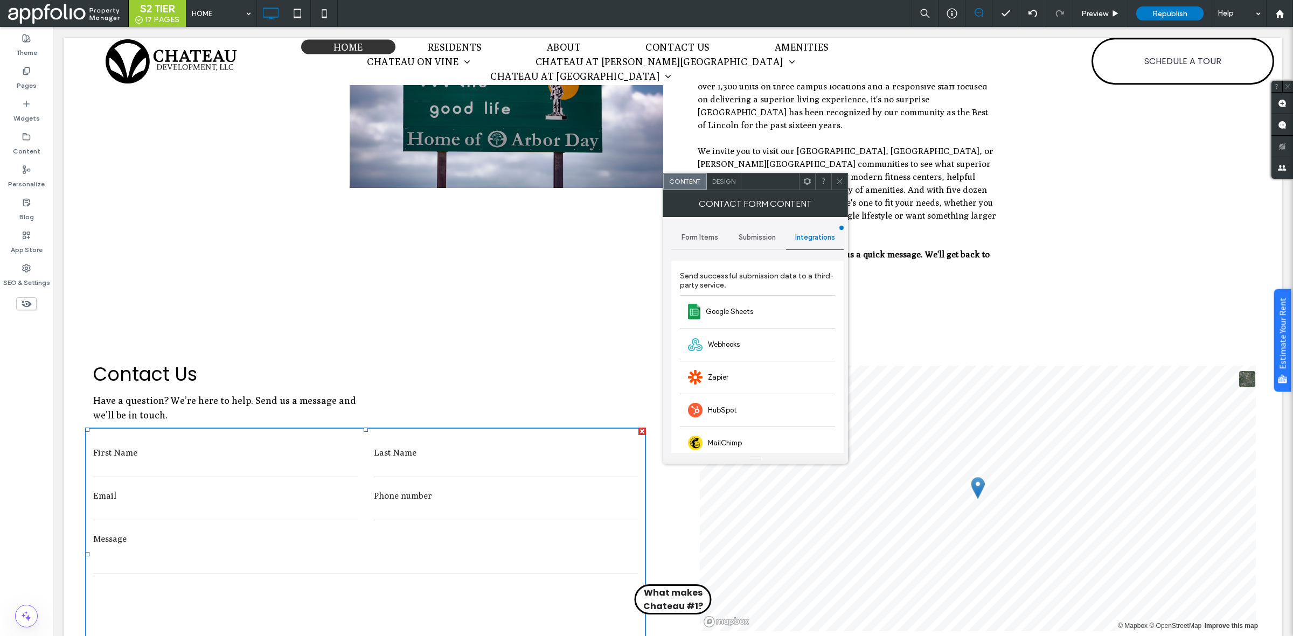
click at [749, 238] on span "Submission" at bounding box center [756, 237] width 37 height 9
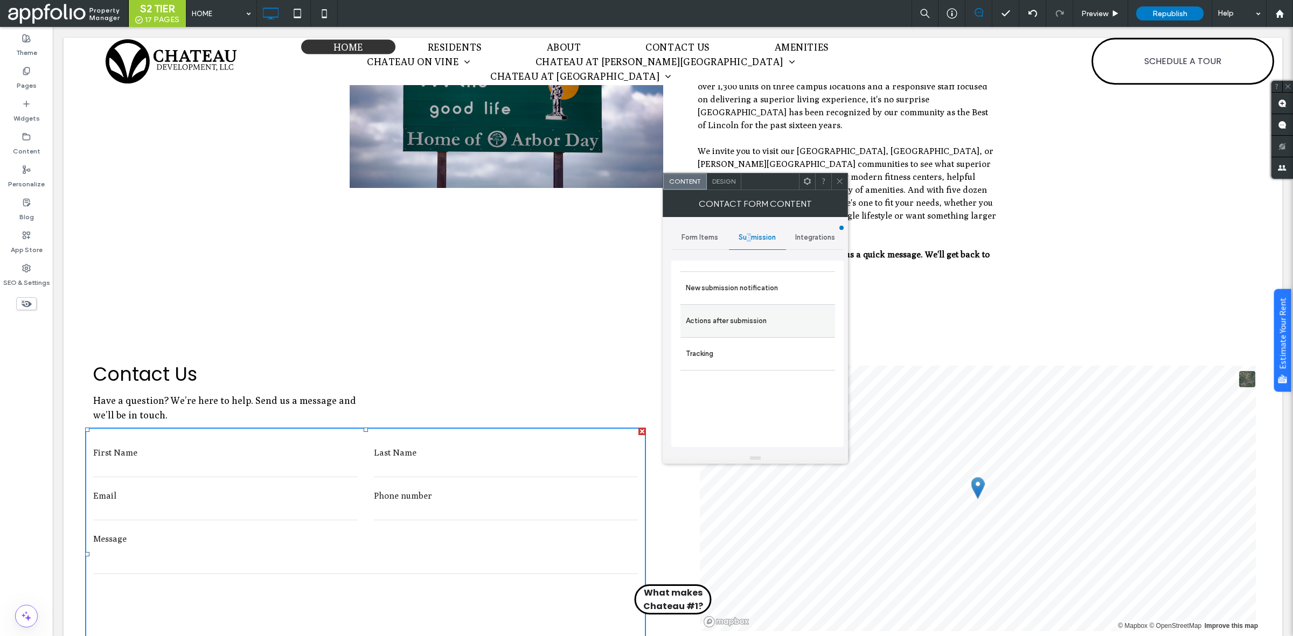
click at [739, 318] on label "Actions after submission" at bounding box center [758, 321] width 144 height 22
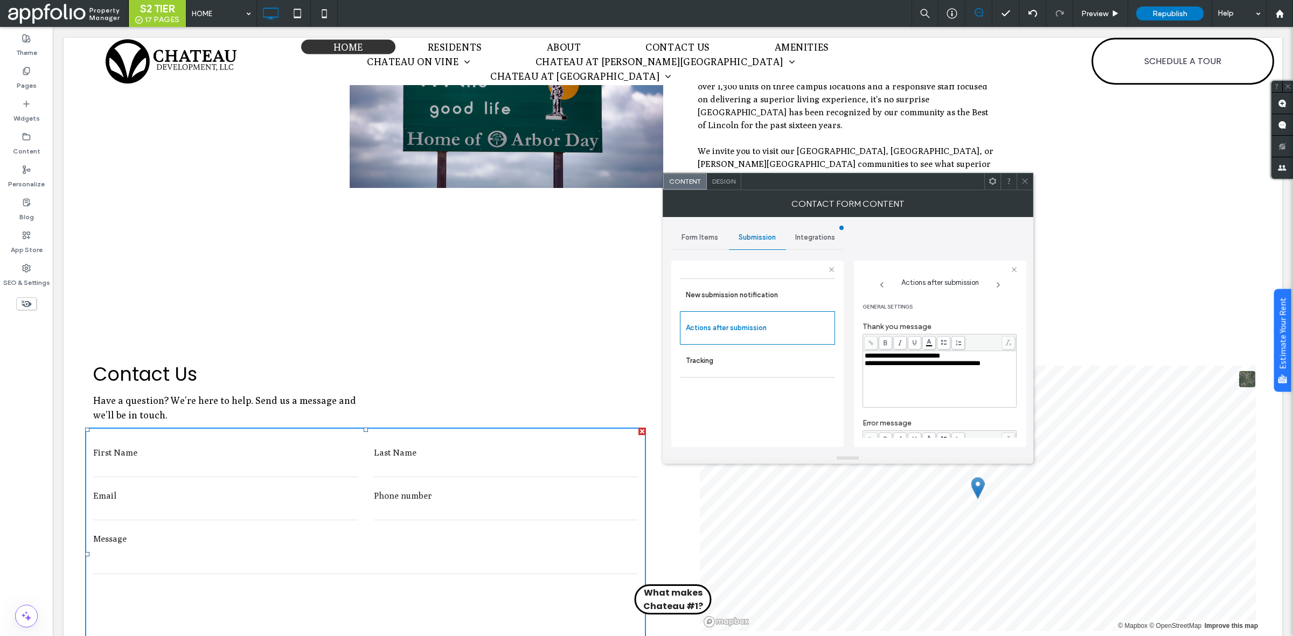
click at [1021, 178] on icon at bounding box center [1025, 181] width 8 height 8
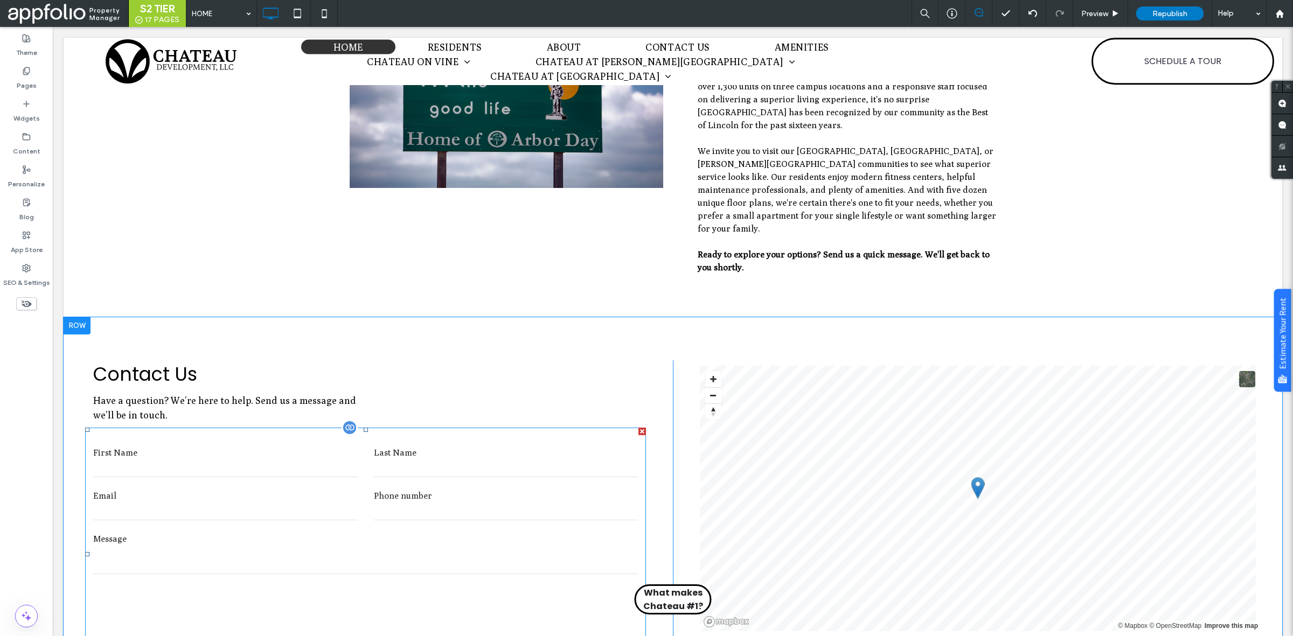
click at [301, 551] on form "First Name Last Name Email Phone number Message ******" at bounding box center [365, 554] width 561 height 253
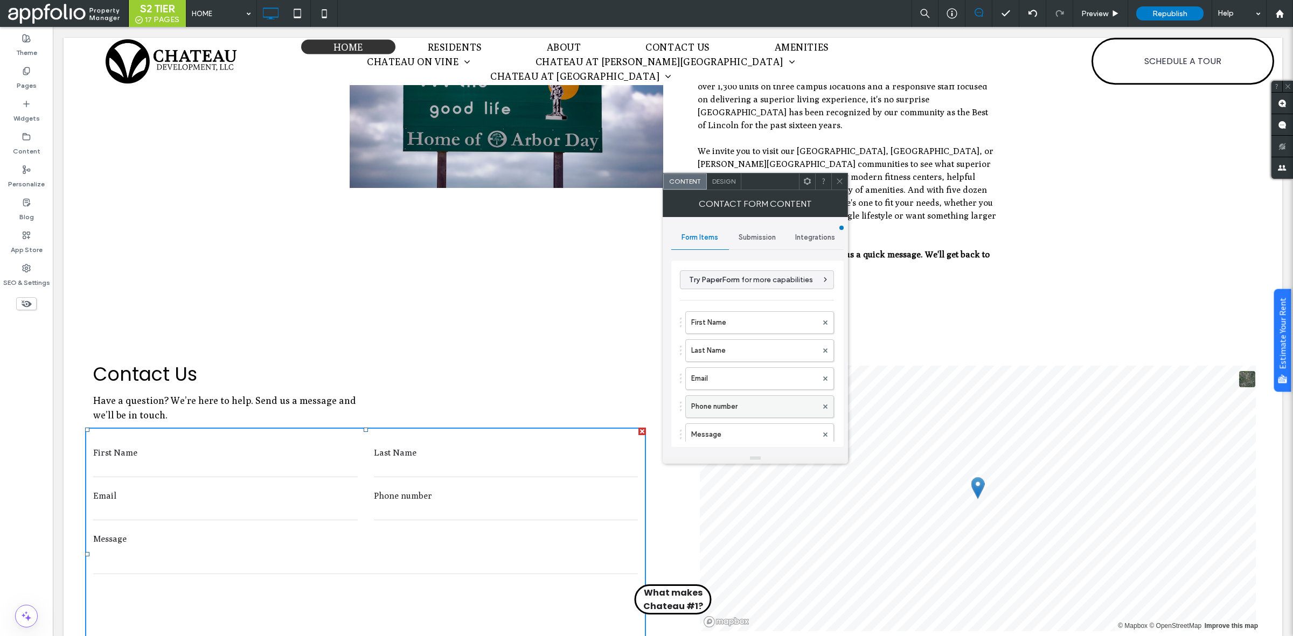
scroll to position [216, 0]
click at [791, 373] on span "Inline checkbox" at bounding box center [785, 377] width 45 height 8
click at [781, 370] on span "Inline checkbox" at bounding box center [786, 377] width 51 height 16
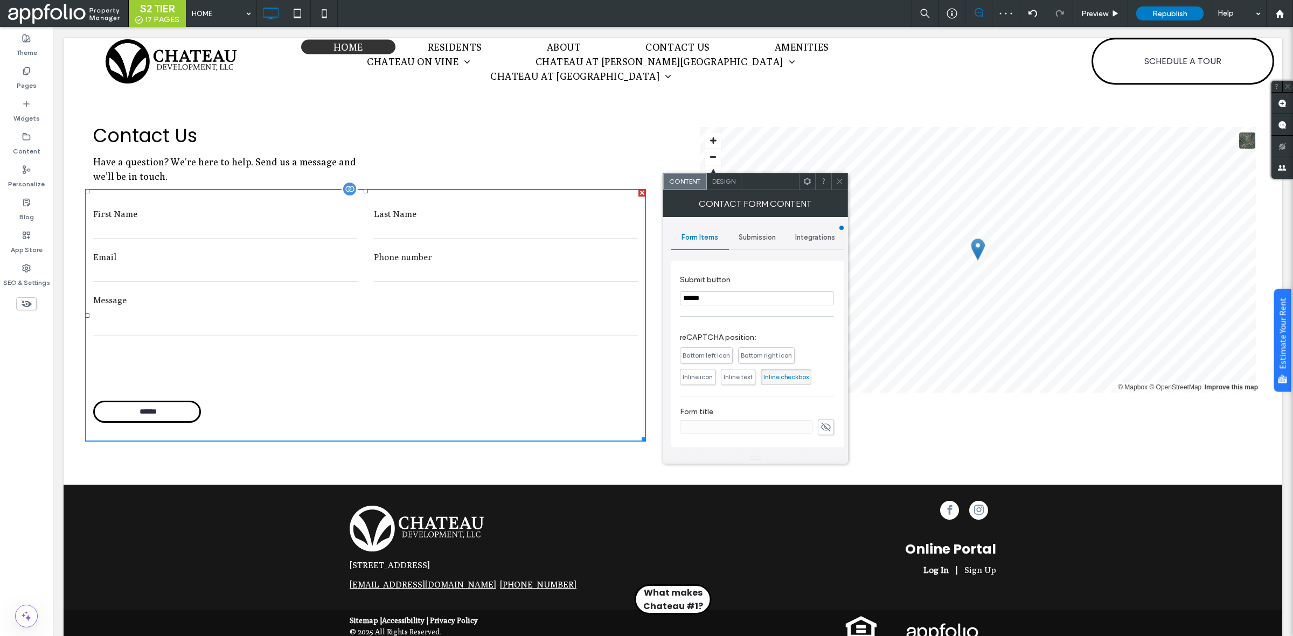
scroll to position [953, 0]
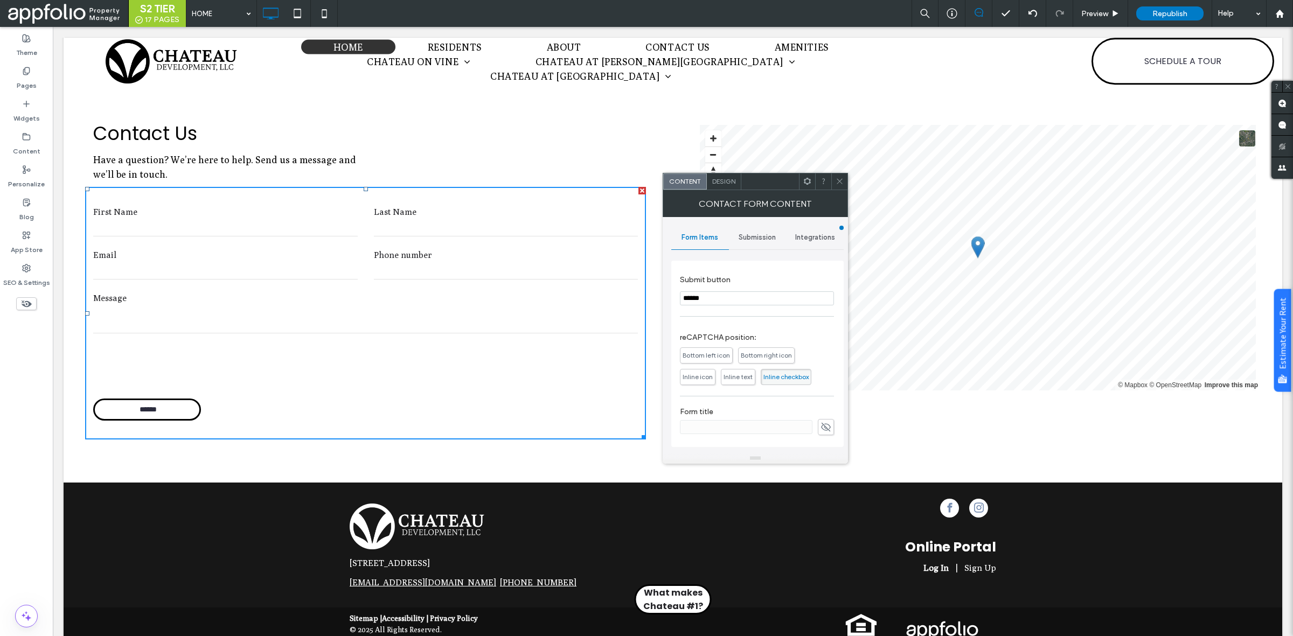
click at [838, 190] on div "Contact Form Content" at bounding box center [754, 203] width 185 height 27
click at [839, 176] on span at bounding box center [839, 181] width 8 height 16
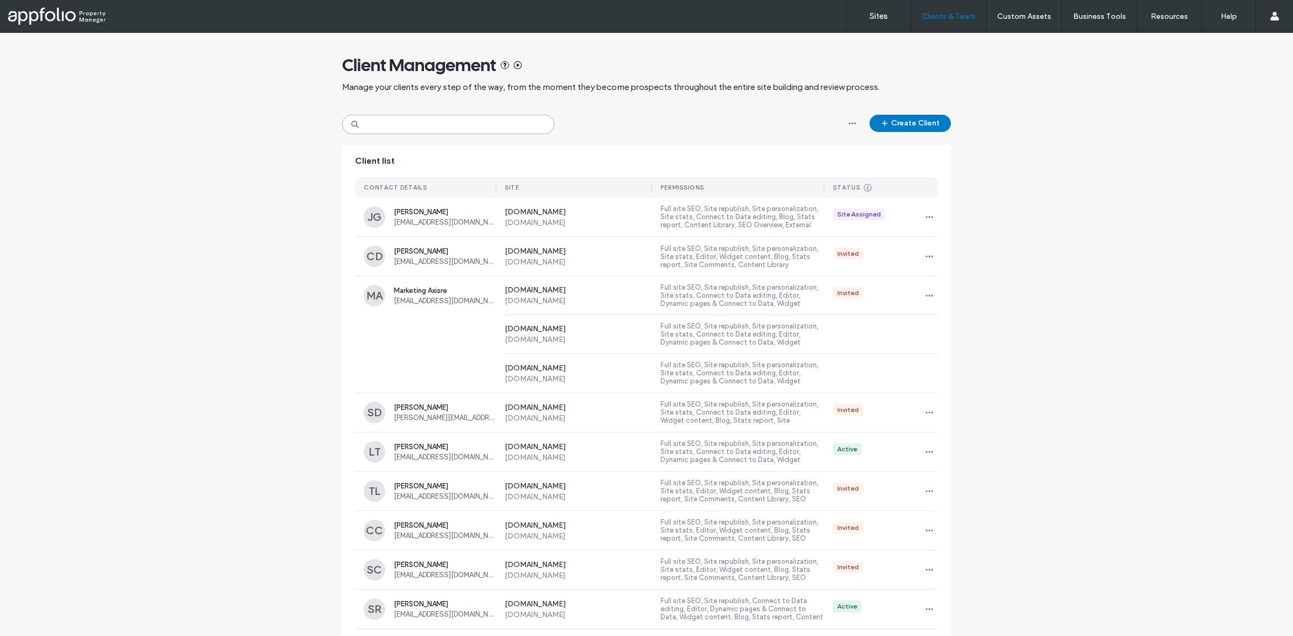
click at [454, 120] on input at bounding box center [448, 124] width 212 height 19
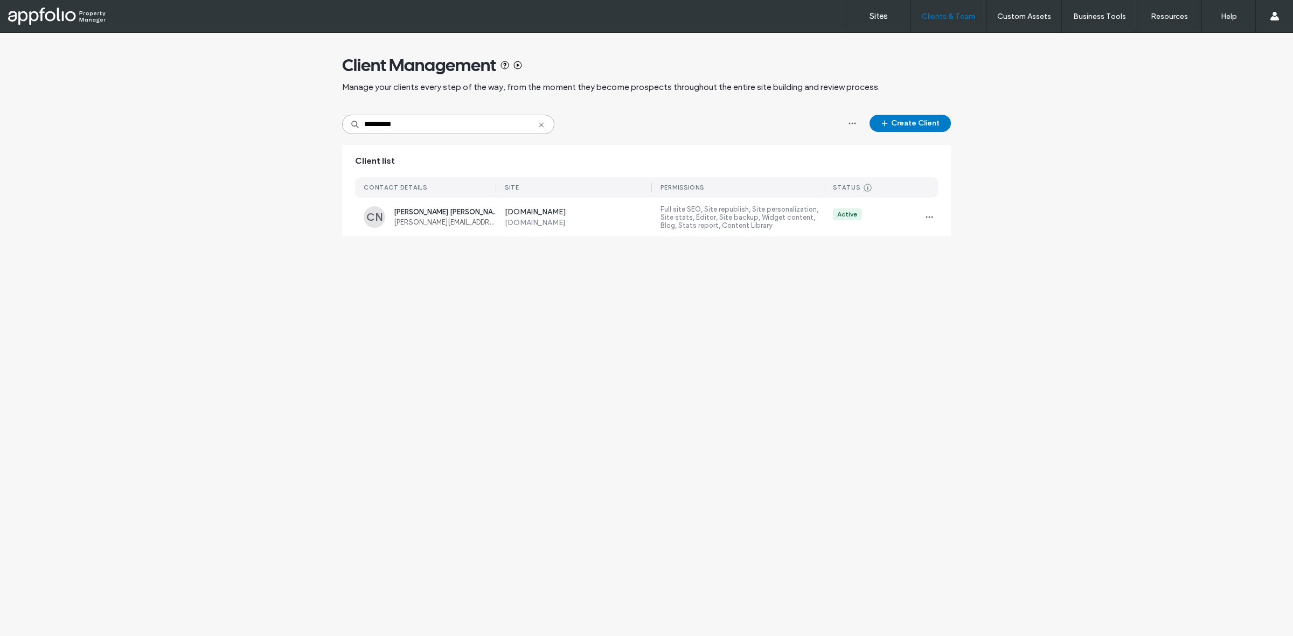
type input "**********"
click at [439, 211] on span "Connor Novotny" at bounding box center [445, 212] width 102 height 8
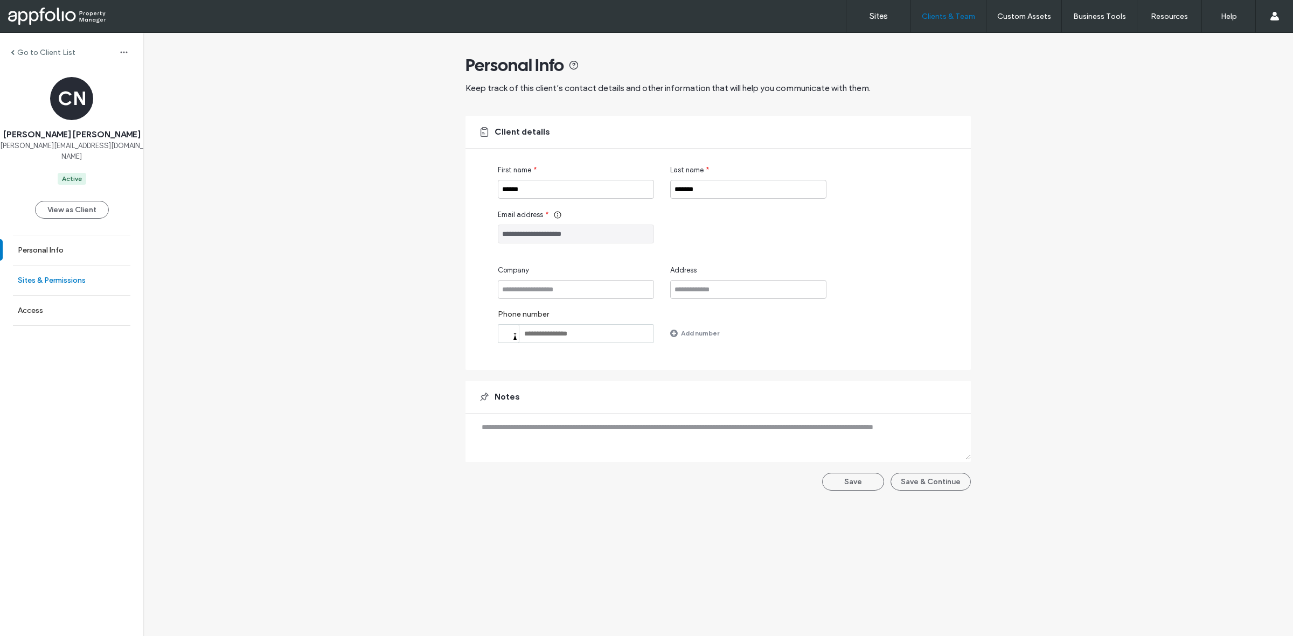
click at [101, 266] on link "Sites & Permissions" at bounding box center [71, 281] width 143 height 30
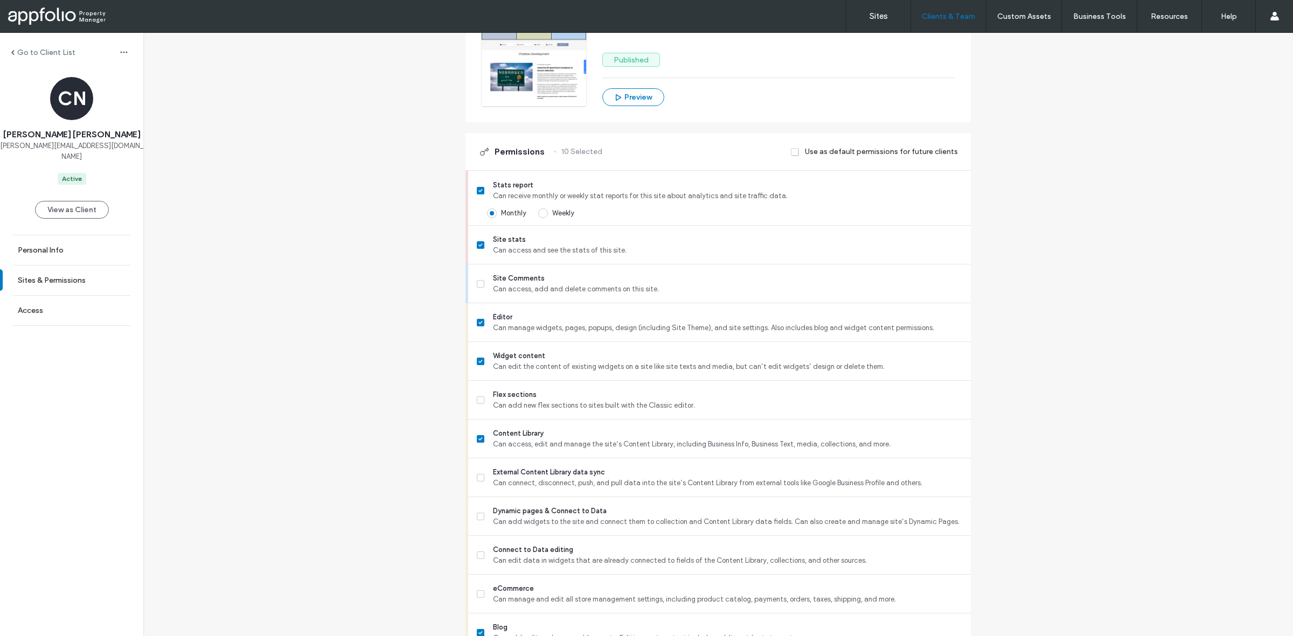
scroll to position [488, 0]
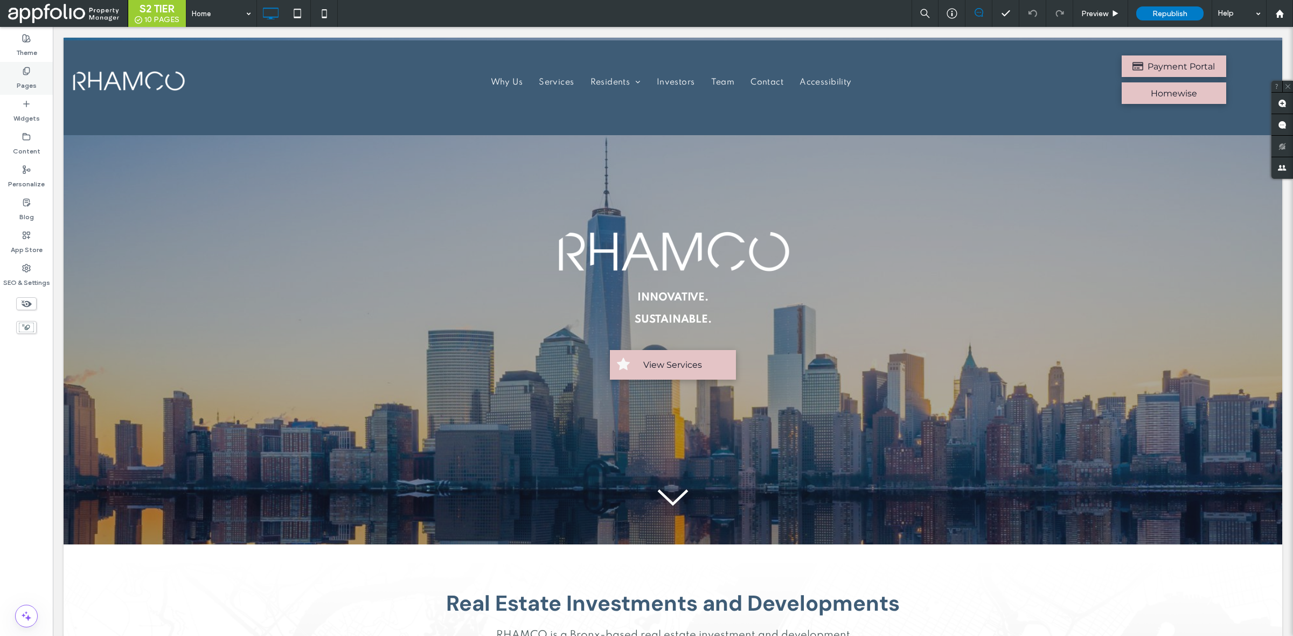
click at [32, 71] on div "Pages" at bounding box center [26, 78] width 53 height 33
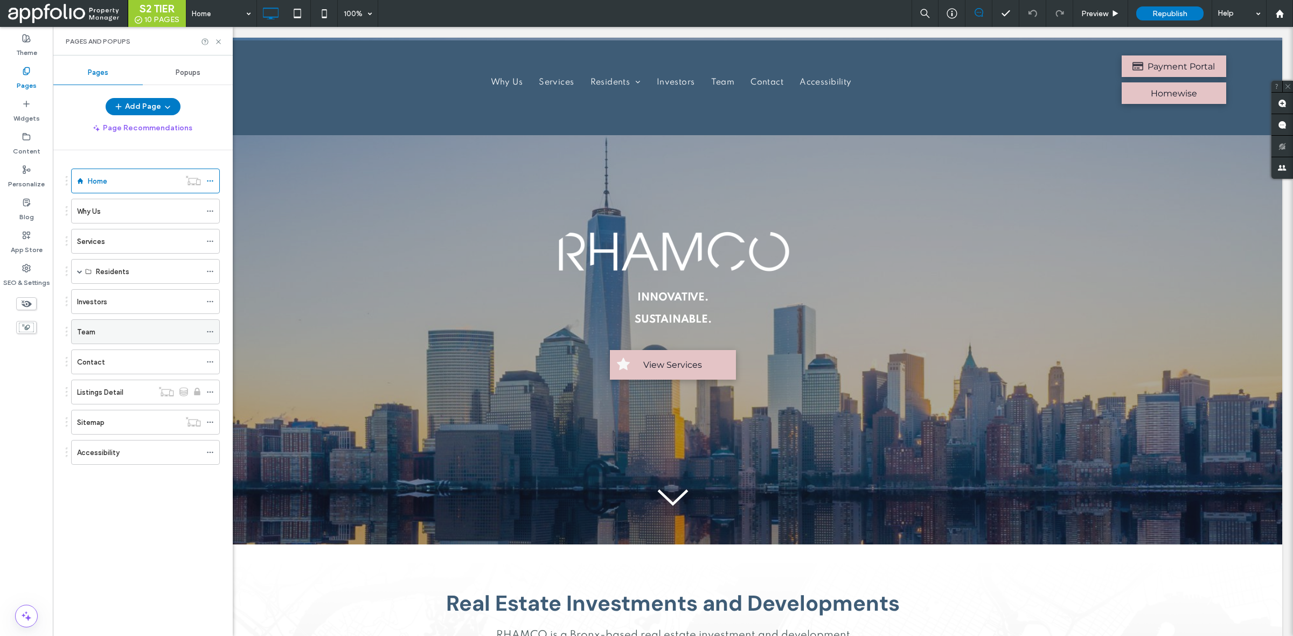
click at [137, 329] on div "Team" at bounding box center [139, 331] width 124 height 11
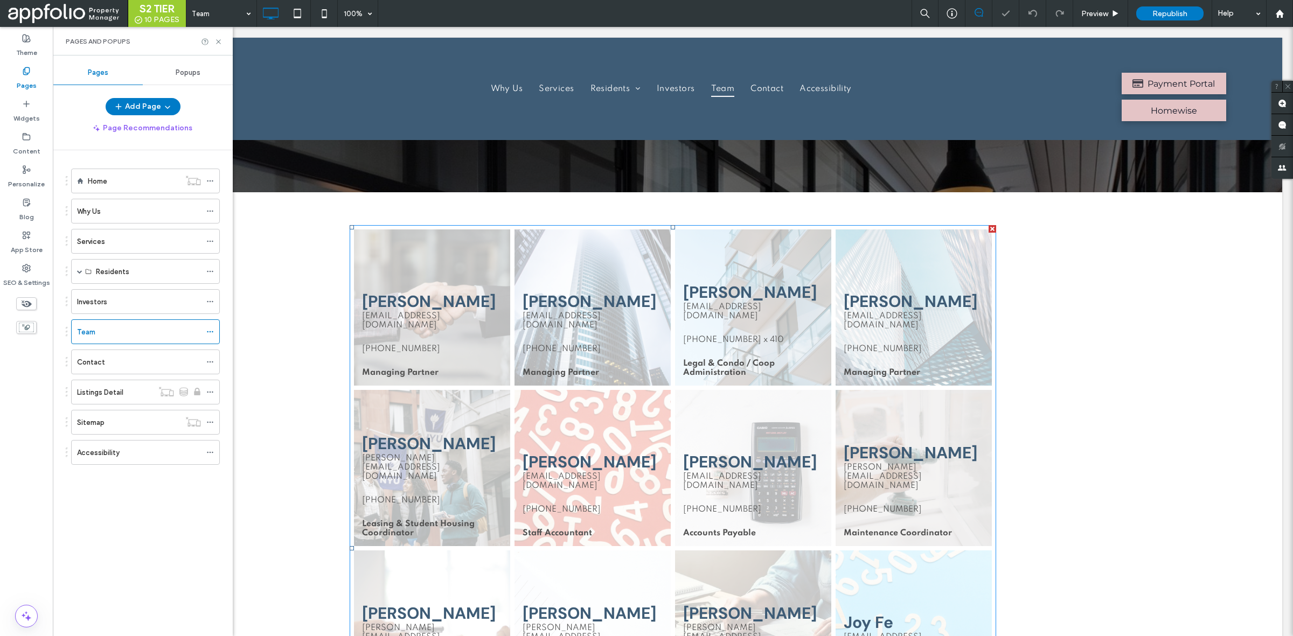
scroll to position [852, 0]
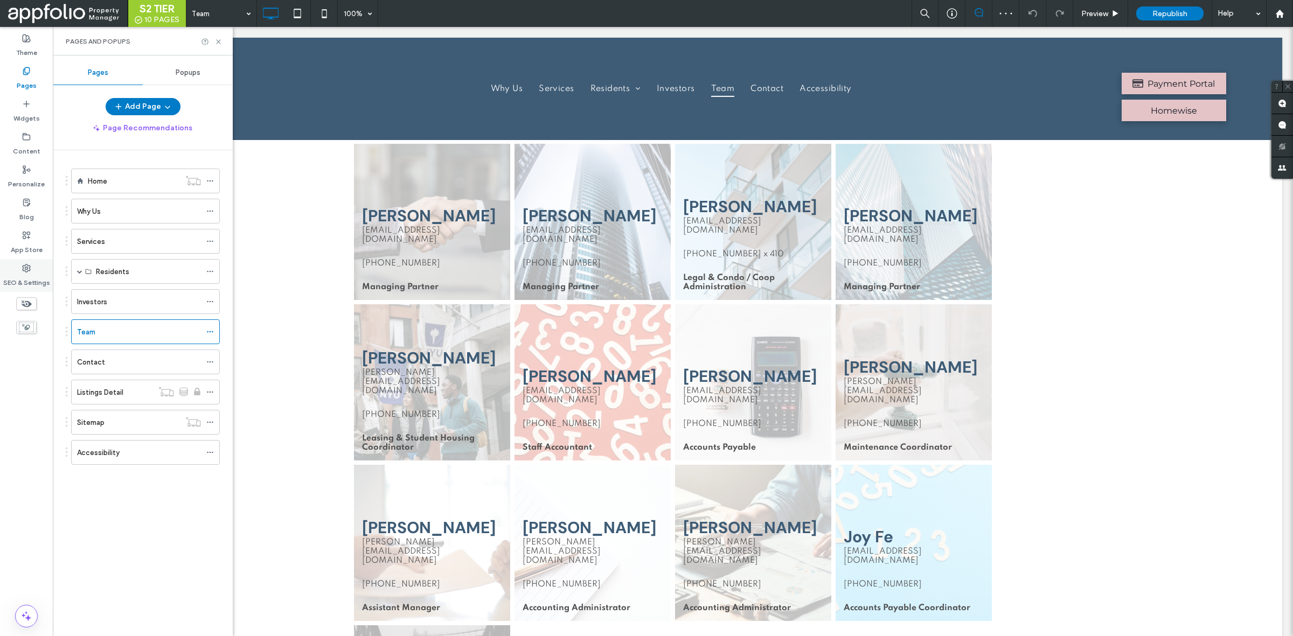
click at [23, 268] on use at bounding box center [27, 268] width 8 height 8
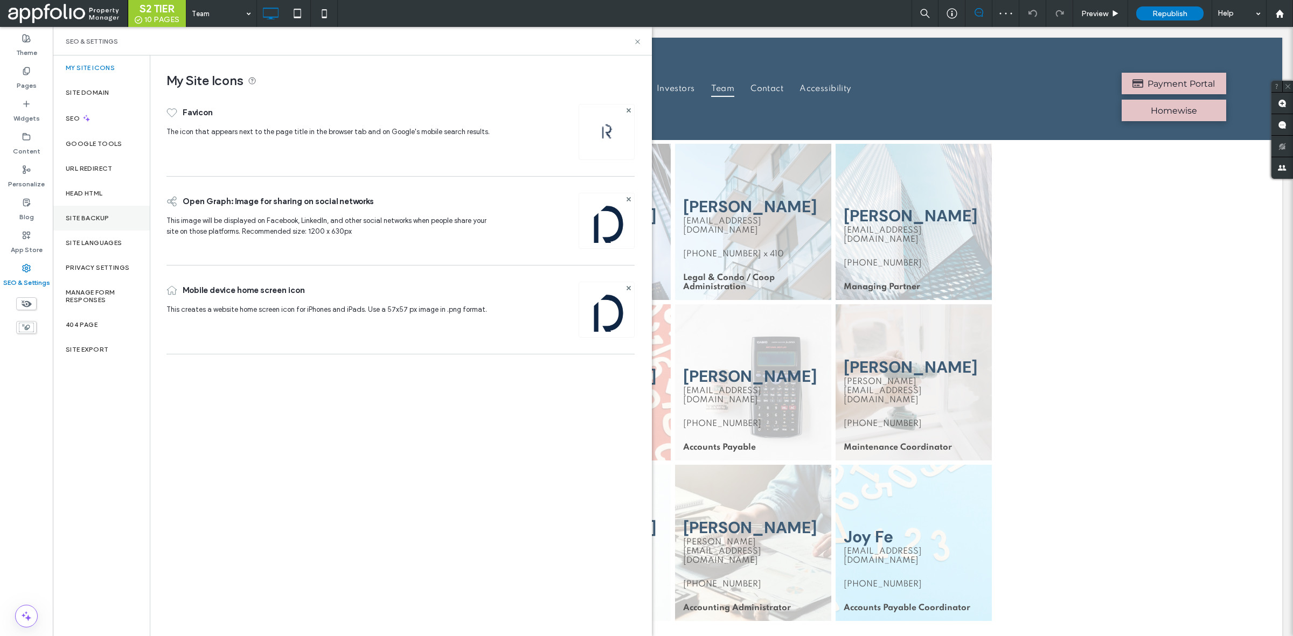
click at [109, 225] on div "Site Backup" at bounding box center [101, 218] width 97 height 25
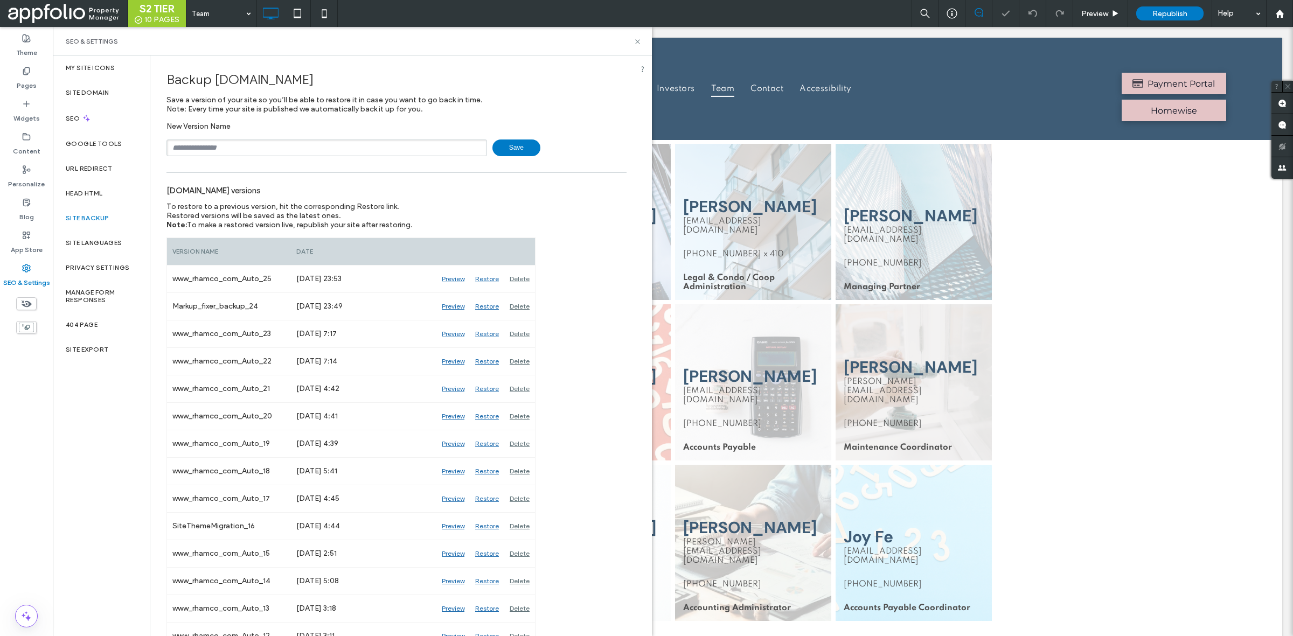
click at [387, 147] on input "text" at bounding box center [326, 147] width 320 height 17
type input "**********"
click at [524, 146] on span "Save" at bounding box center [516, 147] width 48 height 17
click at [634, 41] on icon at bounding box center [637, 42] width 8 height 8
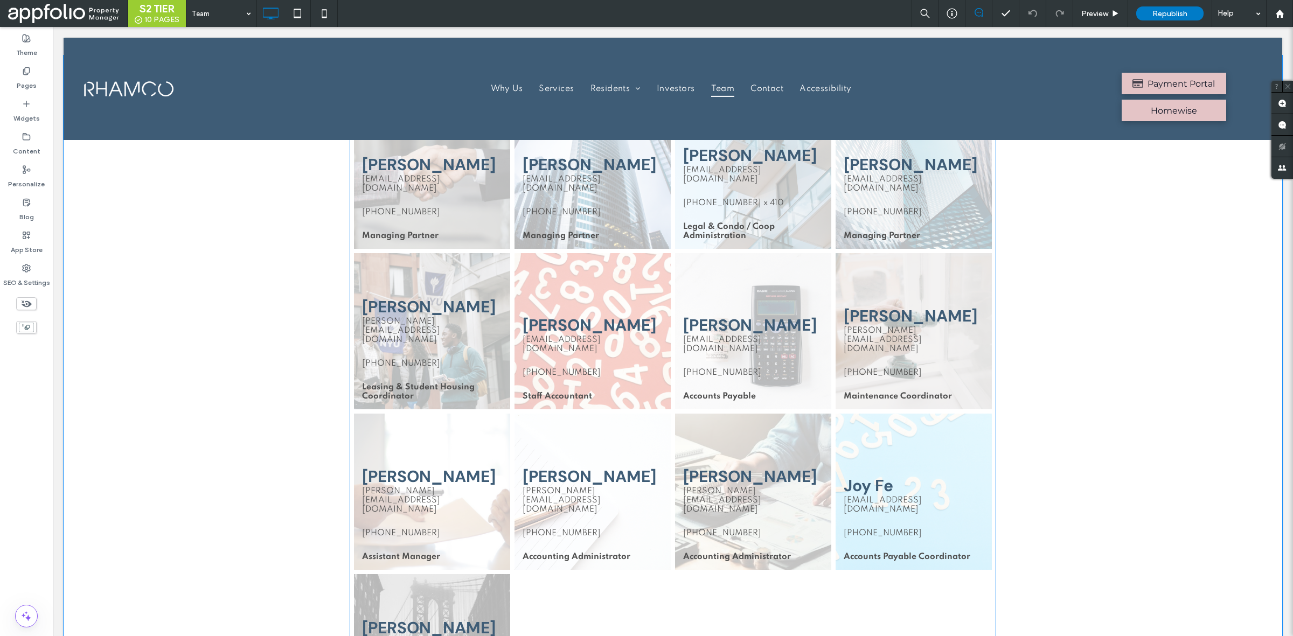
scroll to position [904, 0]
click at [564, 334] on link at bounding box center [592, 331] width 156 height 156
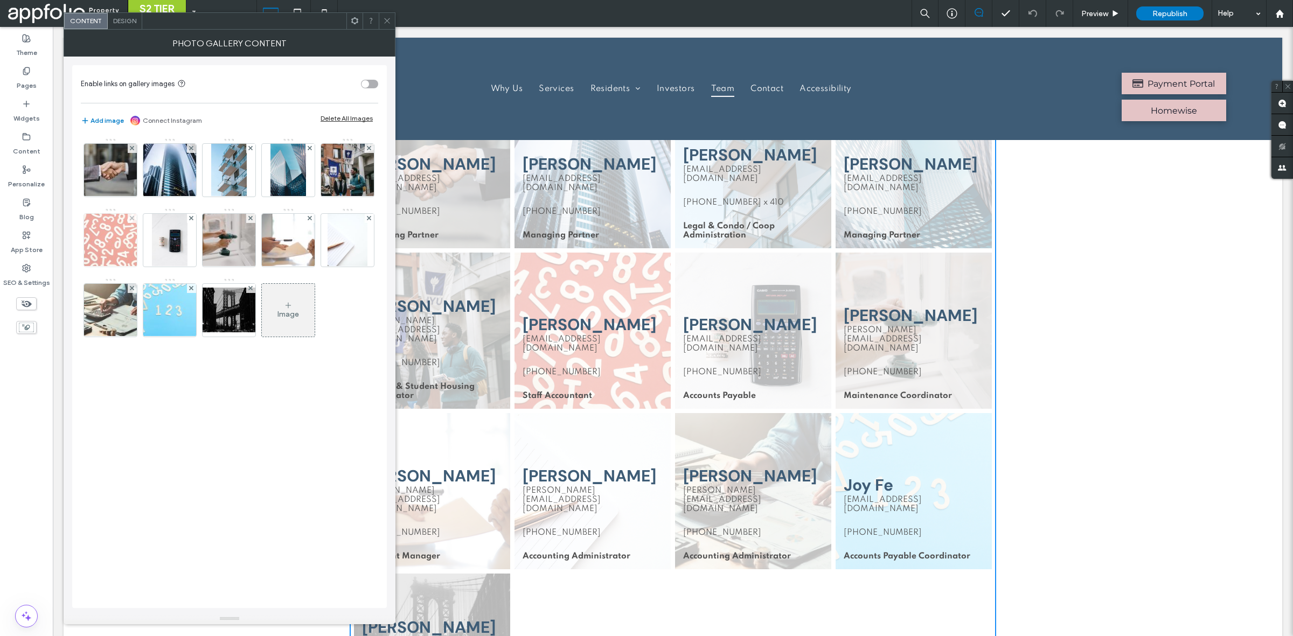
click at [150, 235] on img at bounding box center [110, 240] width 79 height 53
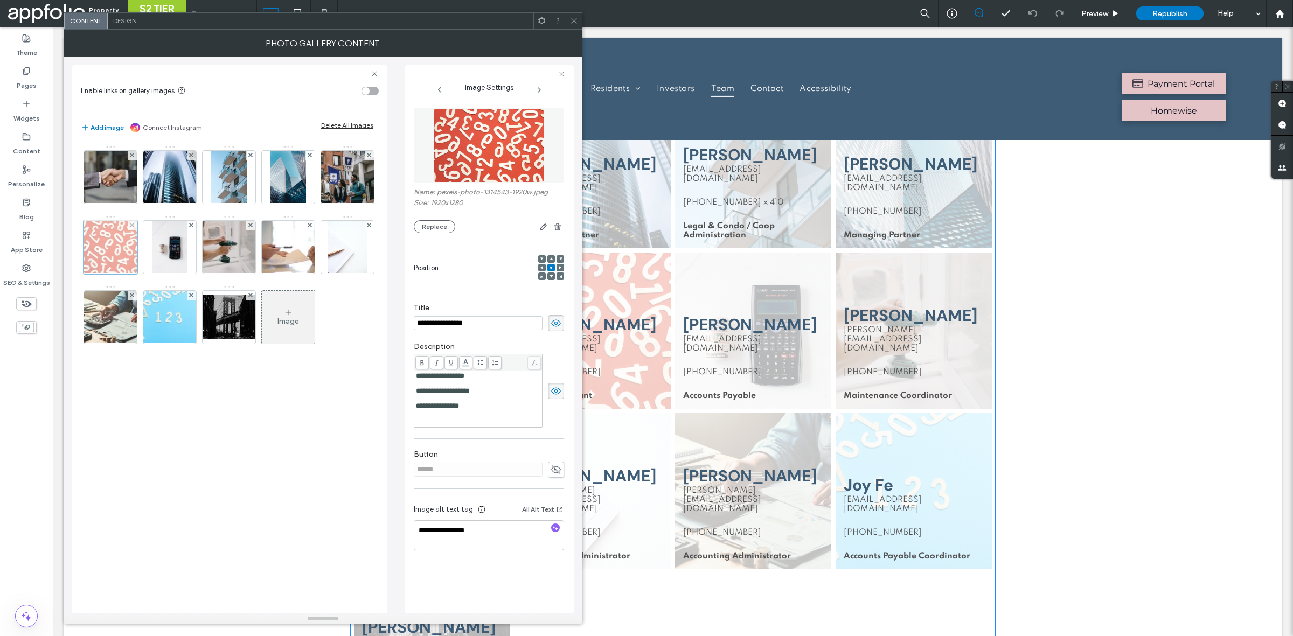
scroll to position [0, 0]
drag, startPoint x: 494, startPoint y: 410, endPoint x: 408, endPoint y: 407, distance: 85.7
click at [408, 407] on div "**********" at bounding box center [489, 339] width 169 height 548
click at [491, 410] on div "**********" at bounding box center [478, 406] width 125 height 8
drag, startPoint x: 491, startPoint y: 413, endPoint x: 402, endPoint y: 416, distance: 88.4
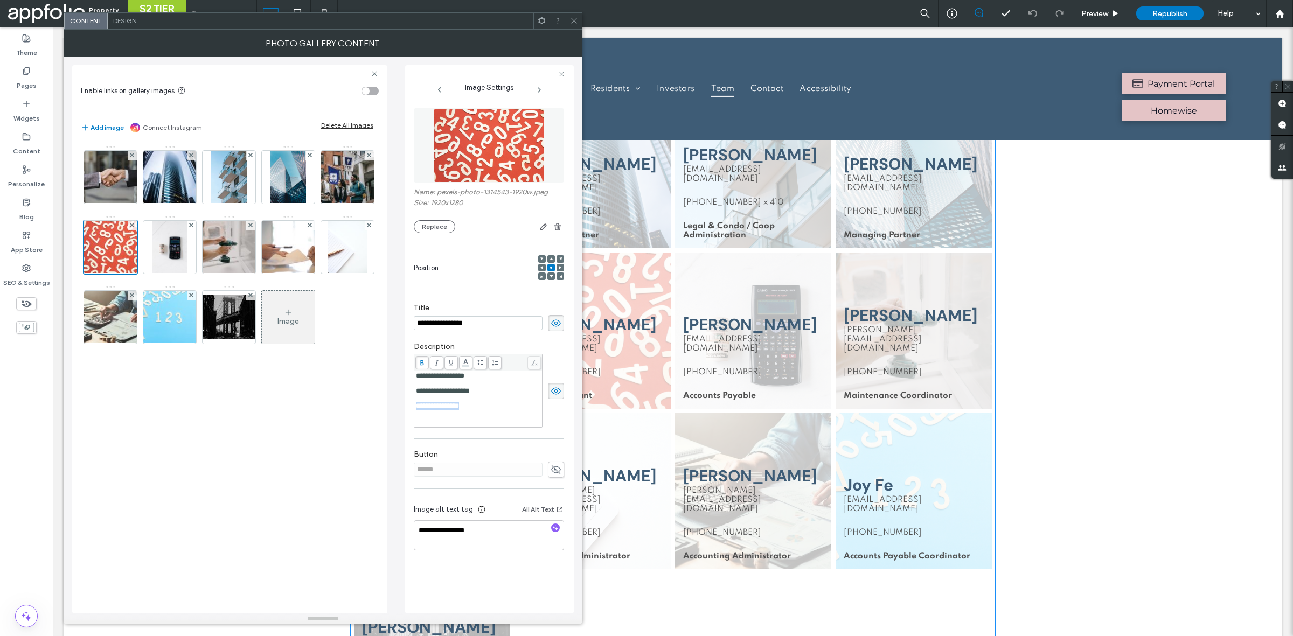
click at [402, 416] on div "**********" at bounding box center [322, 335] width 501 height 557
click at [369, 360] on div "Image" at bounding box center [229, 249] width 297 height 221
click at [576, 19] on icon at bounding box center [574, 21] width 8 height 8
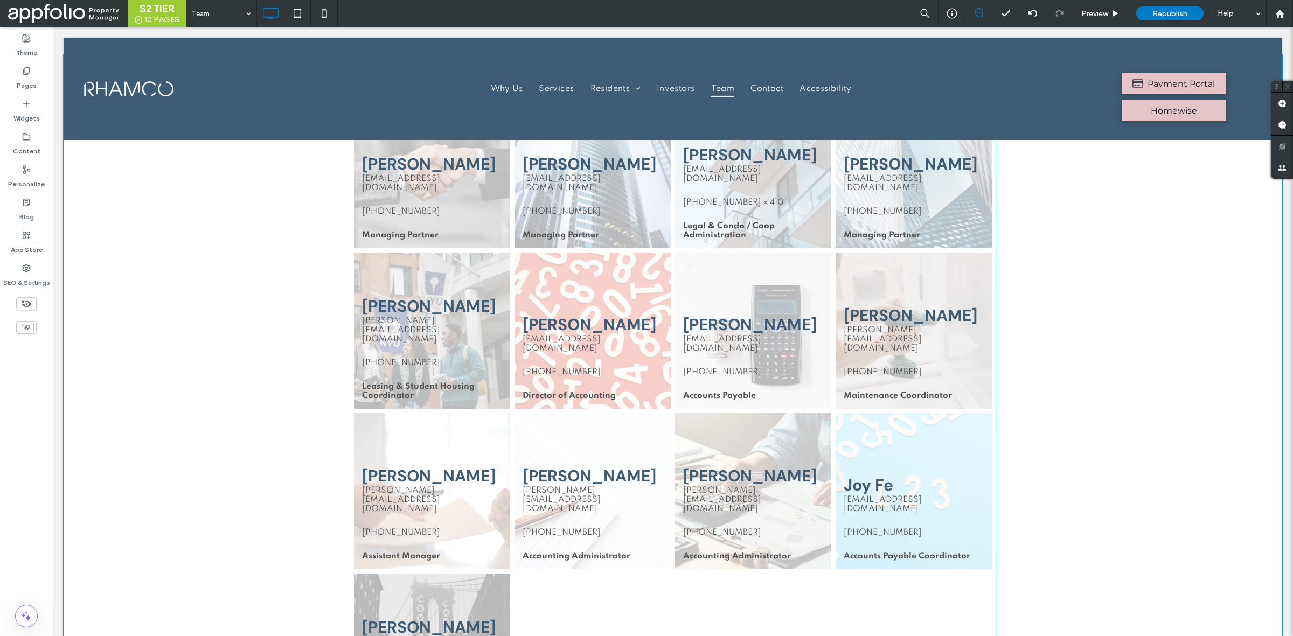
click at [623, 316] on link at bounding box center [592, 331] width 156 height 156
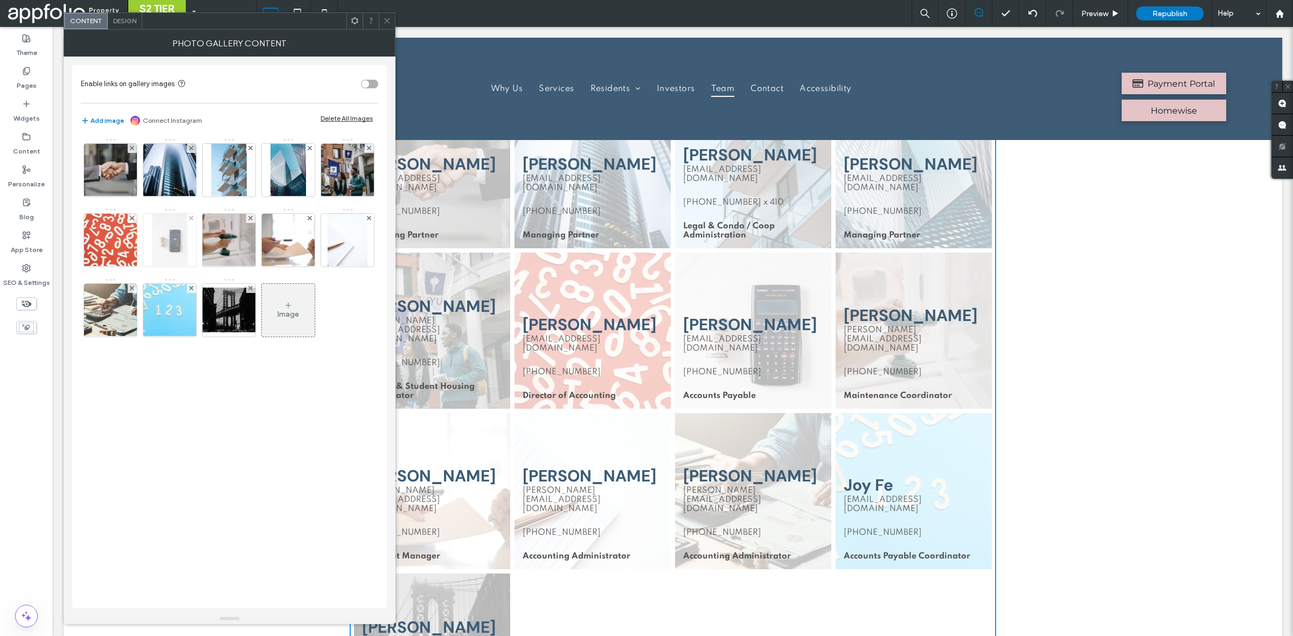
click at [187, 246] on img at bounding box center [169, 240] width 35 height 53
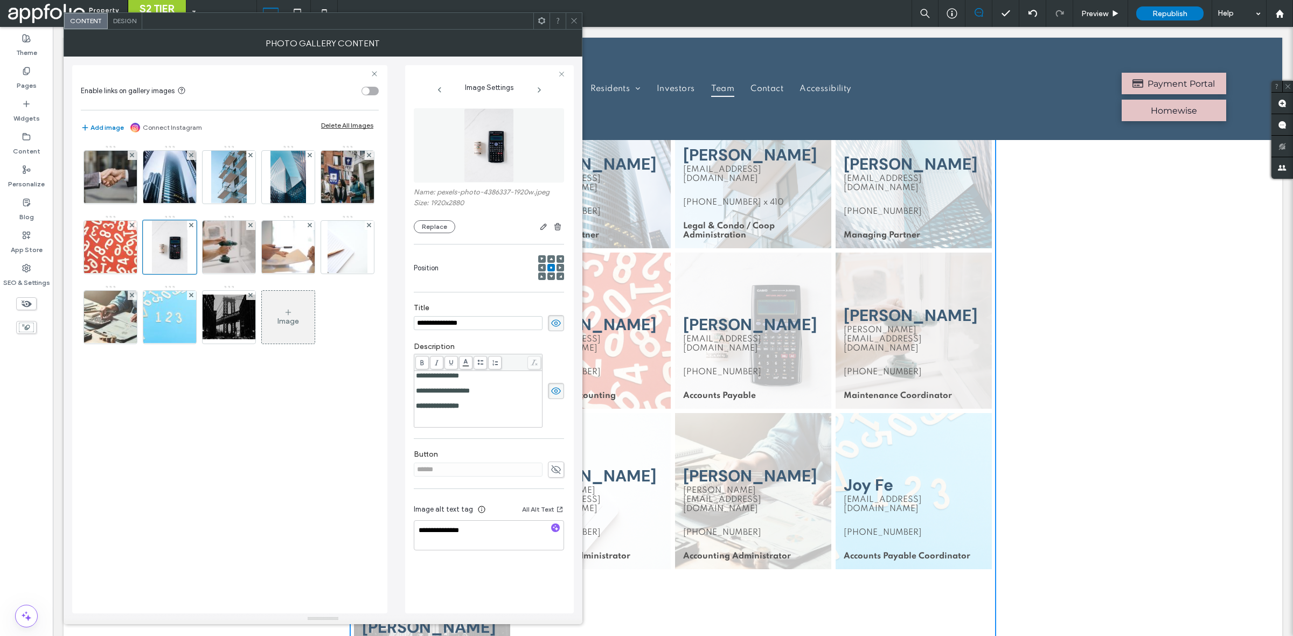
click at [497, 410] on div "**********" at bounding box center [478, 406] width 125 height 8
drag, startPoint x: 497, startPoint y: 410, endPoint x: 448, endPoint y: 421, distance: 49.7
click at [448, 421] on div "**********" at bounding box center [478, 399] width 125 height 54
click at [481, 443] on div "**********" at bounding box center [489, 333] width 150 height 461
click at [327, 274] on img at bounding box center [347, 247] width 40 height 53
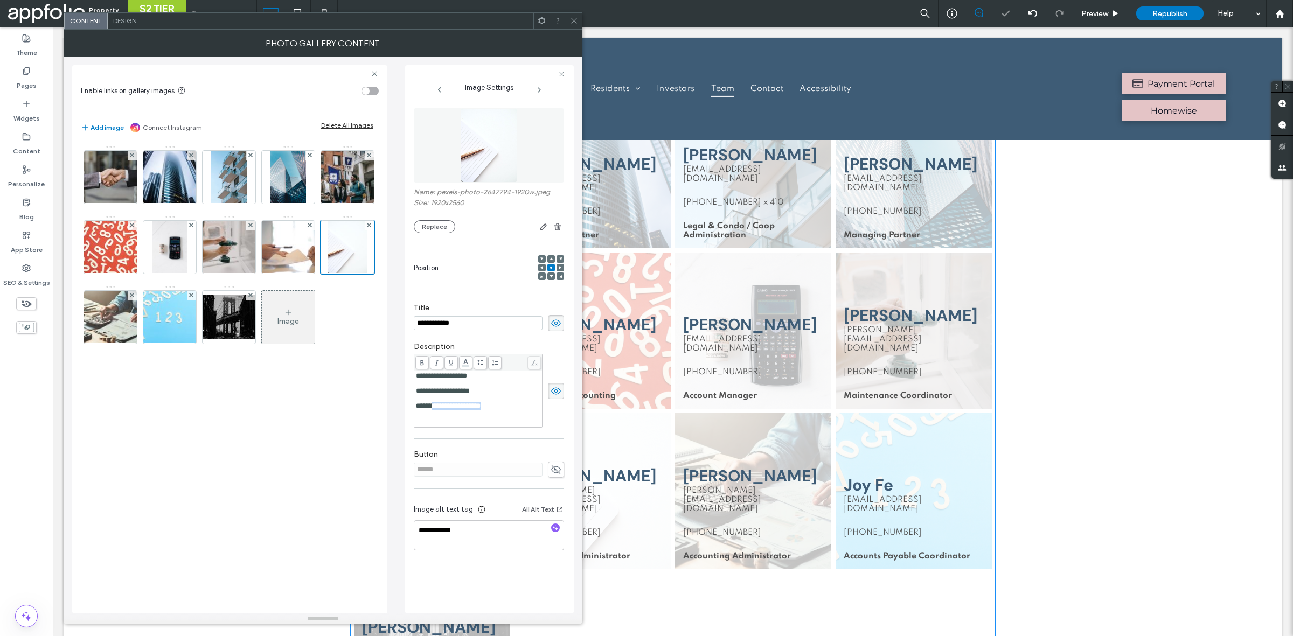
drag, startPoint x: 532, startPoint y: 414, endPoint x: 444, endPoint y: 426, distance: 88.7
click at [444, 426] on div "**********" at bounding box center [478, 399] width 125 height 54
click at [461, 446] on div "**********" at bounding box center [489, 333] width 150 height 461
click at [210, 326] on img at bounding box center [169, 317] width 79 height 53
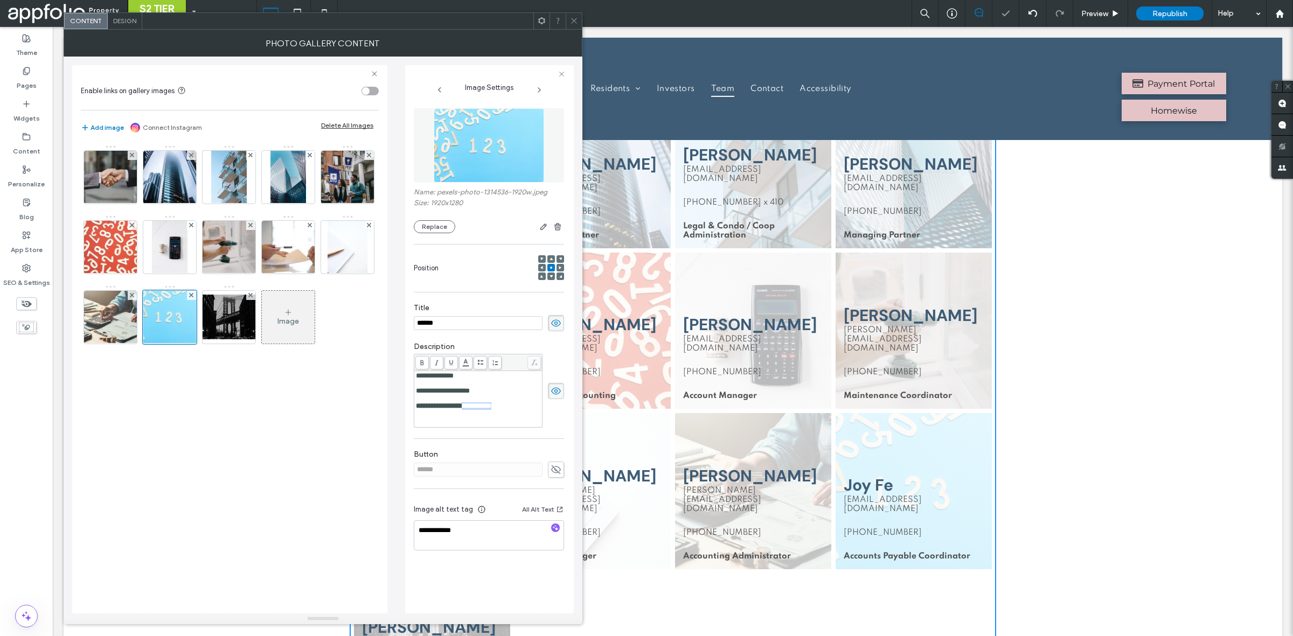
drag, startPoint x: 533, startPoint y: 415, endPoint x: 485, endPoint y: 420, distance: 48.8
click at [485, 420] on div "**********" at bounding box center [478, 399] width 125 height 54
click at [497, 449] on div "Button ******" at bounding box center [489, 463] width 150 height 39
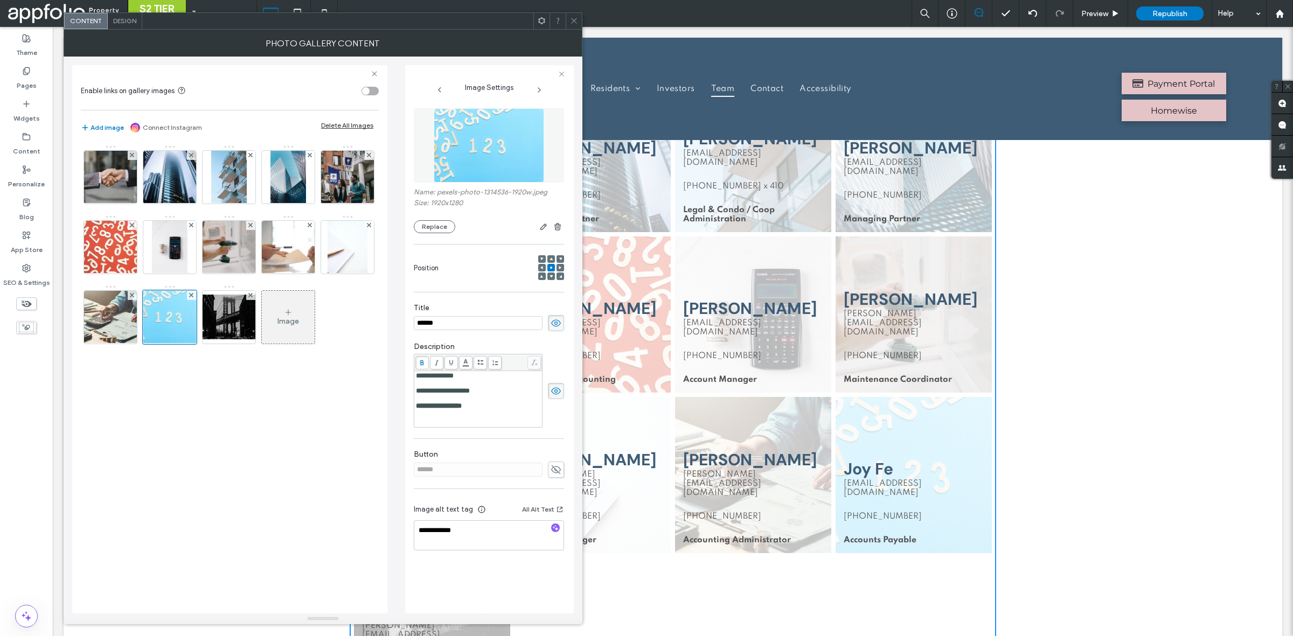
scroll to position [921, 0]
click at [186, 339] on img at bounding box center [229, 317] width 86 height 45
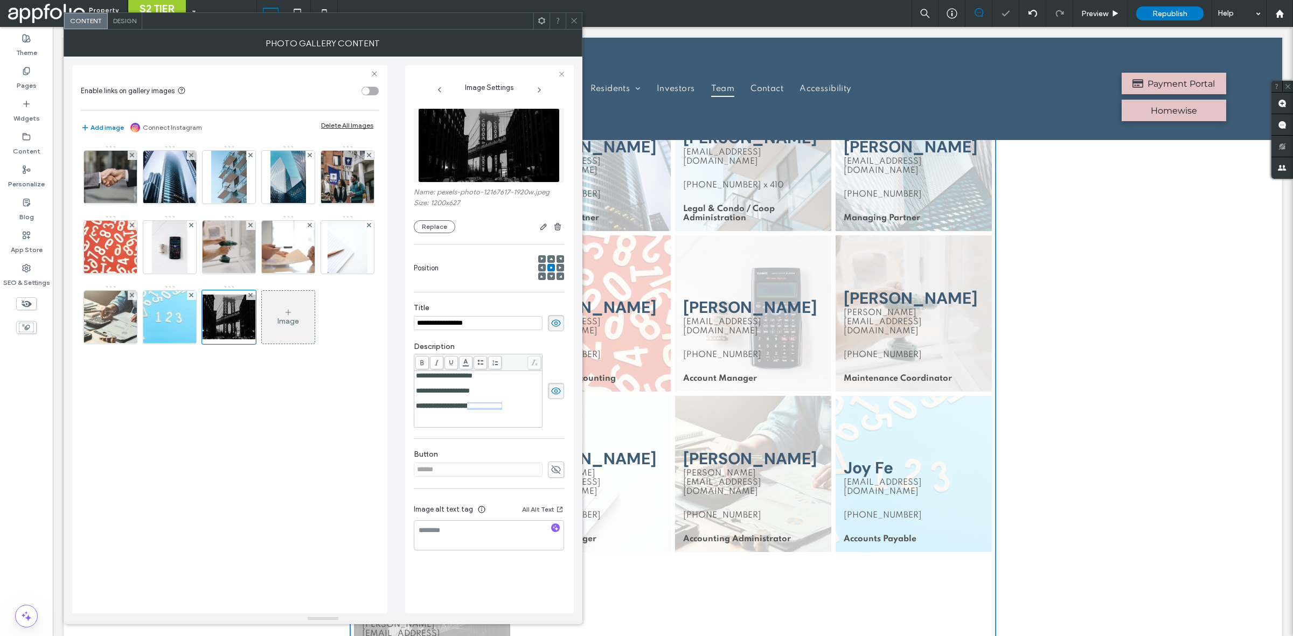
drag, startPoint x: 474, startPoint y: 423, endPoint x: 492, endPoint y: 416, distance: 19.1
click at [492, 410] on div "**********" at bounding box center [478, 406] width 125 height 8
click at [507, 454] on label "Button" at bounding box center [489, 456] width 150 height 12
click at [150, 330] on img at bounding box center [111, 317] width 80 height 53
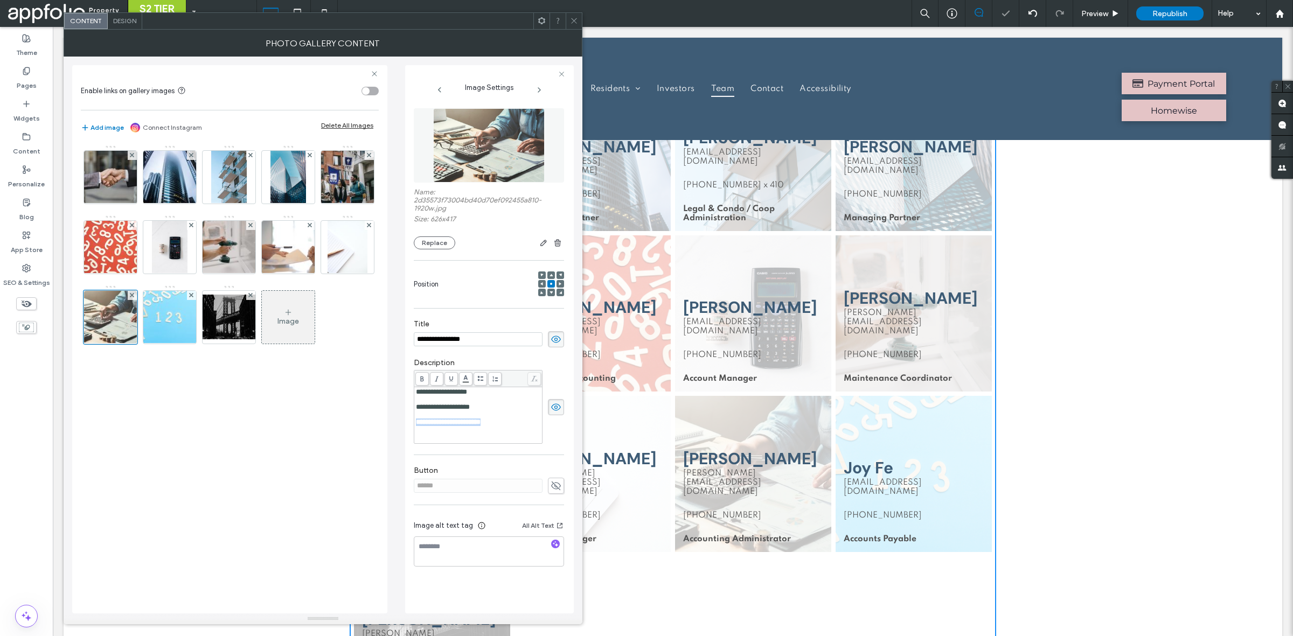
drag, startPoint x: 515, startPoint y: 432, endPoint x: 396, endPoint y: 452, distance: 120.7
click at [396, 452] on div "**********" at bounding box center [322, 335] width 501 height 557
click at [431, 462] on div "**********" at bounding box center [489, 341] width 150 height 477
click at [580, 29] on div "Content Design" at bounding box center [323, 20] width 519 height 17
click at [570, 13] on div at bounding box center [574, 21] width 16 height 16
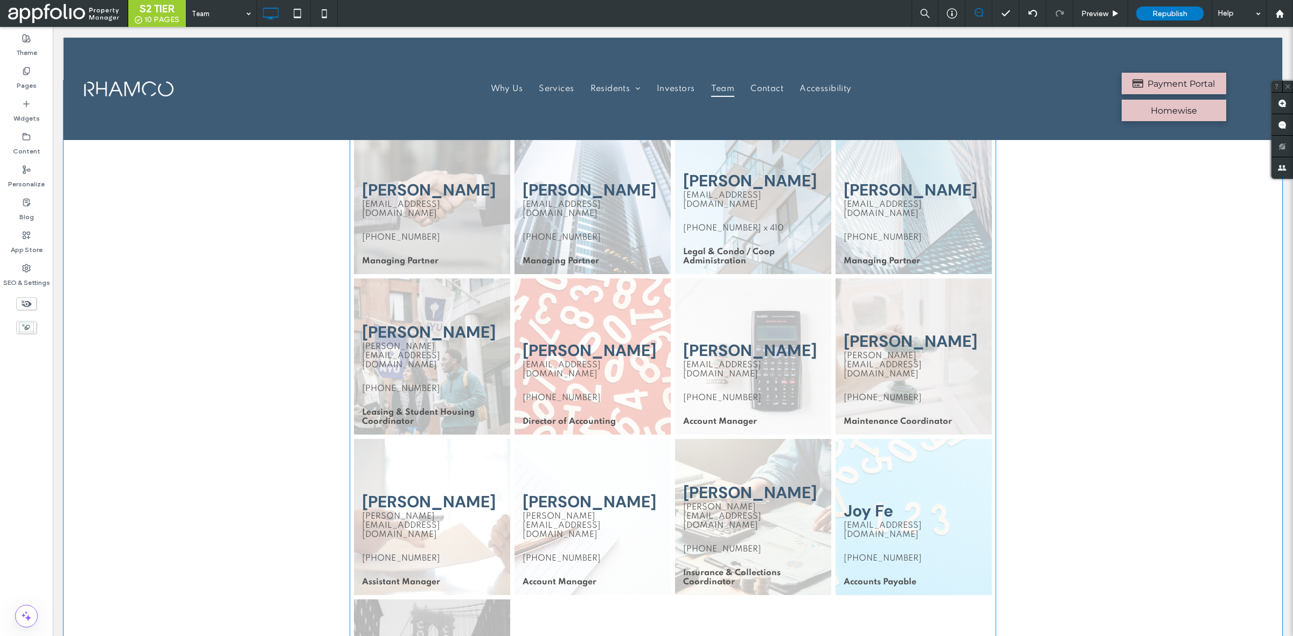
scroll to position [877, 0]
click at [1162, 11] on span "Republish" at bounding box center [1169, 13] width 35 height 9
